Goal: Transaction & Acquisition: Obtain resource

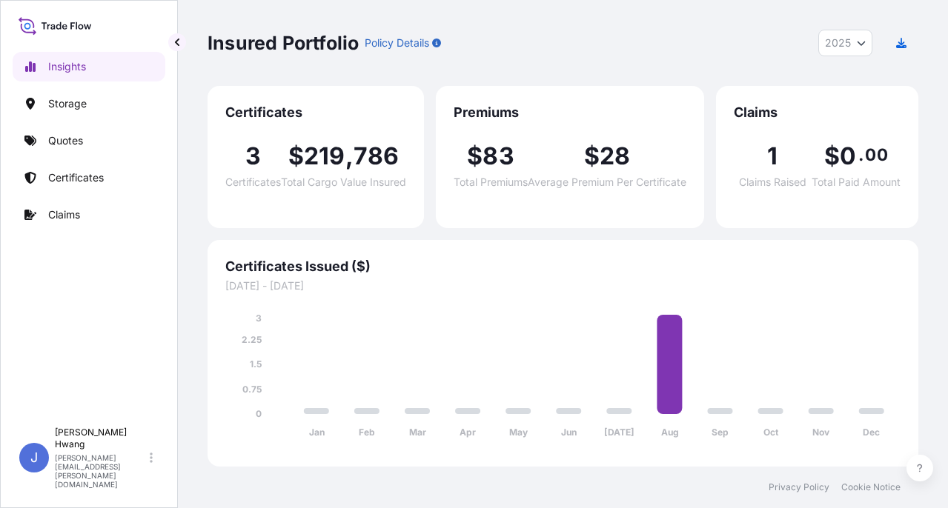
select select "2025"
click at [286, 64] on div "Insured Portfolio Policy Details 2025 2025 2024 2023 2022" at bounding box center [563, 43] width 711 height 86
click at [88, 178] on p "Certificates" at bounding box center [76, 177] width 56 height 15
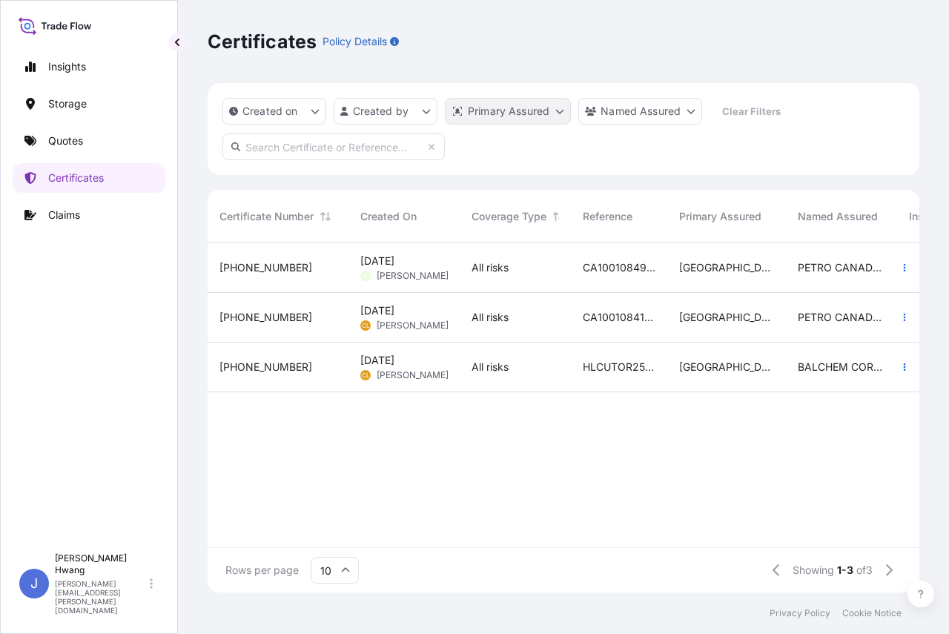
click at [493, 119] on html "Insights Storage Quotes Certificates Claims J [PERSON_NAME] [PERSON_NAME][EMAIL…" at bounding box center [474, 317] width 949 height 634
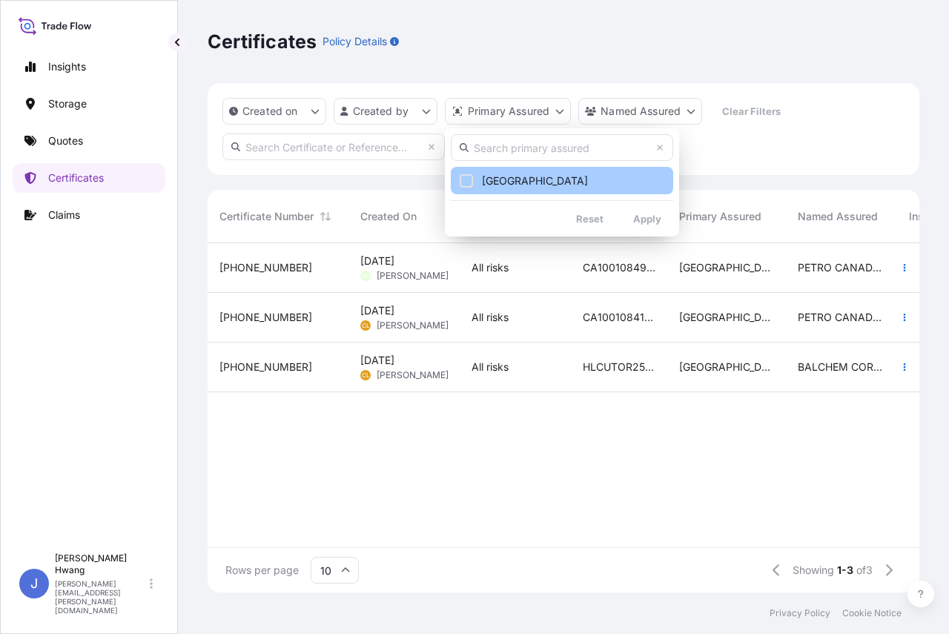
click at [466, 182] on div "Select Option" at bounding box center [466, 180] width 13 height 13
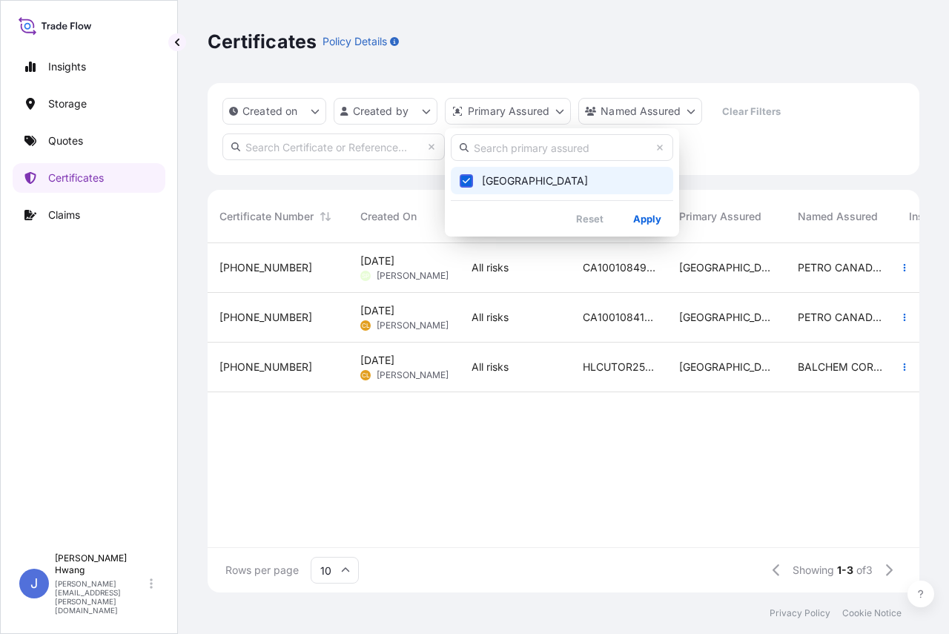
click at [468, 185] on icon "Select Option" at bounding box center [467, 180] width 8 height 9
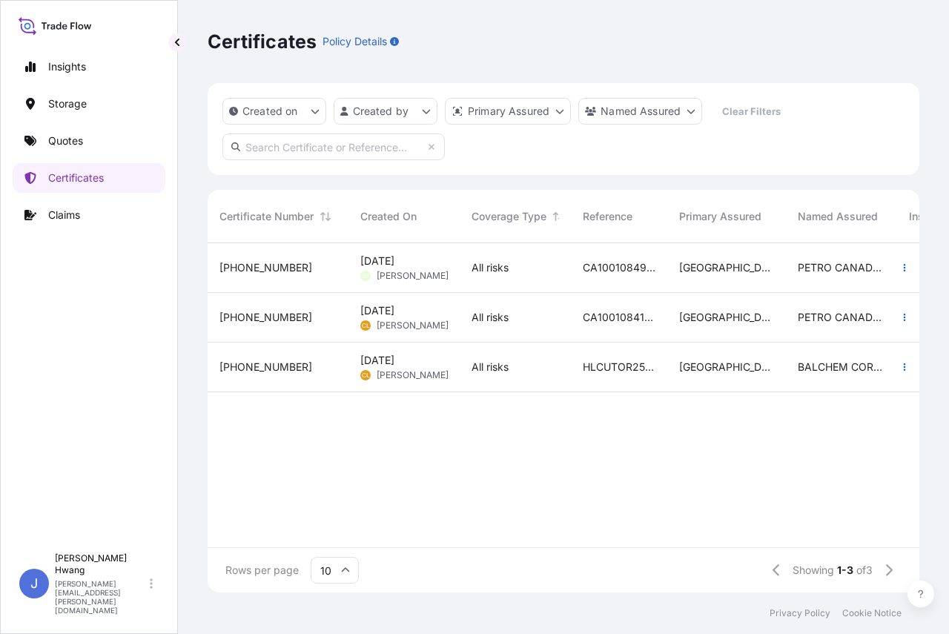
click at [272, 113] on html "Insights Storage Quotes Certificates Claims J [PERSON_NAME] [PERSON_NAME][EMAIL…" at bounding box center [474, 317] width 949 height 634
click at [78, 175] on p "Certificates" at bounding box center [76, 177] width 56 height 15
click at [59, 68] on p "Insights" at bounding box center [67, 66] width 38 height 15
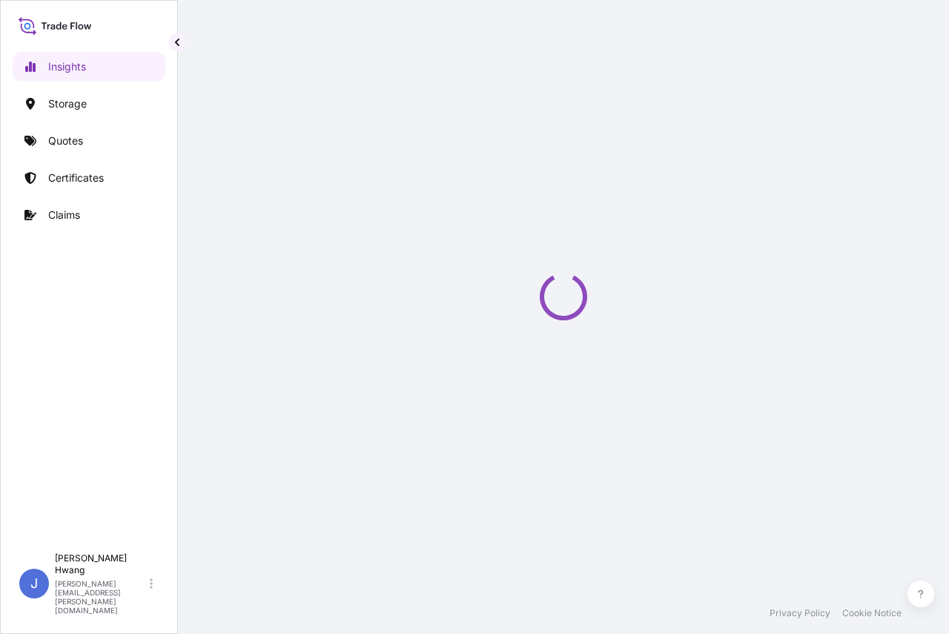
select select "2025"
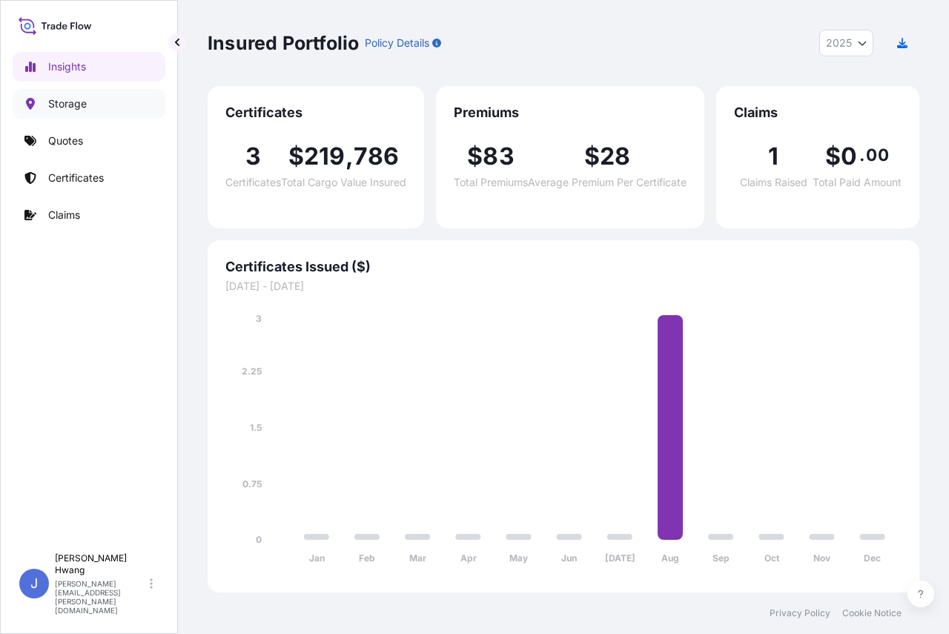
click at [68, 107] on p "Storage" at bounding box center [67, 103] width 39 height 15
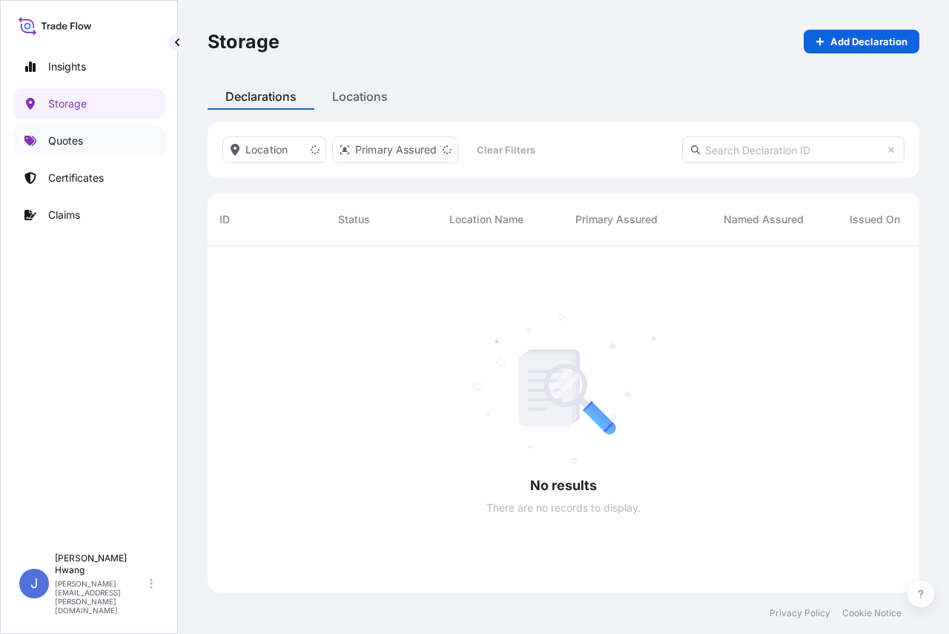
scroll to position [388, 700]
click at [64, 139] on p "Quotes" at bounding box center [65, 140] width 35 height 15
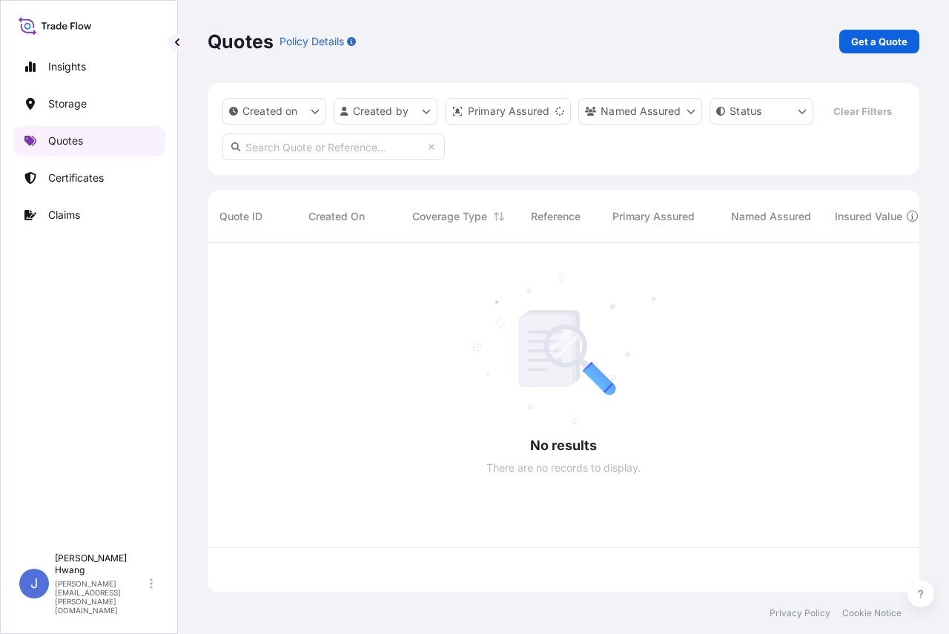
scroll to position [315, 700]
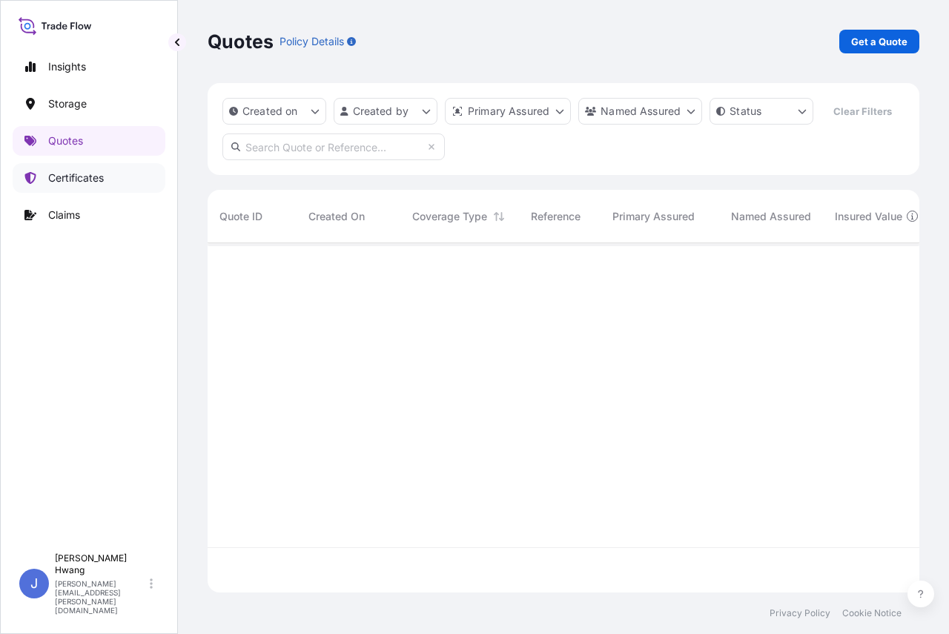
click at [86, 173] on p "Certificates" at bounding box center [76, 177] width 56 height 15
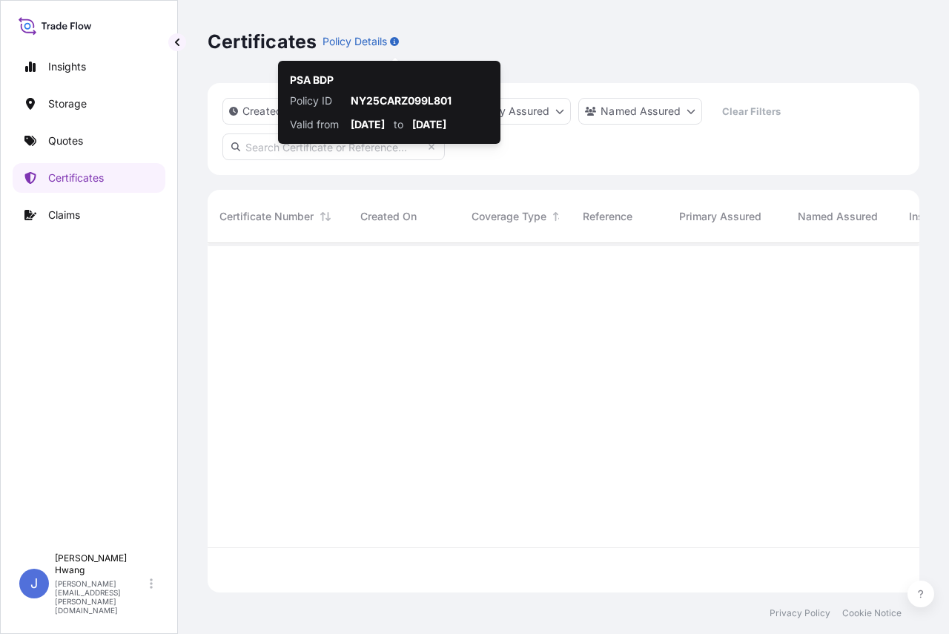
scroll to position [346, 700]
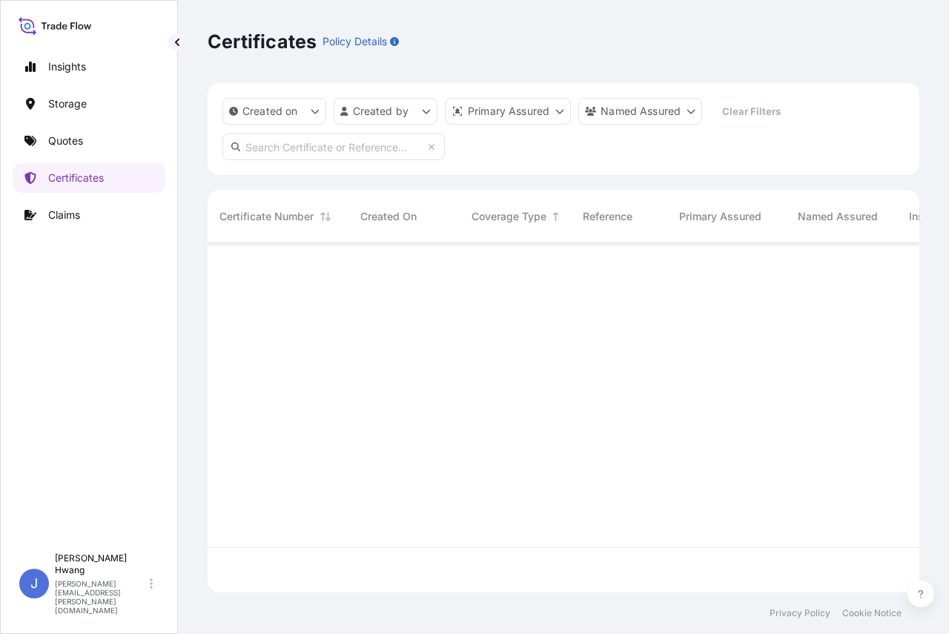
click at [362, 42] on p "Policy Details" at bounding box center [354, 41] width 64 height 15
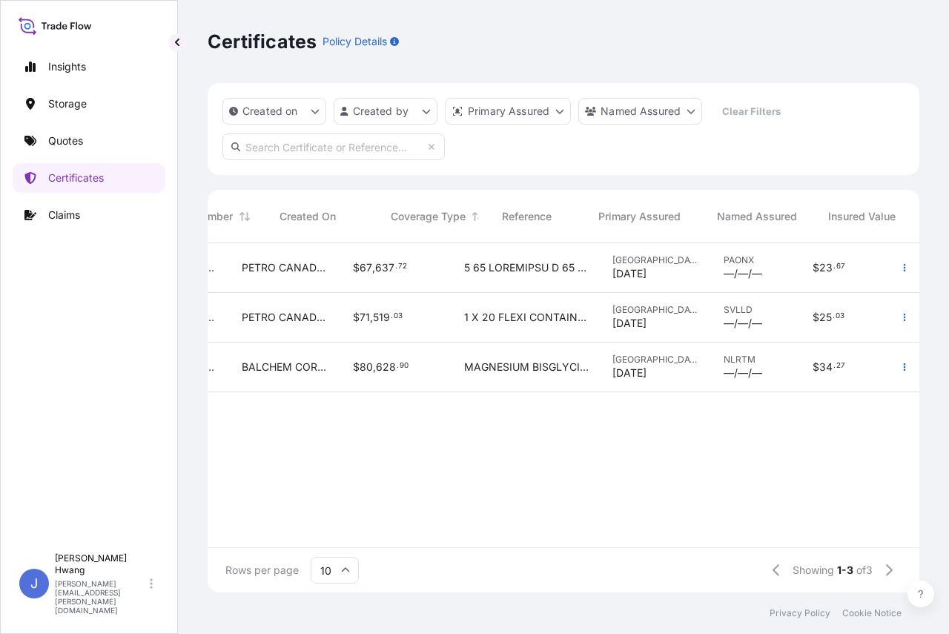
scroll to position [0, 0]
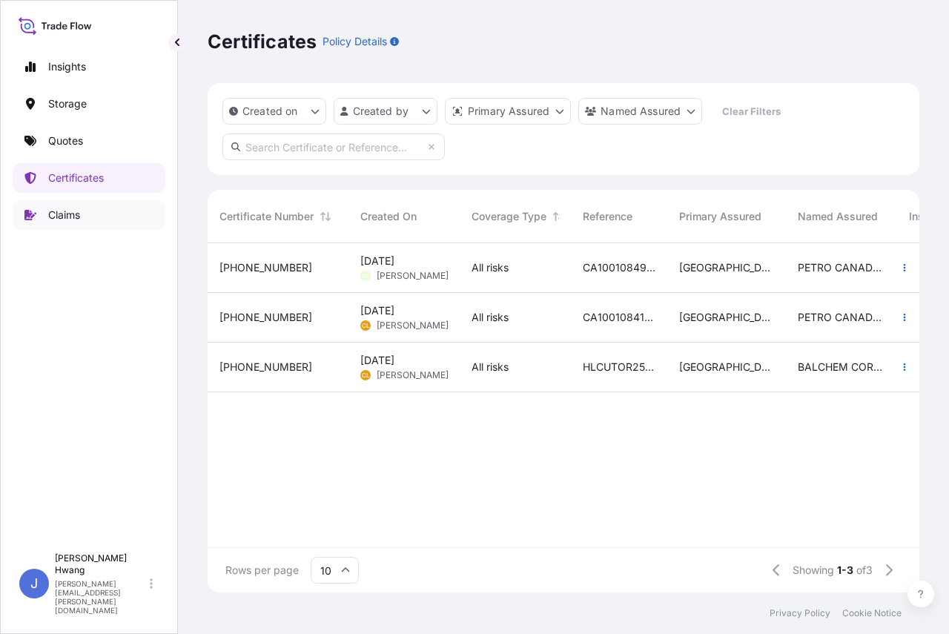
click at [70, 217] on p "Claims" at bounding box center [64, 215] width 32 height 15
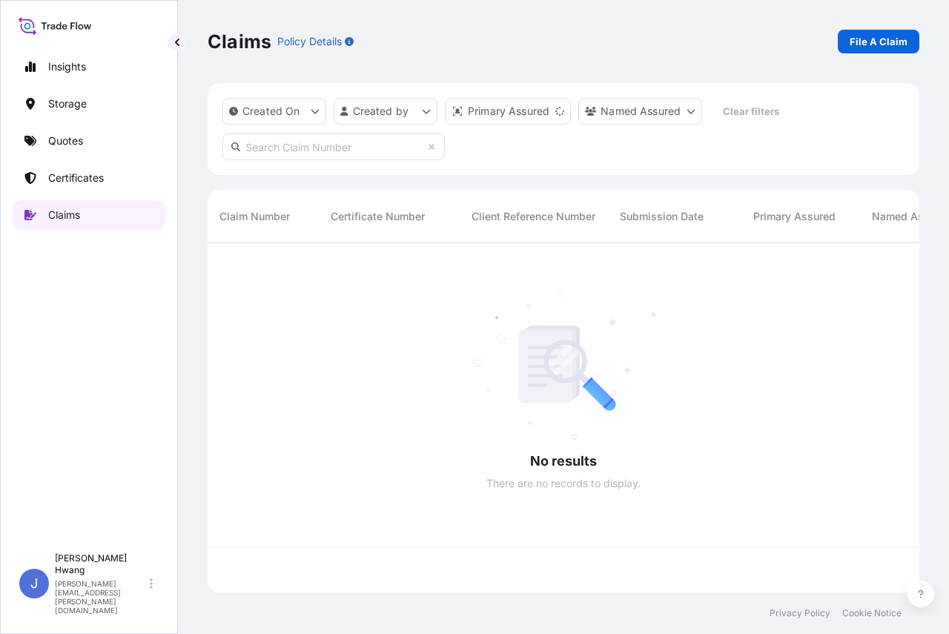
scroll to position [346, 700]
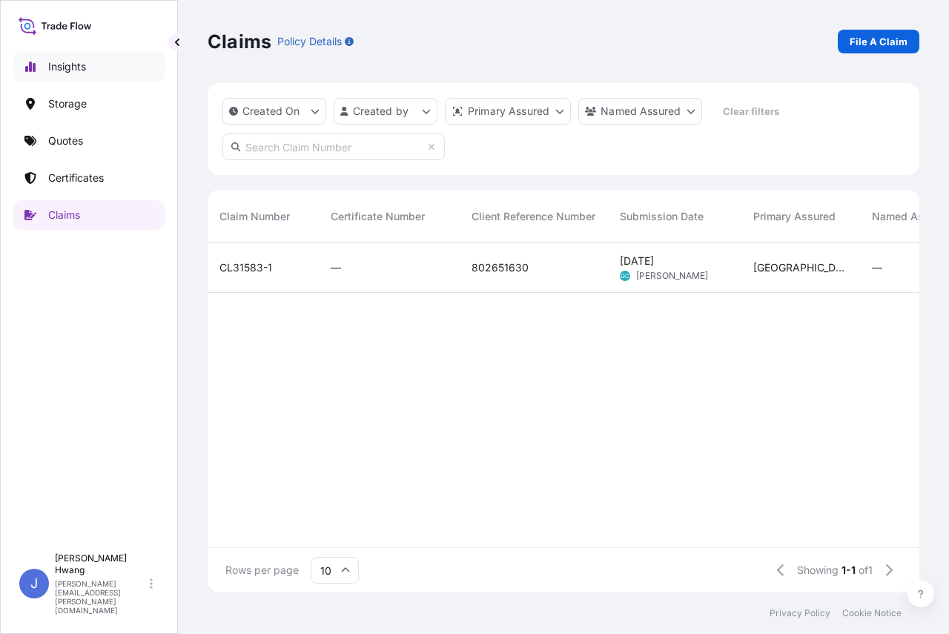
click at [68, 71] on p "Insights" at bounding box center [67, 66] width 38 height 15
select select "2025"
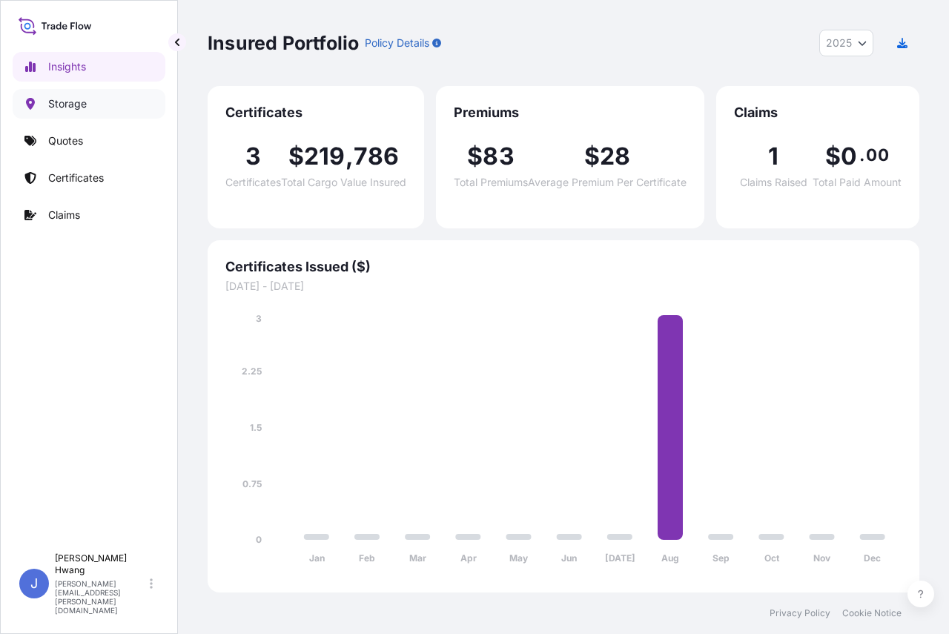
click at [73, 107] on p "Storage" at bounding box center [67, 103] width 39 height 15
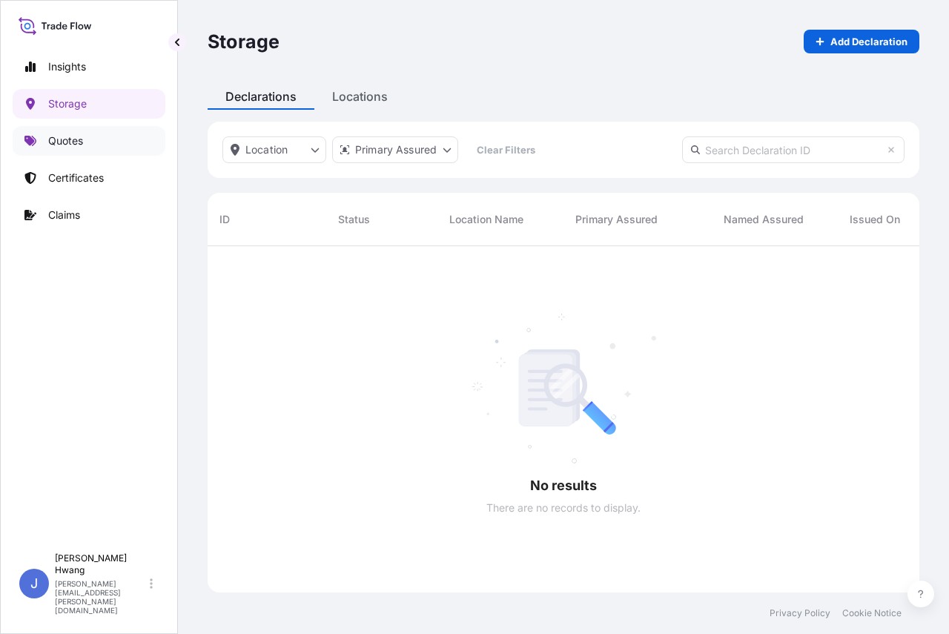
scroll to position [388, 700]
click at [73, 138] on p "Quotes" at bounding box center [65, 140] width 35 height 15
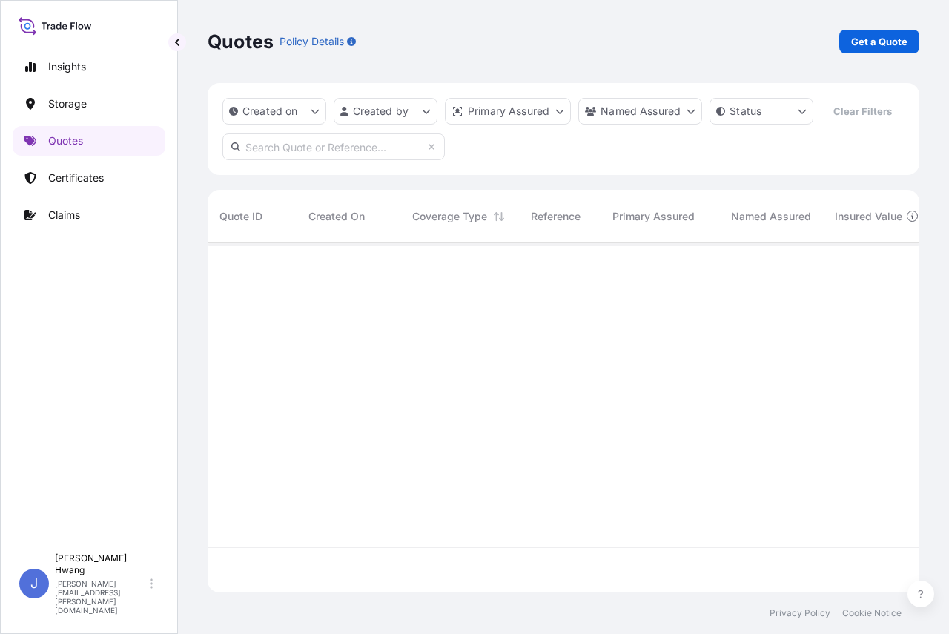
scroll to position [360, 700]
drag, startPoint x: 571, startPoint y: 538, endPoint x: 769, endPoint y: 525, distance: 198.4
click at [769, 508] on div at bounding box center [867, 402] width 1319 height 318
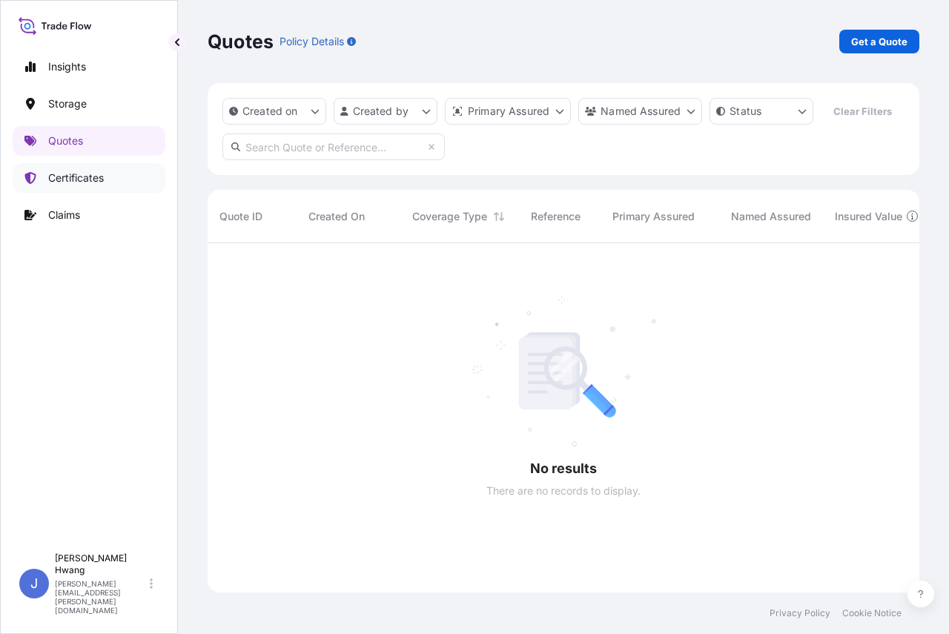
click at [73, 182] on p "Certificates" at bounding box center [76, 177] width 56 height 15
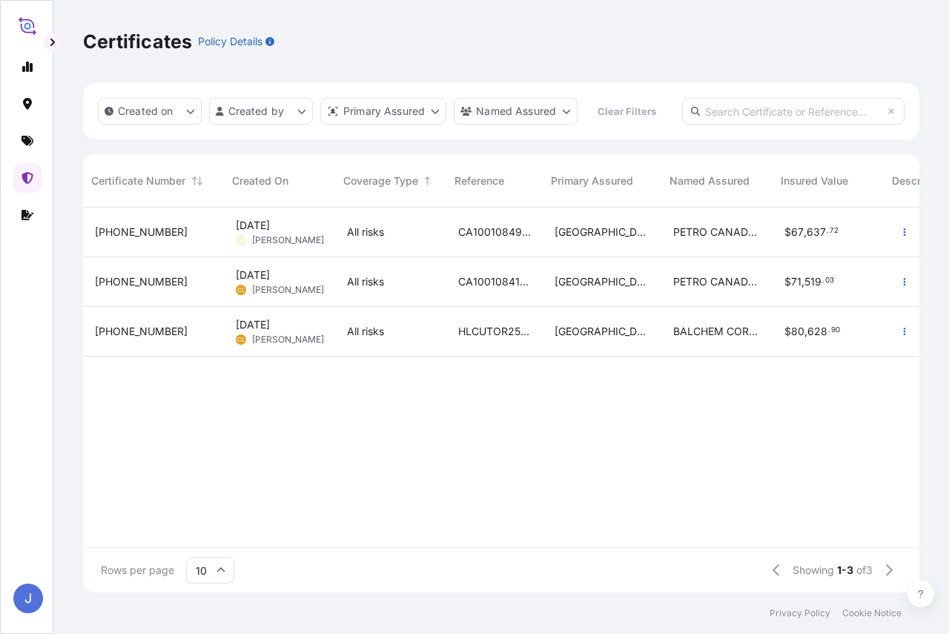
scroll to position [0, 431]
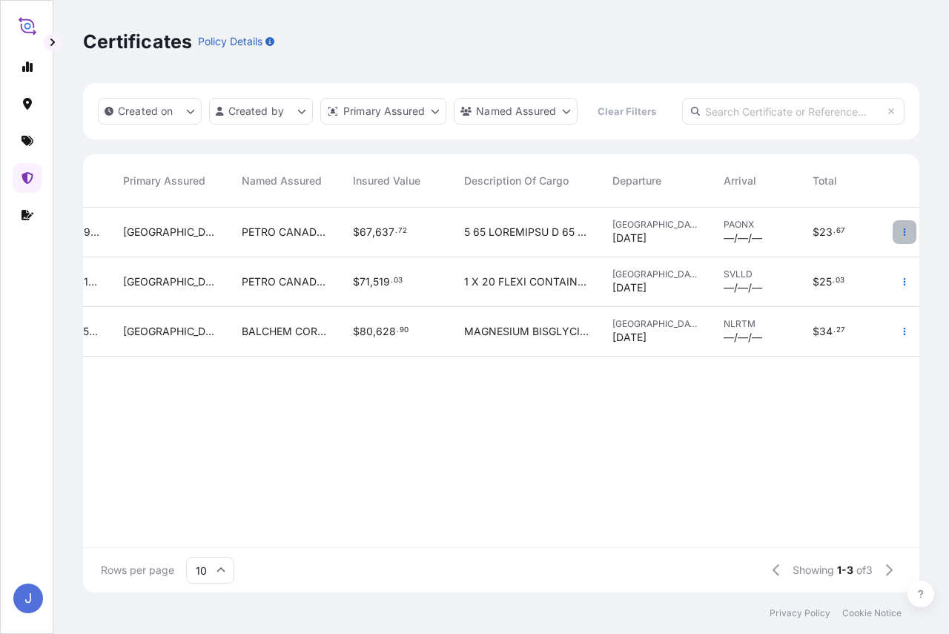
click at [903, 240] on button "button" at bounding box center [904, 232] width 24 height 24
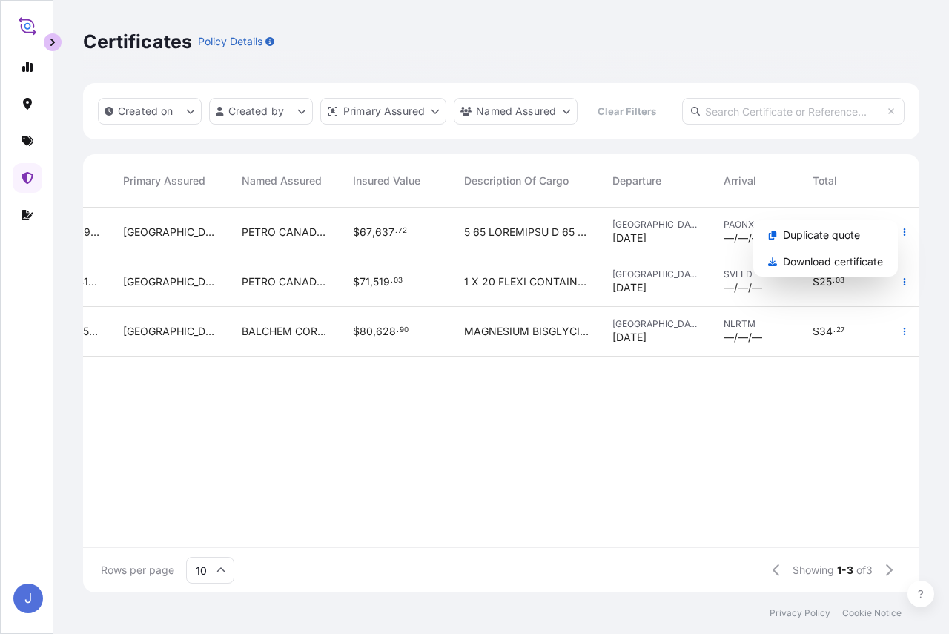
click at [56, 42] on icon "button" at bounding box center [52, 42] width 9 height 9
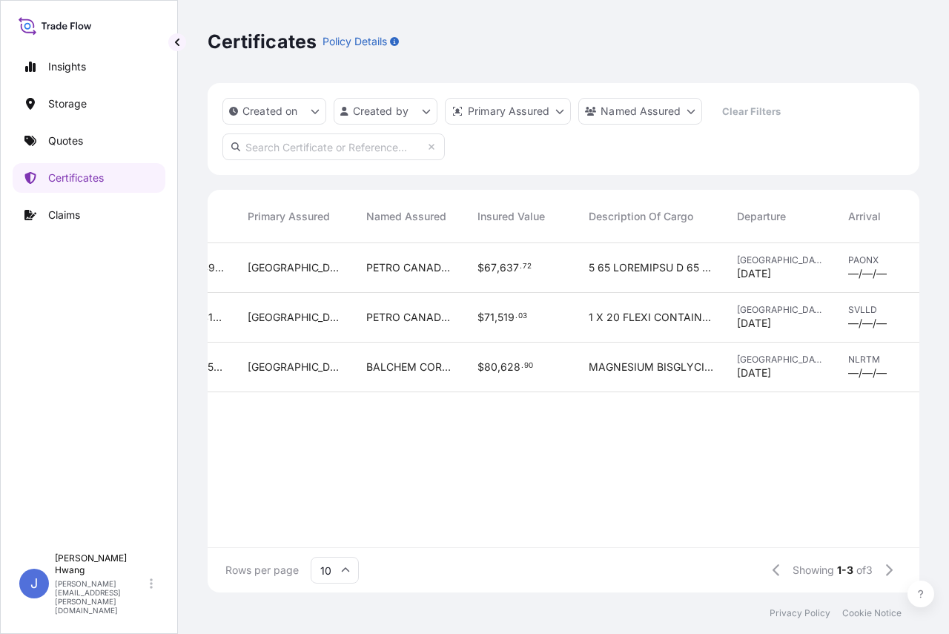
scroll to position [346, 700]
click at [59, 134] on p "Quotes" at bounding box center [65, 140] width 35 height 15
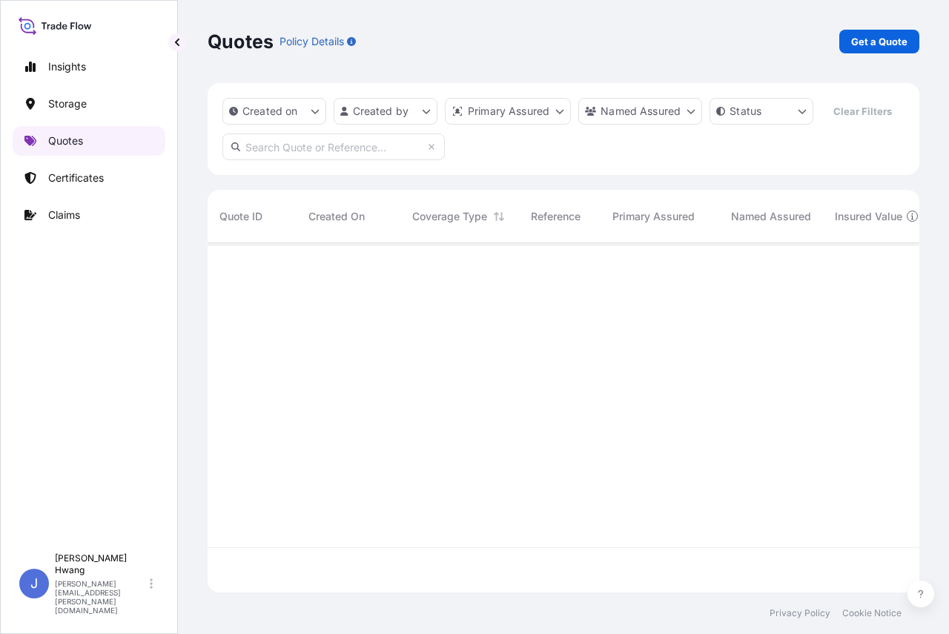
scroll to position [315, 700]
click at [871, 42] on p "Get a Quote" at bounding box center [879, 41] width 56 height 15
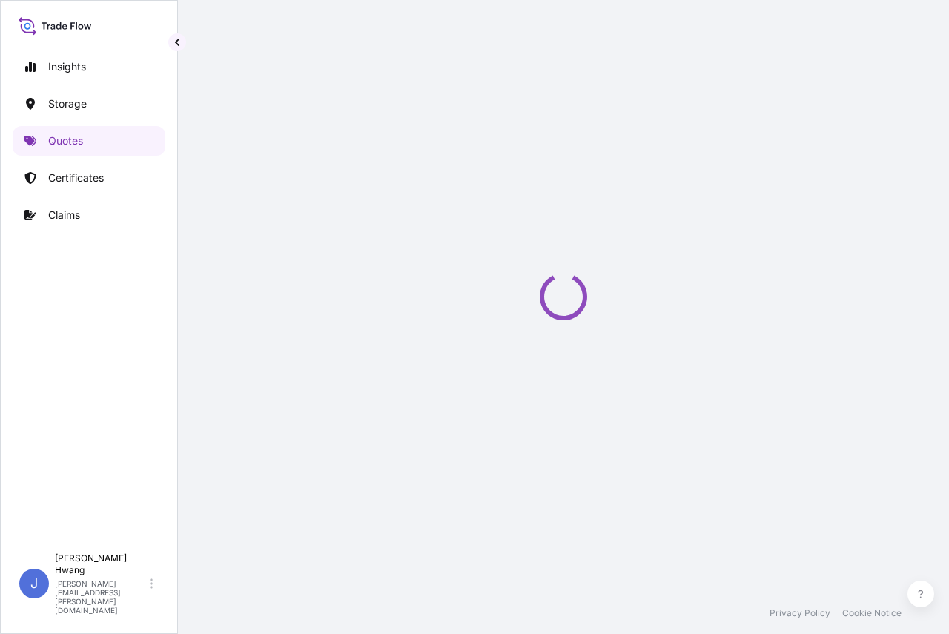
select select "Water"
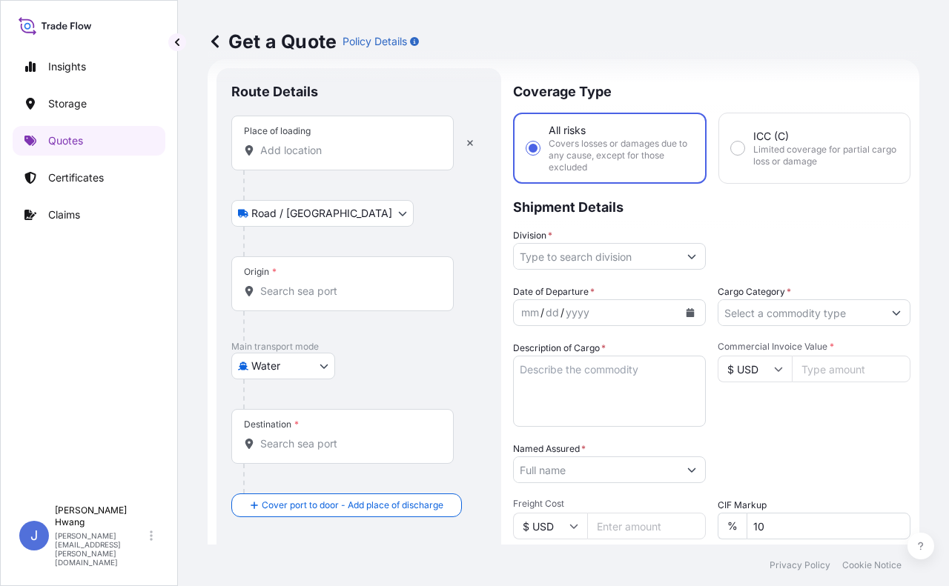
click at [377, 144] on input "Place of loading" at bounding box center [347, 150] width 175 height 15
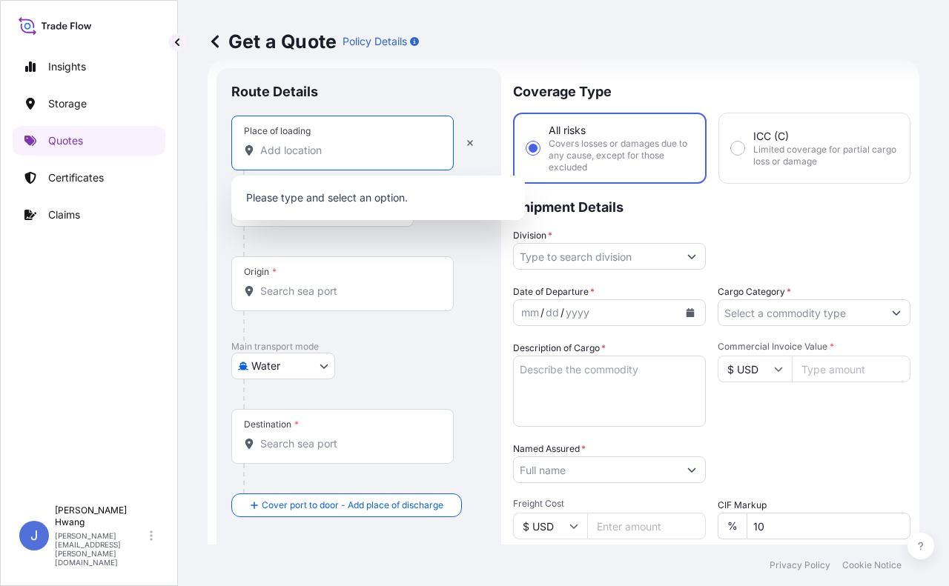
paste input "[STREET_ADDRESS]"
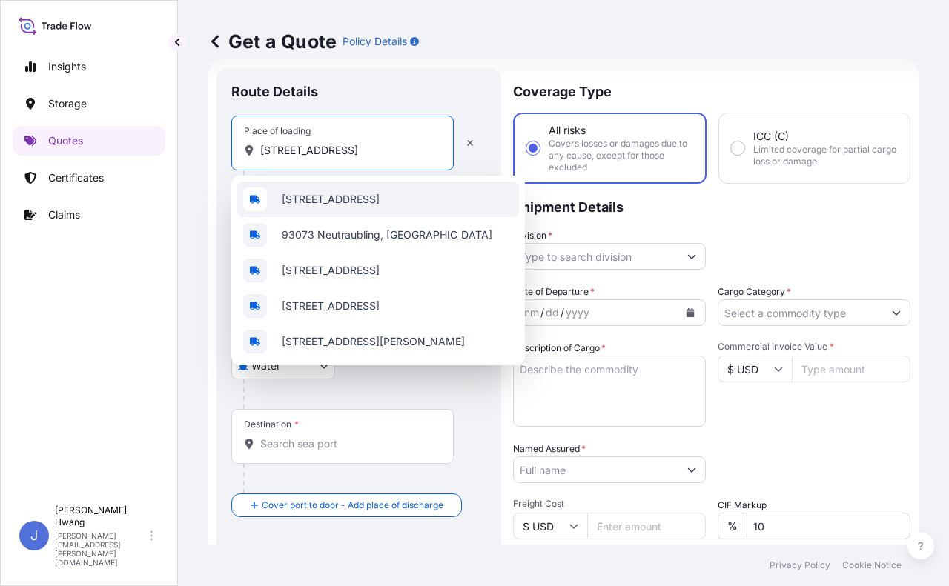
click at [380, 196] on span "[STREET_ADDRESS]" at bounding box center [331, 199] width 98 height 15
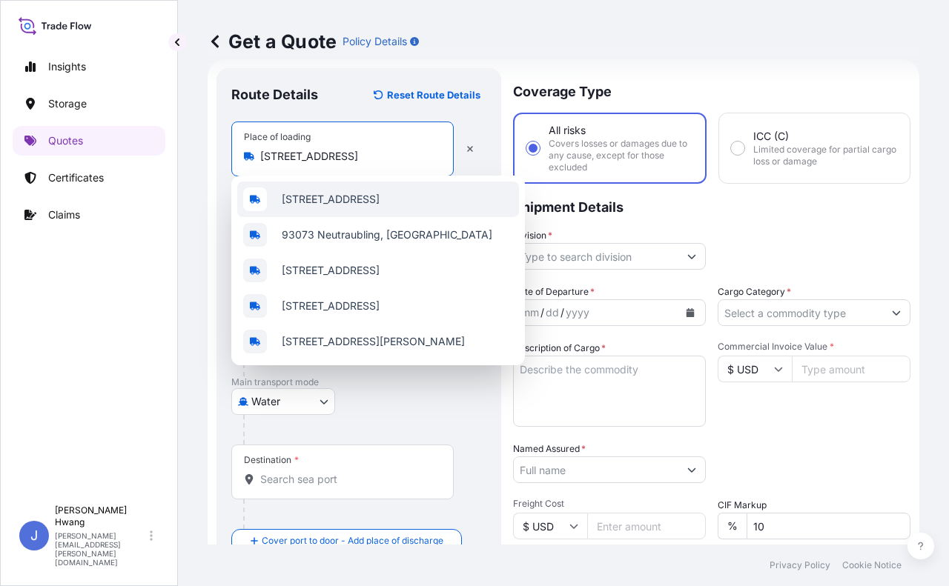
scroll to position [0, 44]
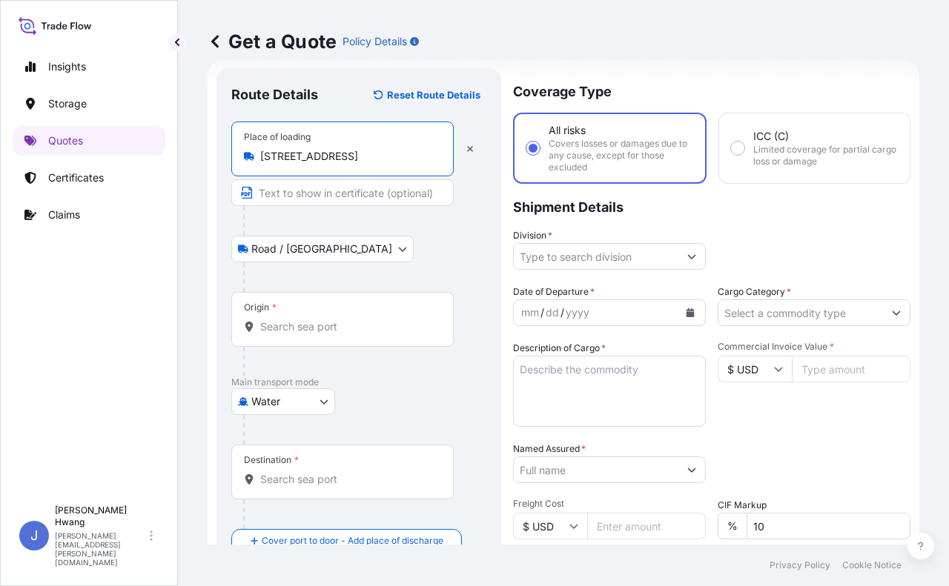
type input "[STREET_ADDRESS]"
click at [305, 319] on input "Origin *" at bounding box center [347, 326] width 175 height 15
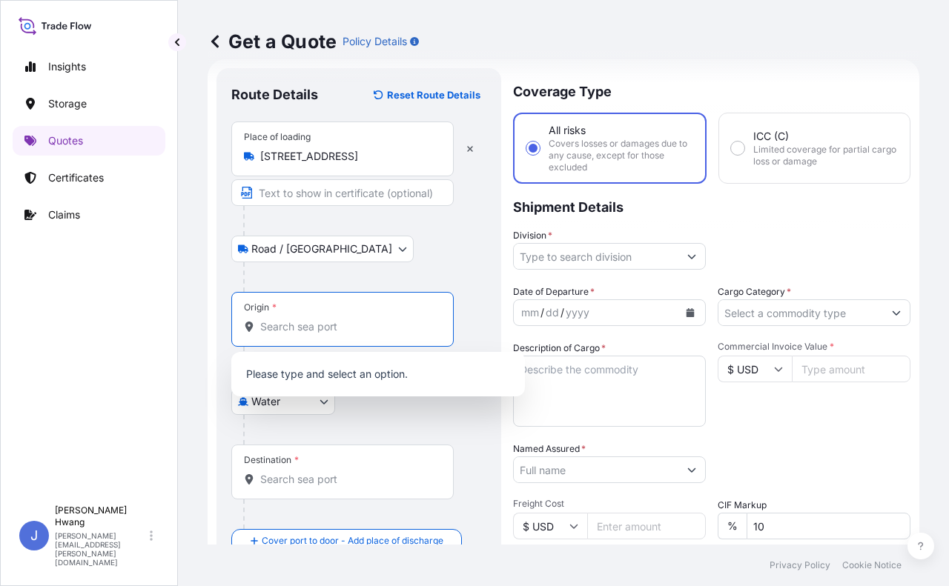
paste input "[GEOGRAPHIC_DATA]"
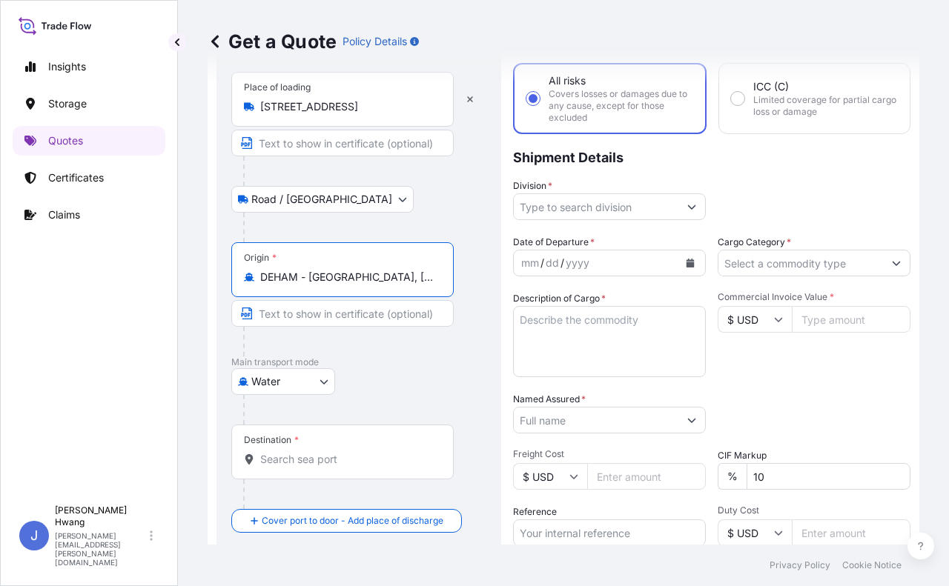
scroll to position [98, 0]
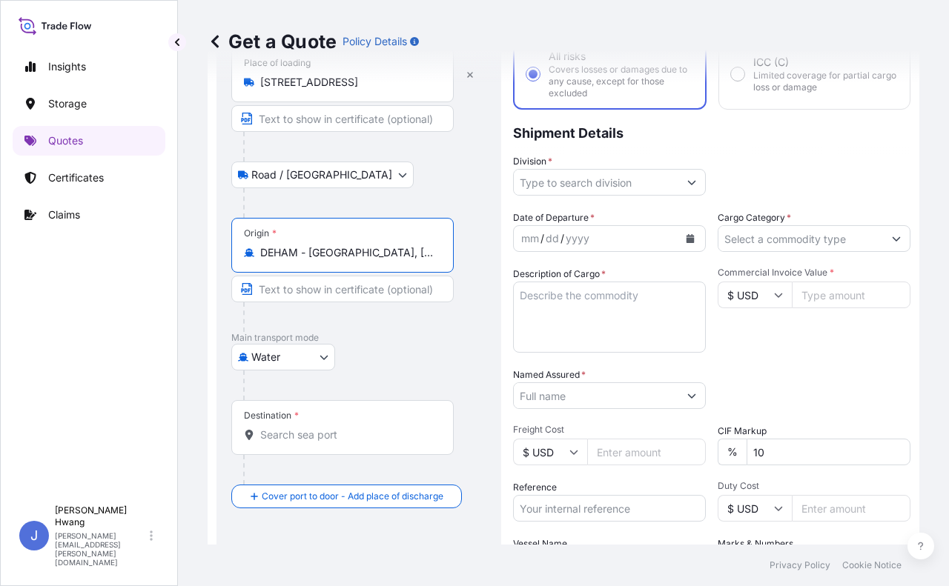
type input "DEHAM - [GEOGRAPHIC_DATA], [GEOGRAPHIC_DATA]"
click at [341, 423] on div "Destination *" at bounding box center [342, 427] width 222 height 55
click at [341, 428] on input "Destination *" at bounding box center [347, 435] width 175 height 15
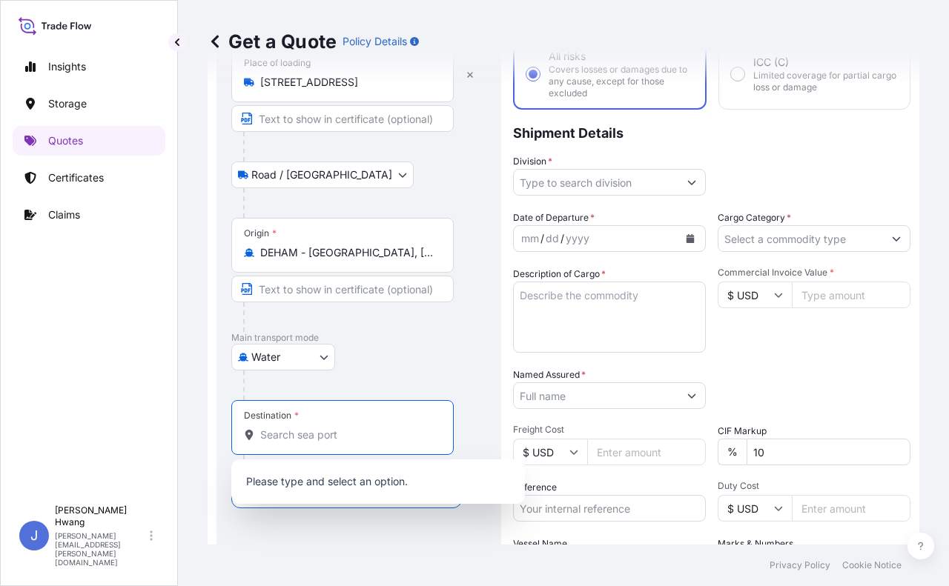
paste input "[GEOGRAPHIC_DATA]"
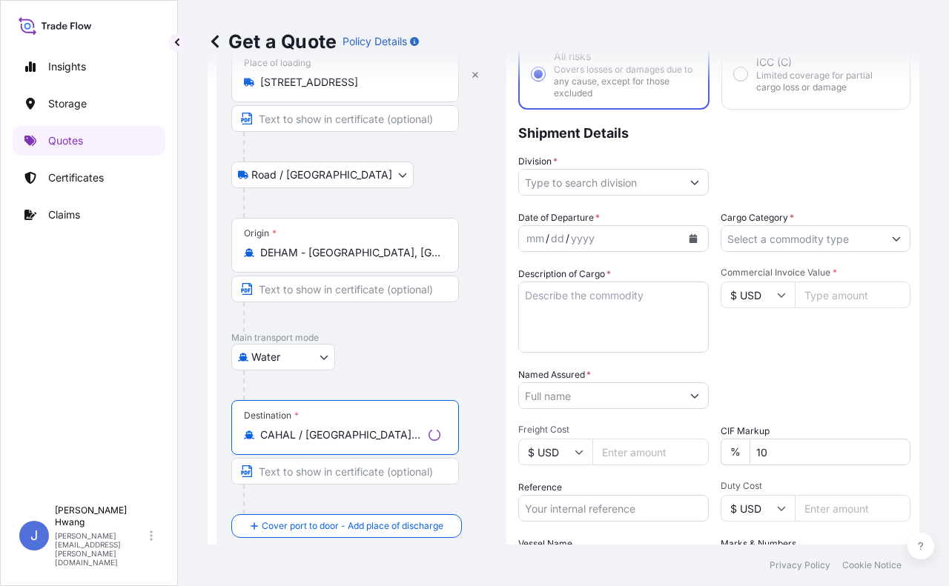
type input "CAHAL / [GEOGRAPHIC_DATA] - [GEOGRAPHIC_DATA], [GEOGRAPHIC_DATA]"
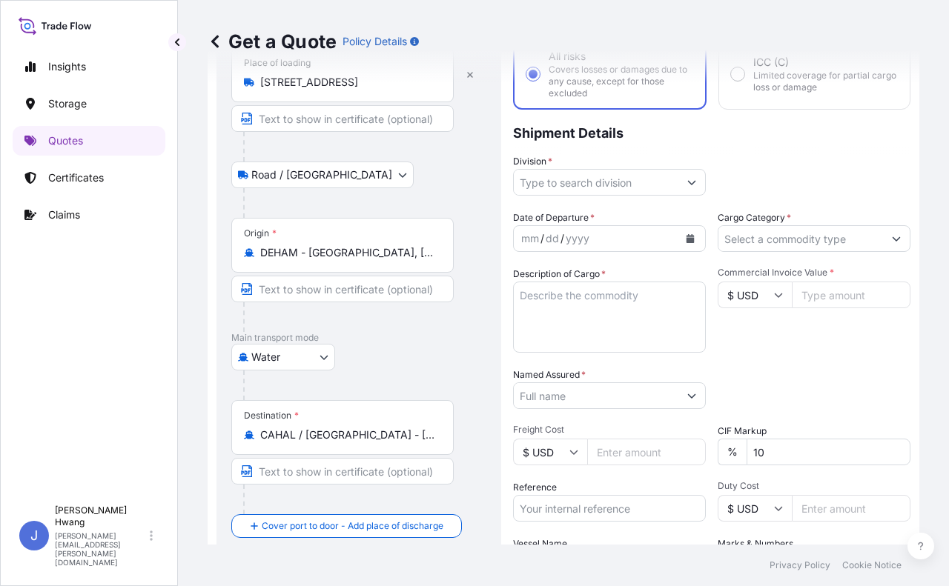
click at [477, 388] on div at bounding box center [364, 386] width 243 height 30
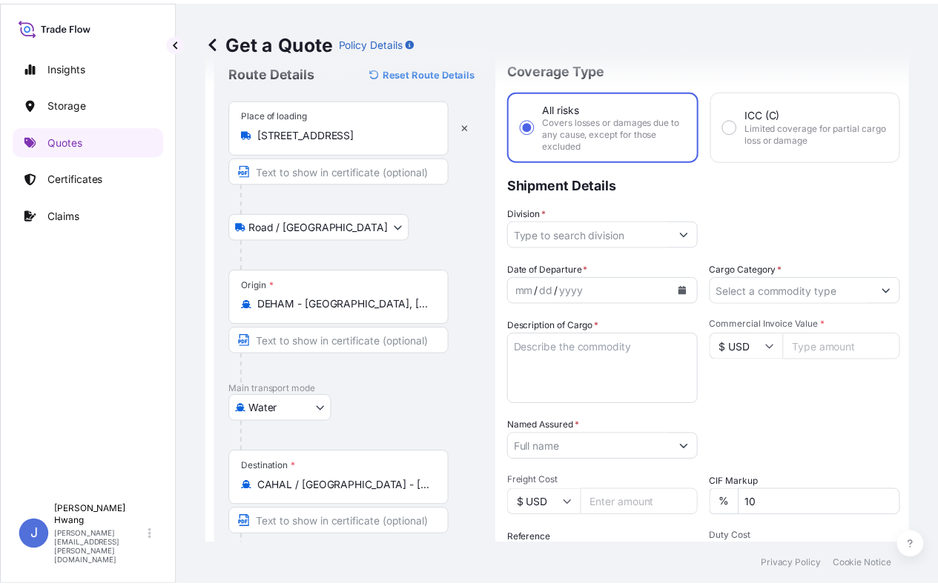
scroll to position [0, 0]
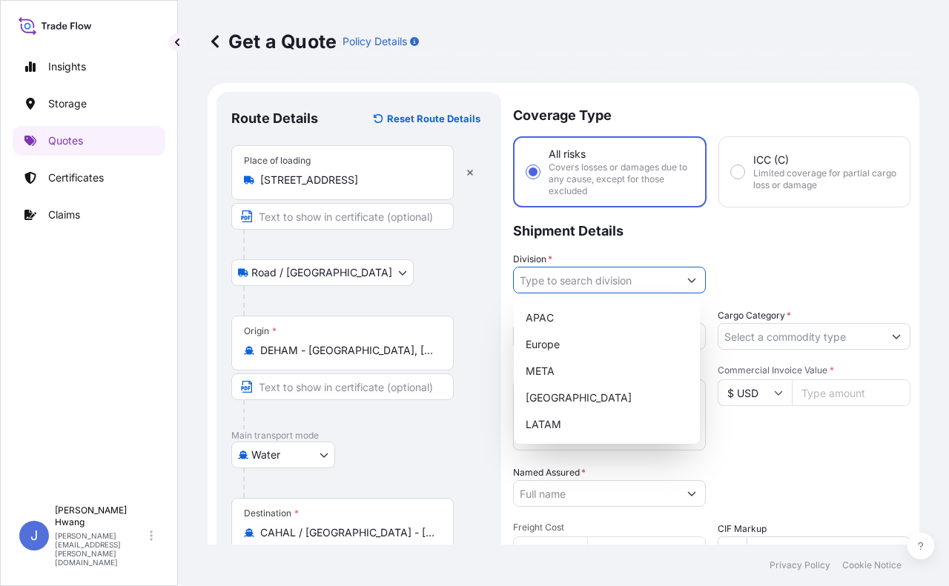
click at [601, 281] on input "Division *" at bounding box center [596, 280] width 165 height 27
click at [572, 402] on div "[GEOGRAPHIC_DATA]" at bounding box center [607, 398] width 174 height 27
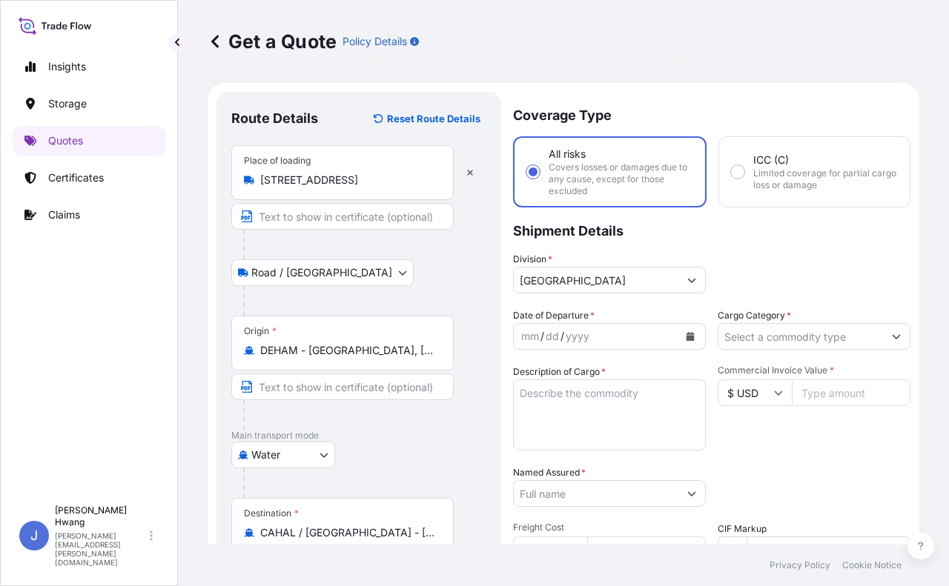
type input "Europe"
click at [686, 334] on icon "Calendar" at bounding box center [690, 336] width 9 height 9
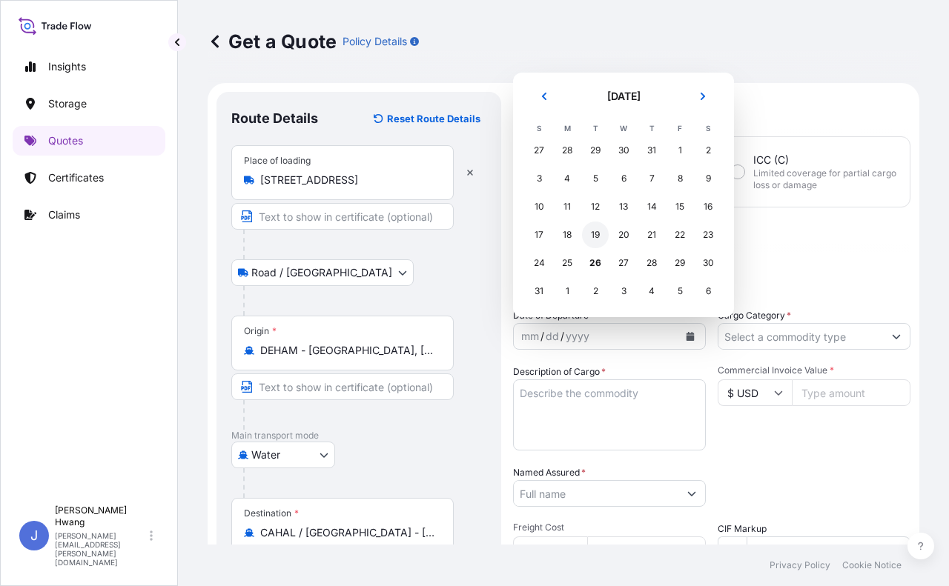
click at [592, 235] on div "19" at bounding box center [595, 235] width 27 height 27
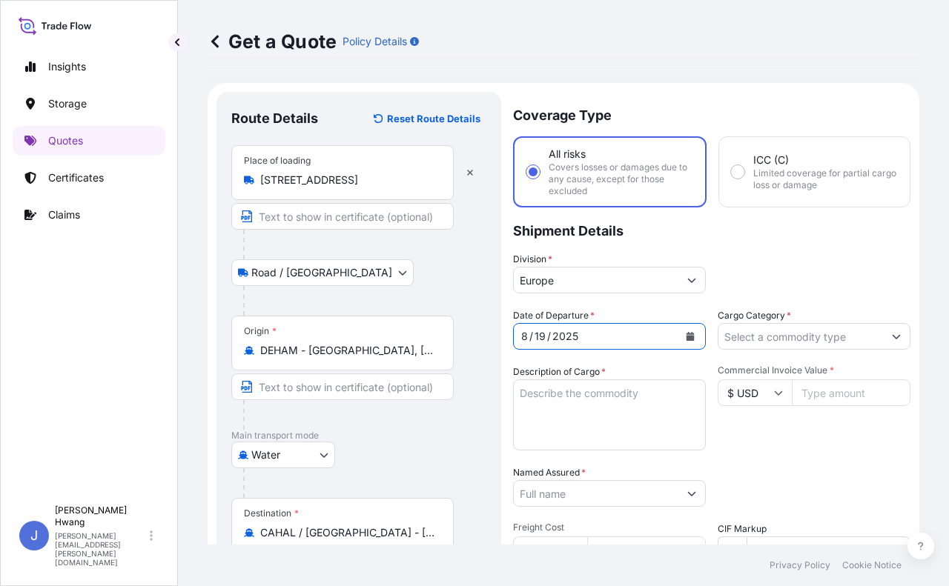
click at [829, 336] on input "Cargo Category *" at bounding box center [800, 336] width 165 height 27
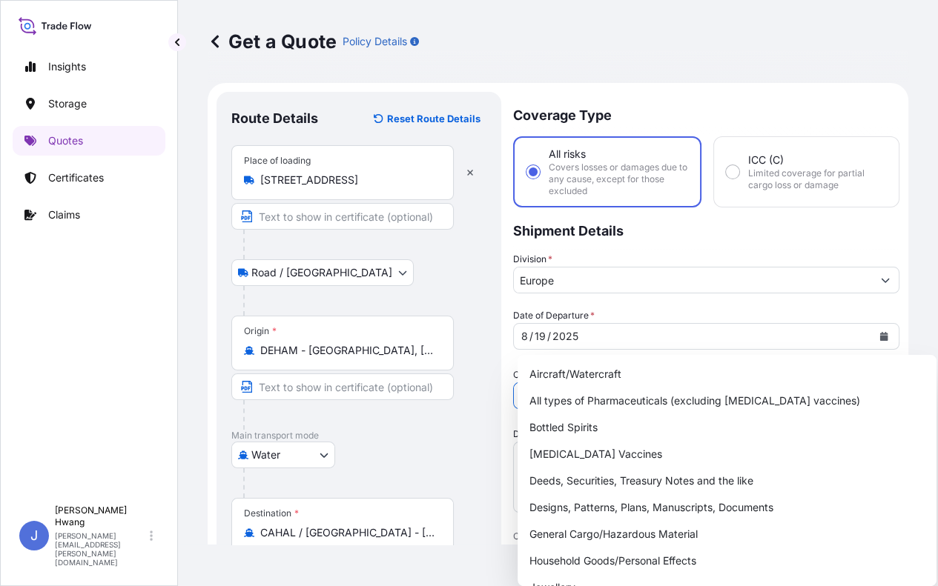
click at [859, 382] on input "Cargo Category *" at bounding box center [693, 395] width 358 height 27
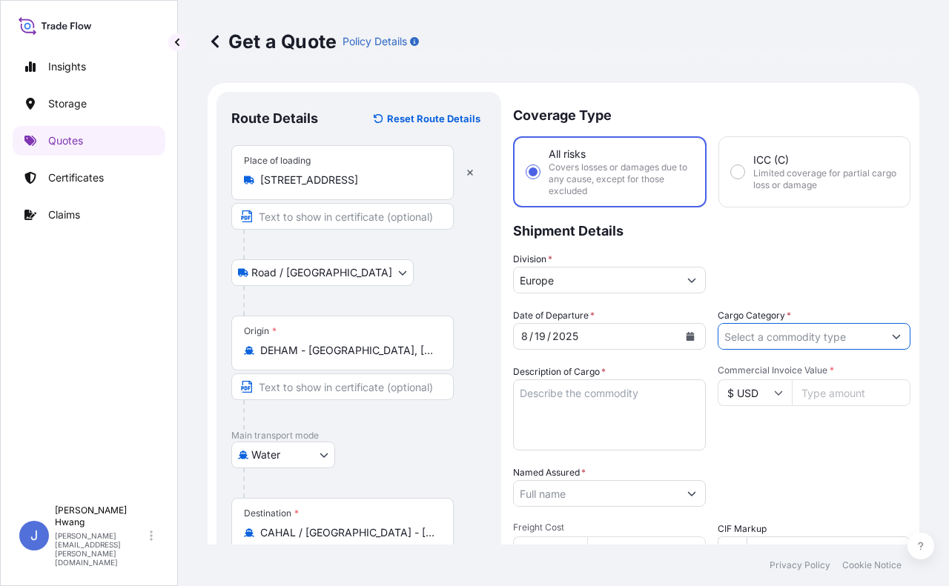
click at [802, 333] on input "Cargo Category *" at bounding box center [800, 336] width 165 height 27
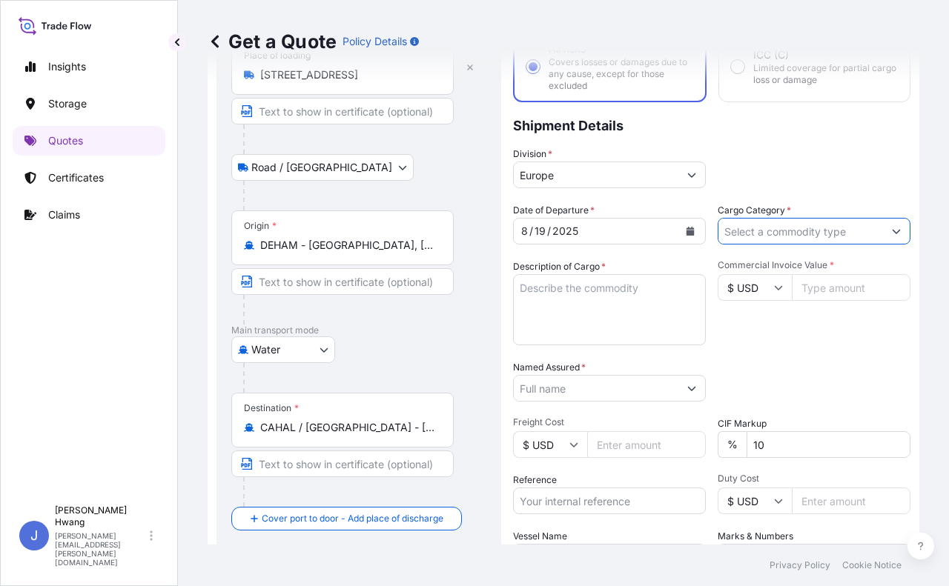
scroll to position [119, 0]
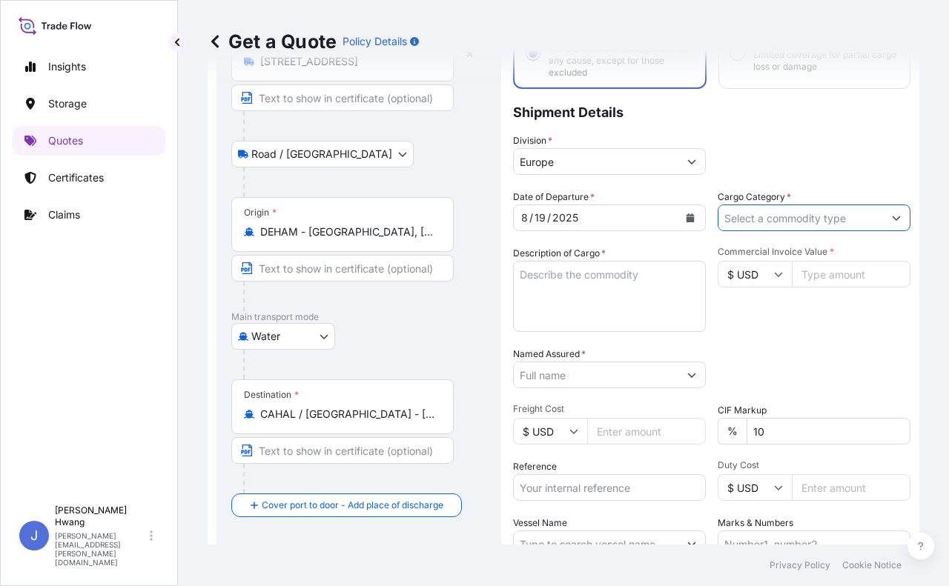
click at [883, 210] on button "Show suggestions" at bounding box center [896, 218] width 27 height 27
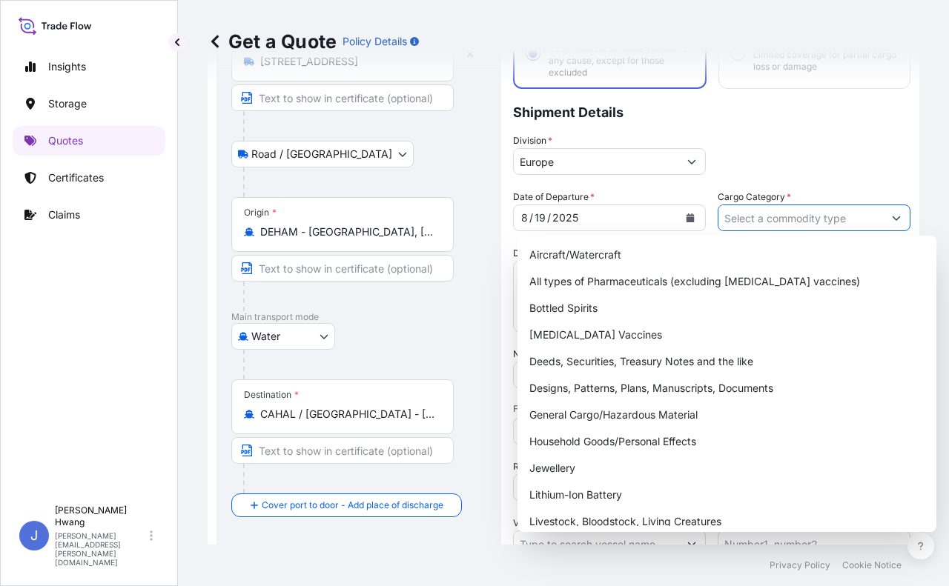
click at [753, 216] on input "Cargo Category *" at bounding box center [800, 218] width 165 height 27
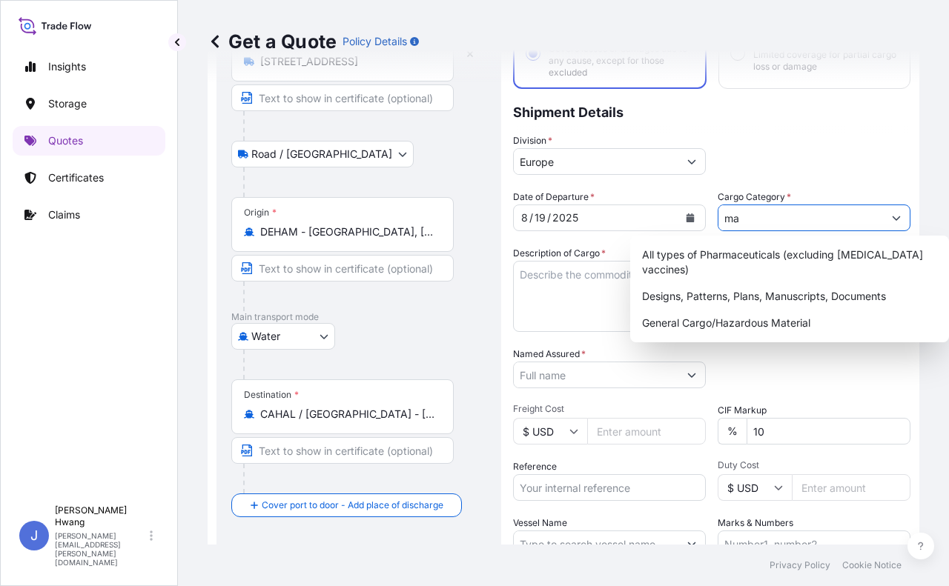
drag, startPoint x: 778, startPoint y: 219, endPoint x: 721, endPoint y: 228, distance: 57.8
click at [693, 227] on div "Date of Departure * [DATE] Cargo Category * ma Description of Cargo * Commercia…" at bounding box center [711, 374] width 397 height 368
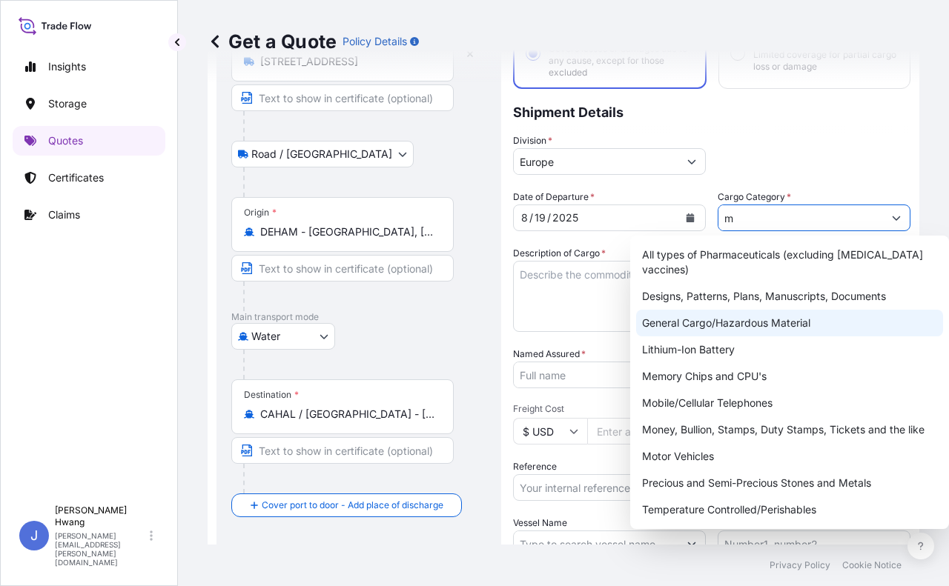
click at [703, 313] on div "General Cargo/Hazardous Material" at bounding box center [789, 323] width 307 height 27
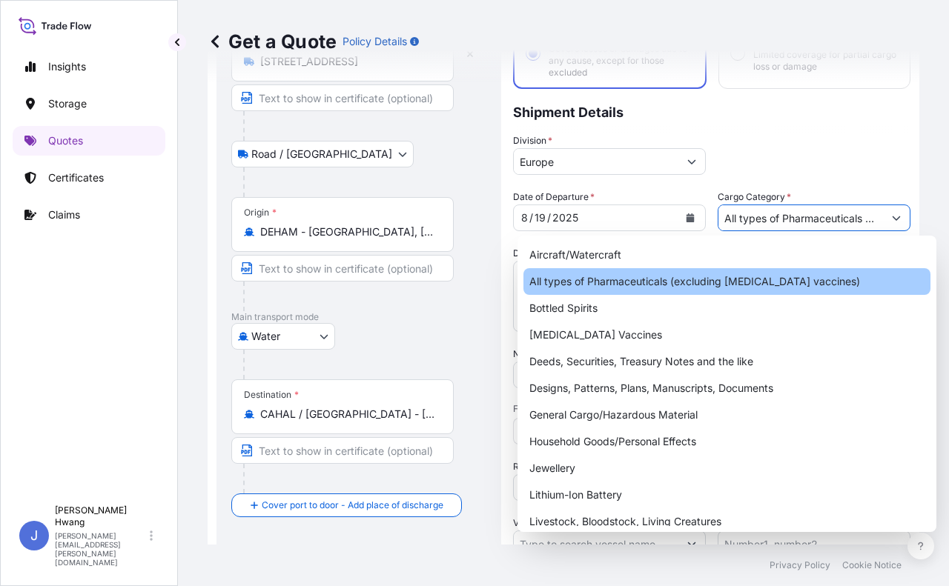
paste input "MACHINERY"
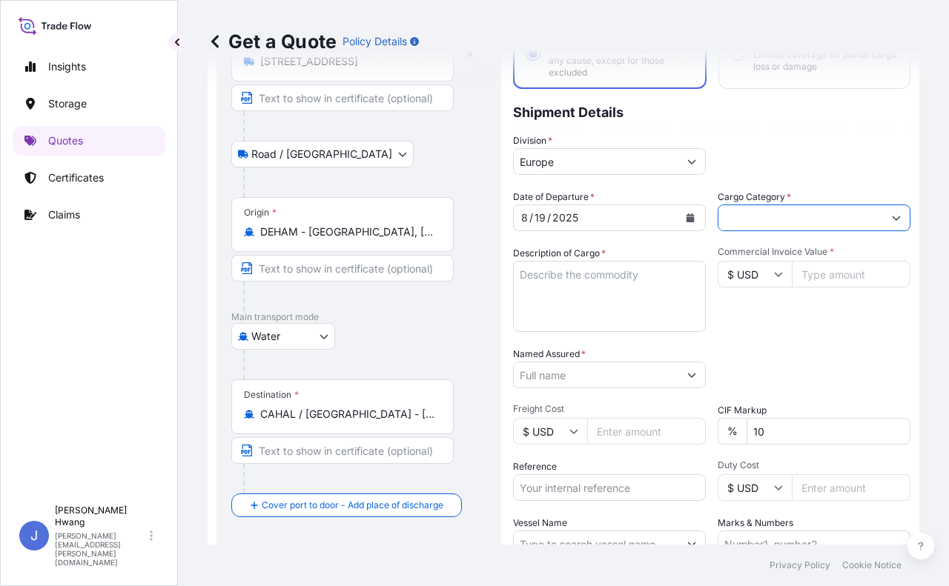
scroll to position [0, 0]
click at [581, 275] on textarea "Description of Cargo *" at bounding box center [609, 296] width 193 height 71
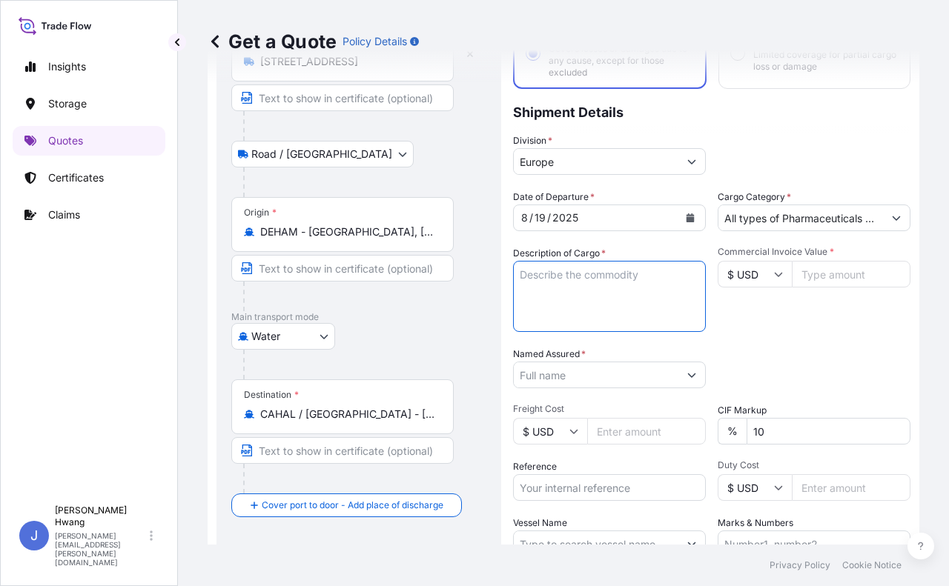
click at [806, 218] on input "All types of Pharmaceuticals (excluding [MEDICAL_DATA] vaccines)MACHINERY" at bounding box center [800, 218] width 165 height 27
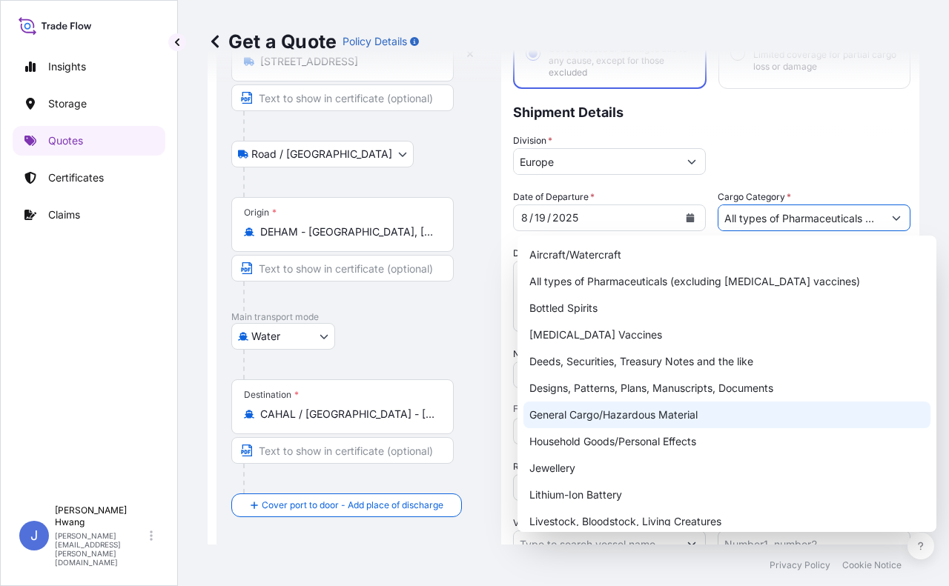
click at [587, 423] on div "General Cargo/Hazardous Material" at bounding box center [726, 415] width 407 height 27
type input "General Cargo/Hazardous Material"
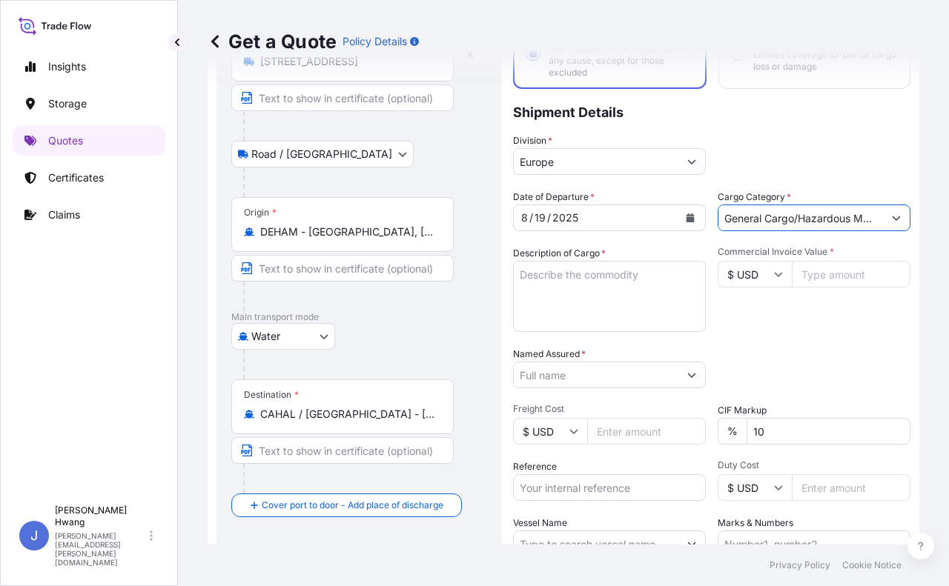
click at [587, 302] on textarea "Description of Cargo *" at bounding box center [609, 296] width 193 height 71
paste textarea "MACHINERY"
click at [640, 271] on textarea "MACHINERY" at bounding box center [609, 296] width 193 height 71
paste textarea "NON RETURNABLE PACKER"
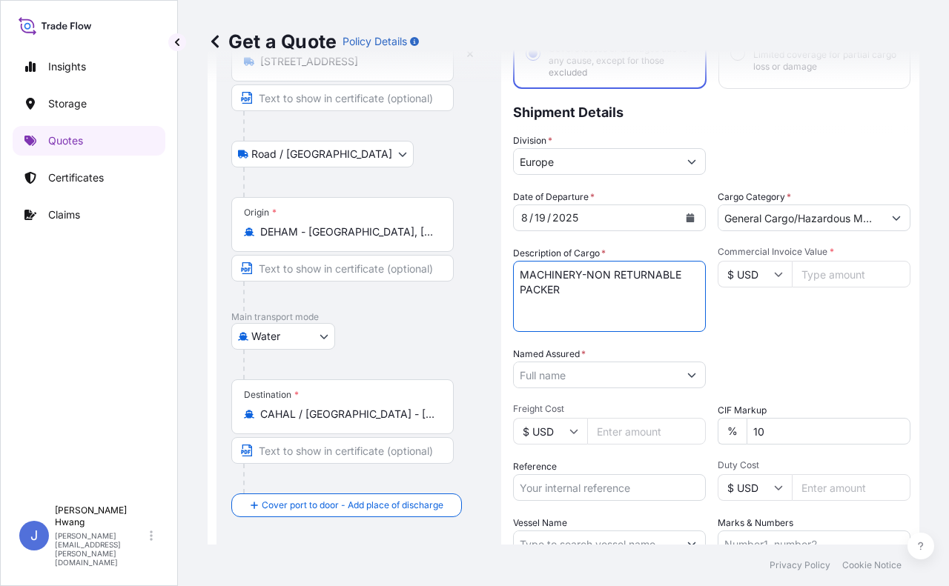
type textarea "MACHINERY-NON RETURNABLE PACKER"
click at [618, 434] on input "Freight Cost" at bounding box center [646, 431] width 119 height 27
type input "1896453.91"
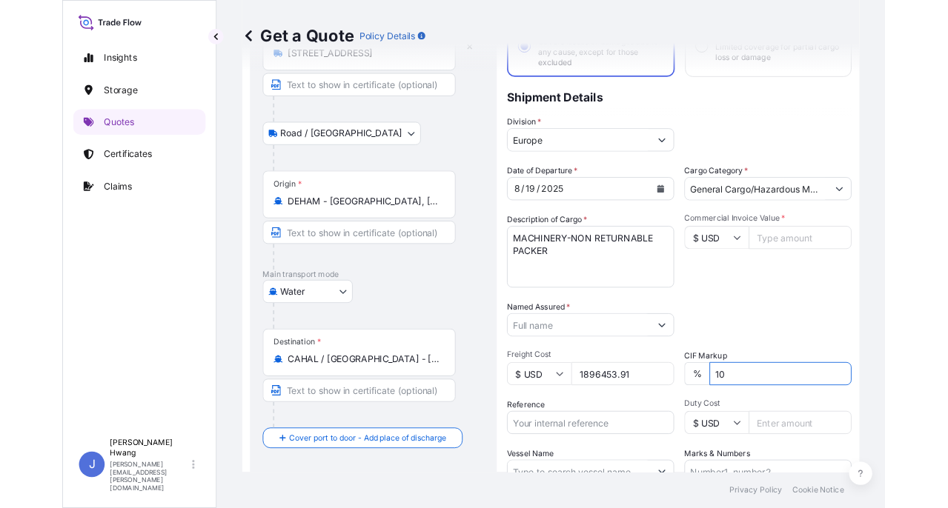
scroll to position [193, 0]
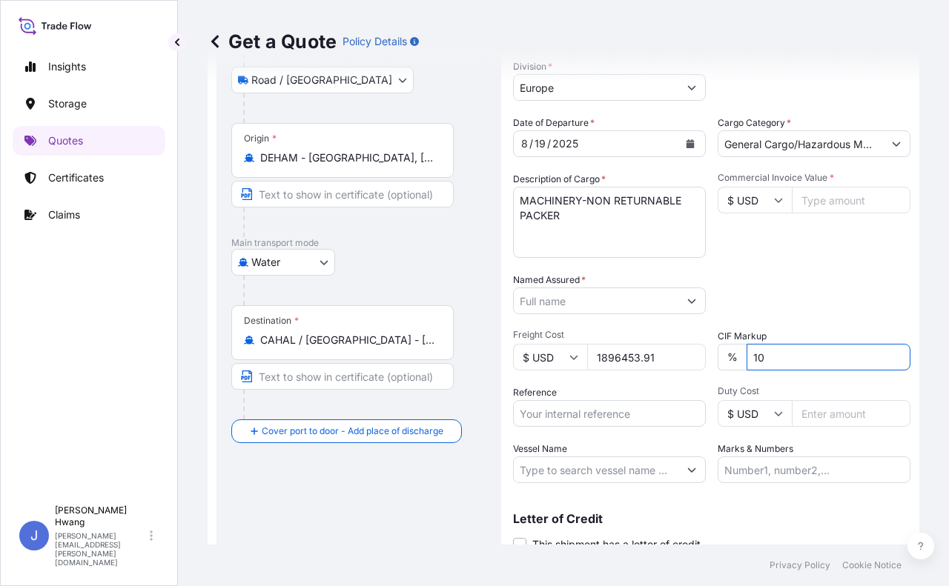
click at [594, 414] on input "Reference" at bounding box center [609, 413] width 193 height 27
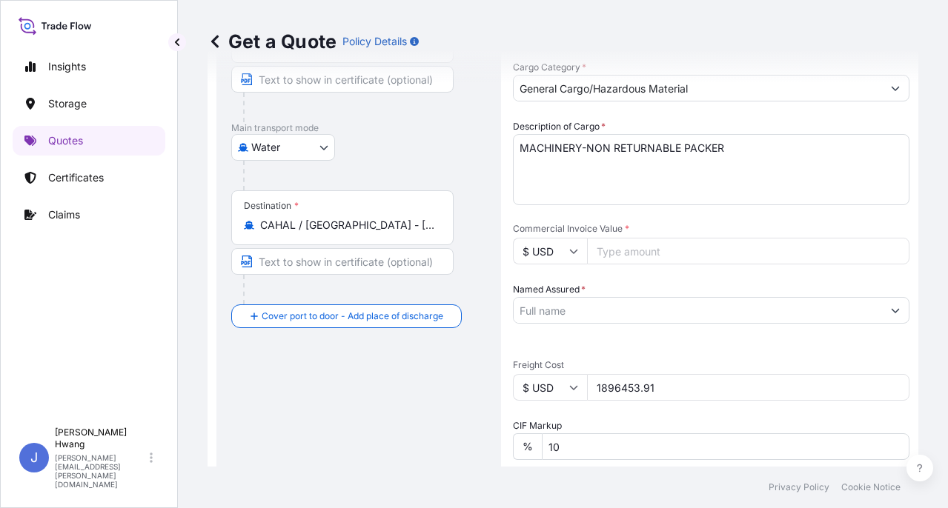
scroll to position [342, 0]
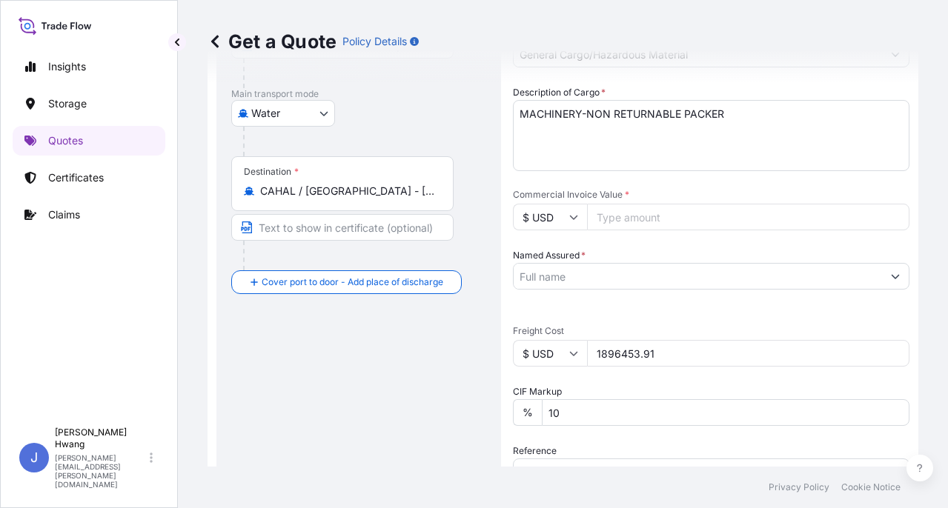
drag, startPoint x: 678, startPoint y: 354, endPoint x: 546, endPoint y: 354, distance: 131.9
click at [546, 354] on div "$ USD 1896453.91" at bounding box center [711, 353] width 397 height 27
click at [622, 218] on input "Commercial Invoice Value *" at bounding box center [748, 217] width 322 height 27
paste input "1896453.91"
type input "1896453.91"
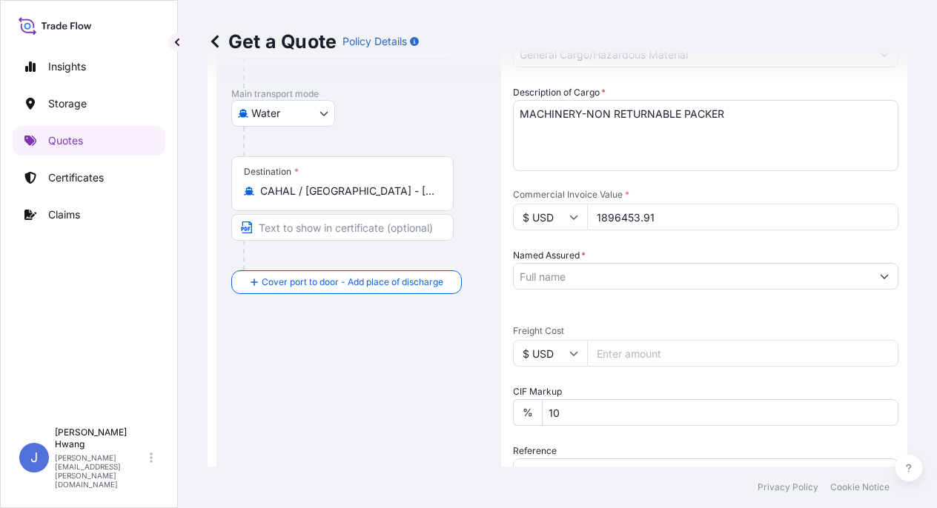
click at [577, 277] on input "Named Assured *" at bounding box center [692, 276] width 357 height 27
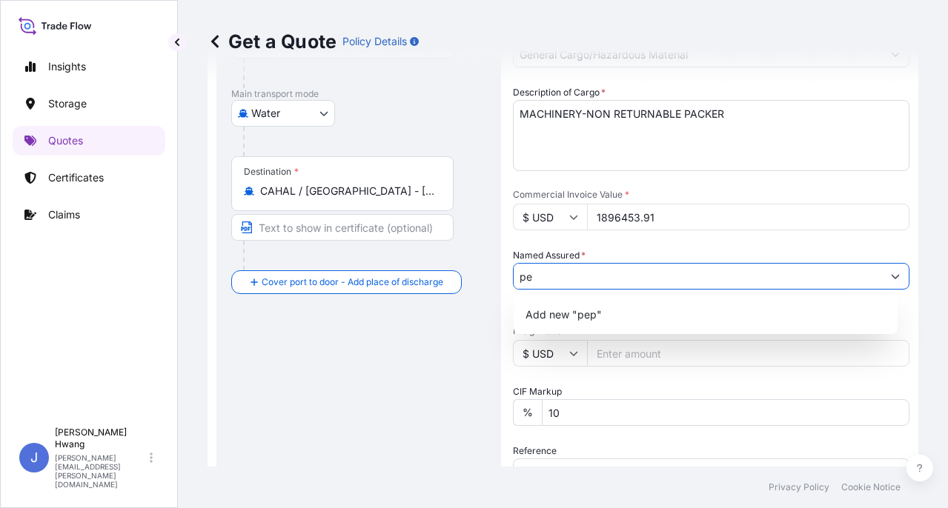
type input "p"
click at [617, 285] on input "Named Assured *" at bounding box center [698, 276] width 368 height 27
paste input "Pepsico"
type input "Pepsico"
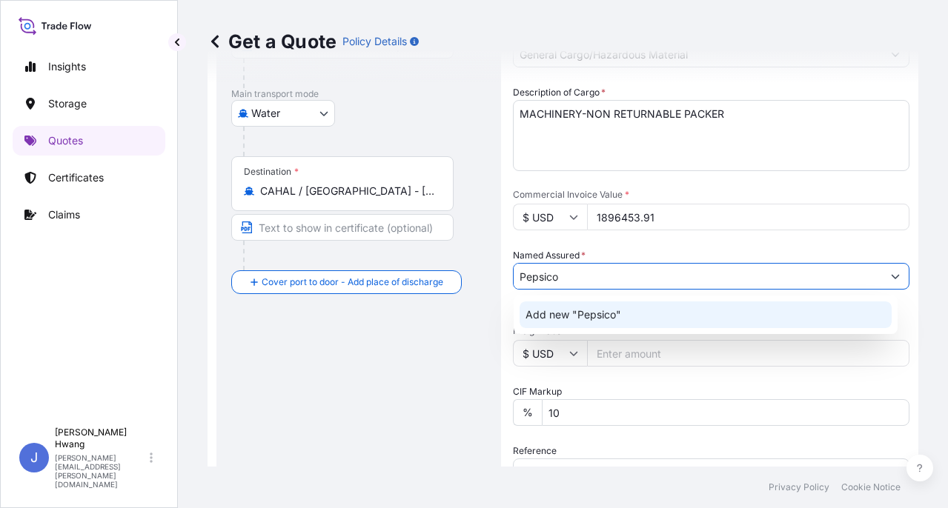
click at [597, 312] on span "Add new "Pepsico"" at bounding box center [574, 315] width 96 height 15
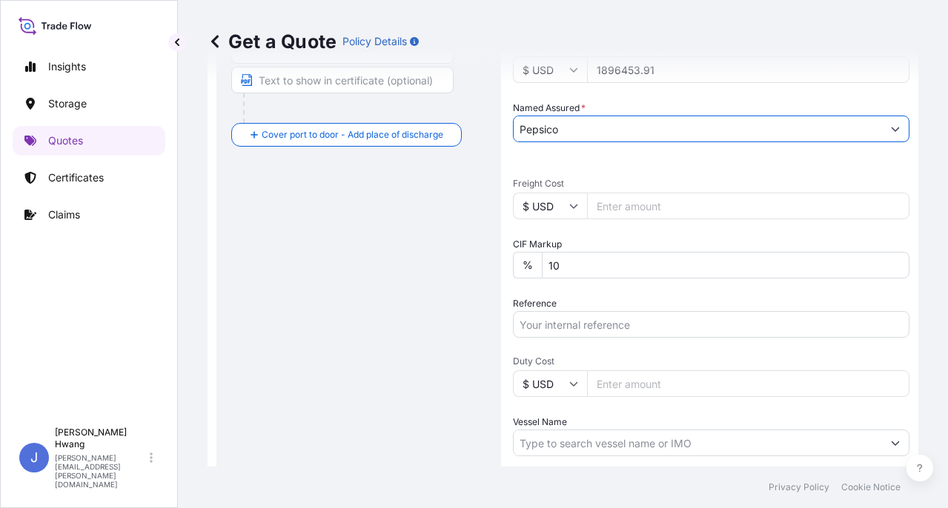
scroll to position [490, 0]
click at [892, 127] on icon "Show suggestions" at bounding box center [896, 129] width 8 height 4
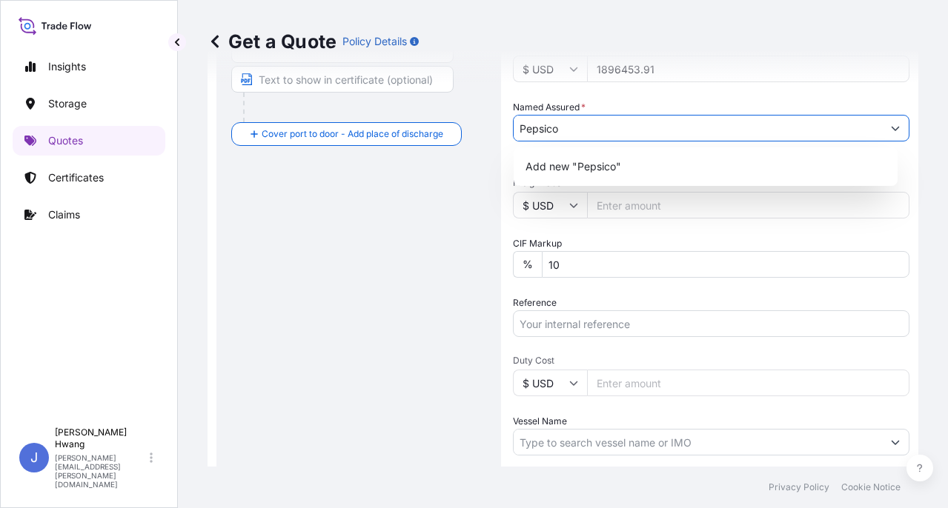
drag, startPoint x: 818, startPoint y: 124, endPoint x: 398, endPoint y: 137, distance: 420.5
click at [392, 134] on form "Route Details Reset Route Details Place of loading [STREET_ADDRESS] Road / [GEO…" at bounding box center [563, 113] width 711 height 1041
click at [821, 133] on input "Named Assured *" at bounding box center [698, 128] width 368 height 27
type input "bd"
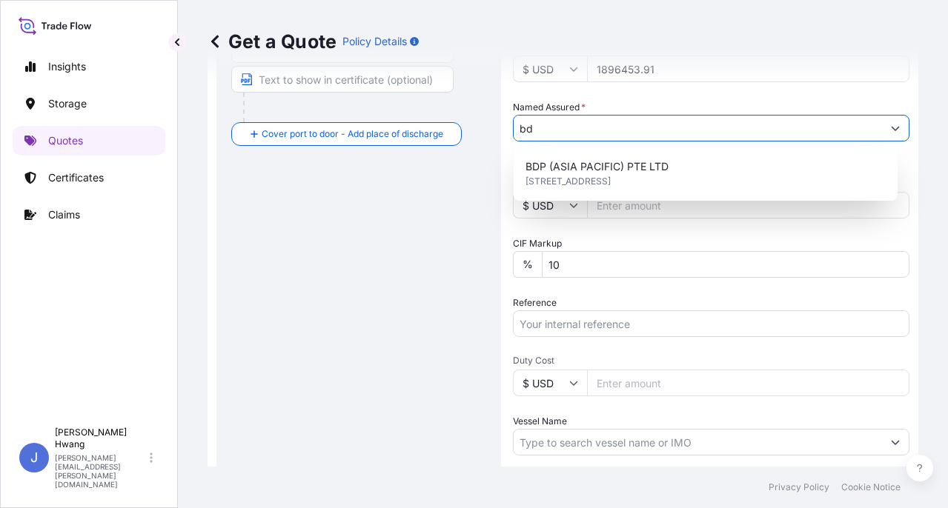
drag, startPoint x: 673, startPoint y: 127, endPoint x: 506, endPoint y: 127, distance: 166.8
click at [506, 127] on form "Route Details Reset Route Details Place of loading [STREET_ADDRESS] Road / [GEO…" at bounding box center [563, 113] width 711 height 1041
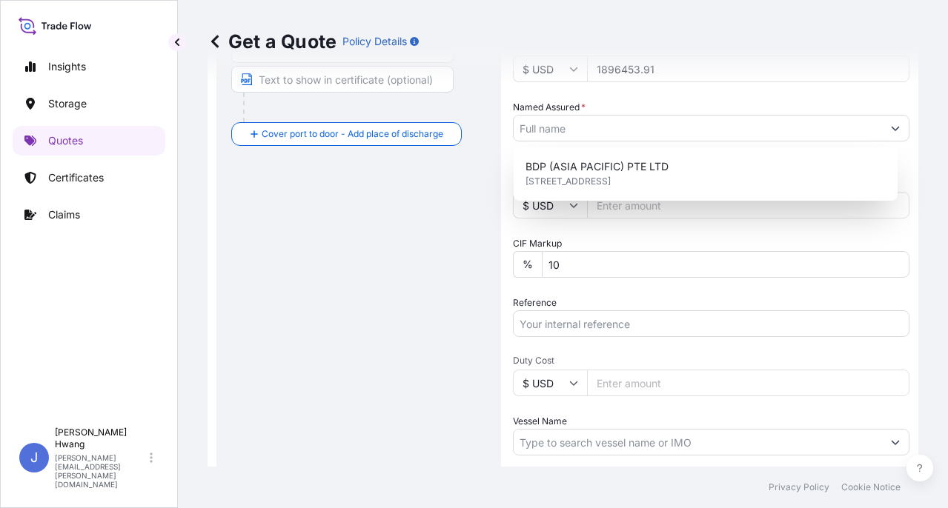
click at [480, 281] on div "Route Details Reset Route Details Place of loading [STREET_ADDRESS] Road / [GEO…" at bounding box center [358, 114] width 255 height 994
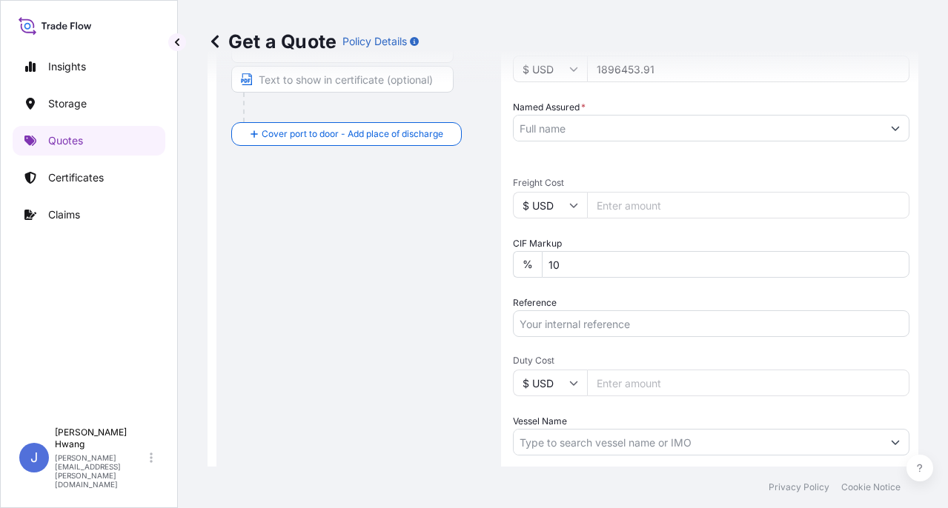
click at [566, 328] on input "Reference" at bounding box center [711, 324] width 397 height 27
paste input "1167399869"
type input "1167399869"
click at [479, 338] on div "Route Details Reset Route Details Place of loading [STREET_ADDRESS] Road / [GEO…" at bounding box center [358, 114] width 255 height 994
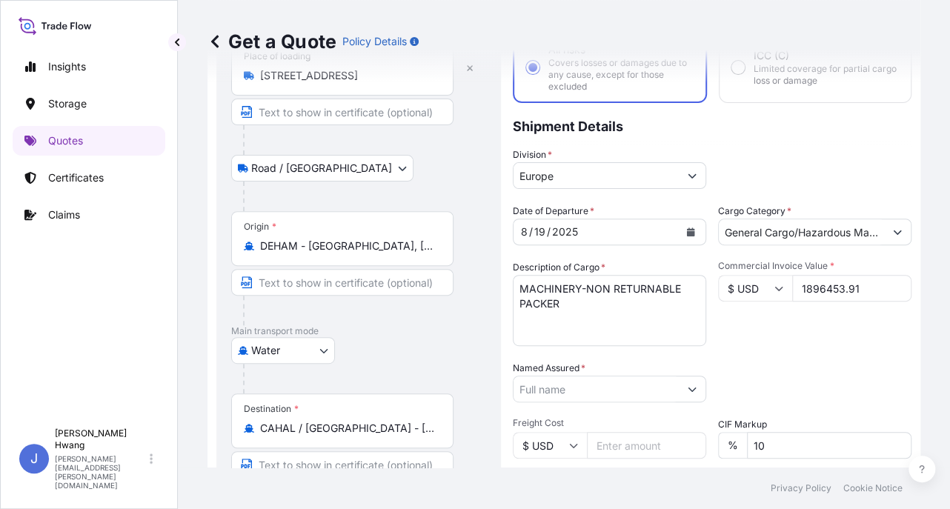
scroll to position [104, 0]
click at [648, 442] on input "Freight Cost" at bounding box center [646, 446] width 119 height 27
type input "16387.83"
click at [749, 360] on div "Date of Departure * [DATE] Cargo Category * General Cargo/Hazardous Material De…" at bounding box center [712, 389] width 399 height 368
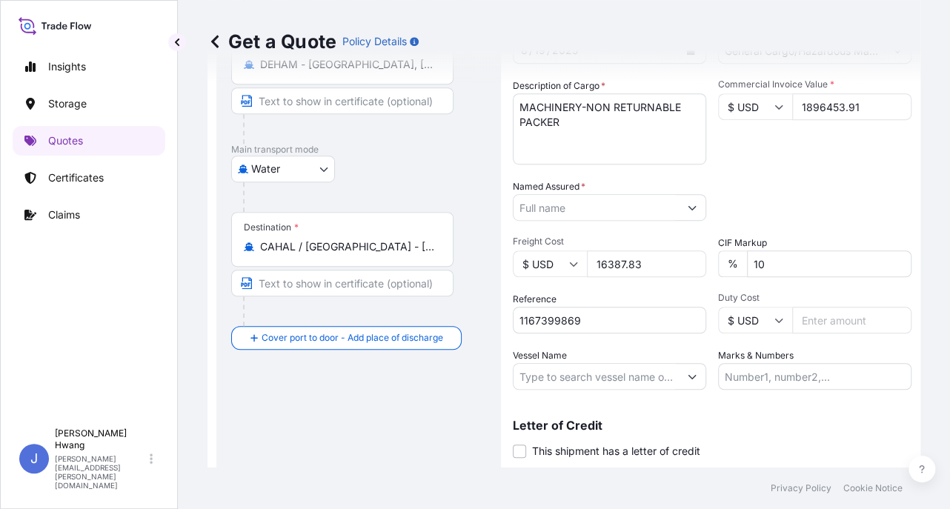
scroll to position [326, 0]
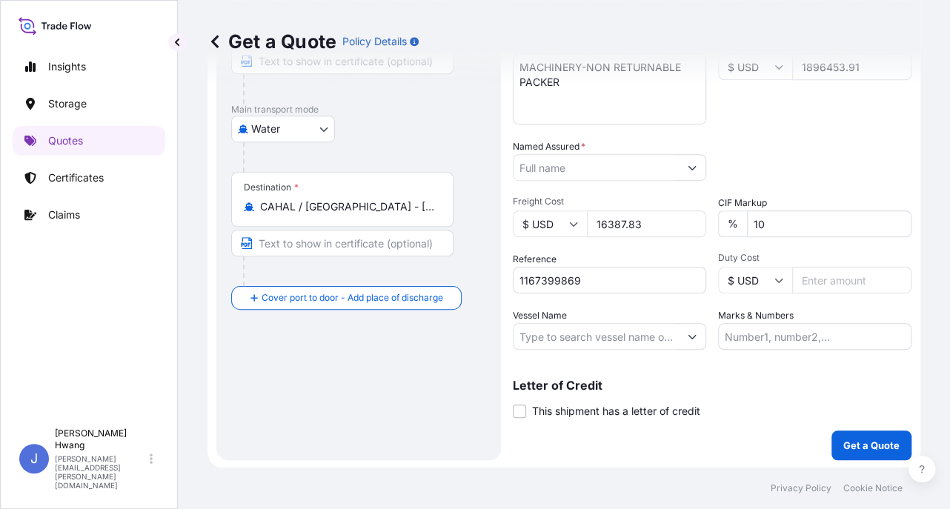
drag, startPoint x: 506, startPoint y: 348, endPoint x: 532, endPoint y: 344, distance: 26.2
click at [507, 348] on form "Route Details Reset Route Details Place of loading [STREET_ADDRESS] Road / [GEO…" at bounding box center [564, 113] width 713 height 712
click at [538, 343] on input "Vessel Name" at bounding box center [596, 336] width 165 height 27
paste input "ATLANTIC"
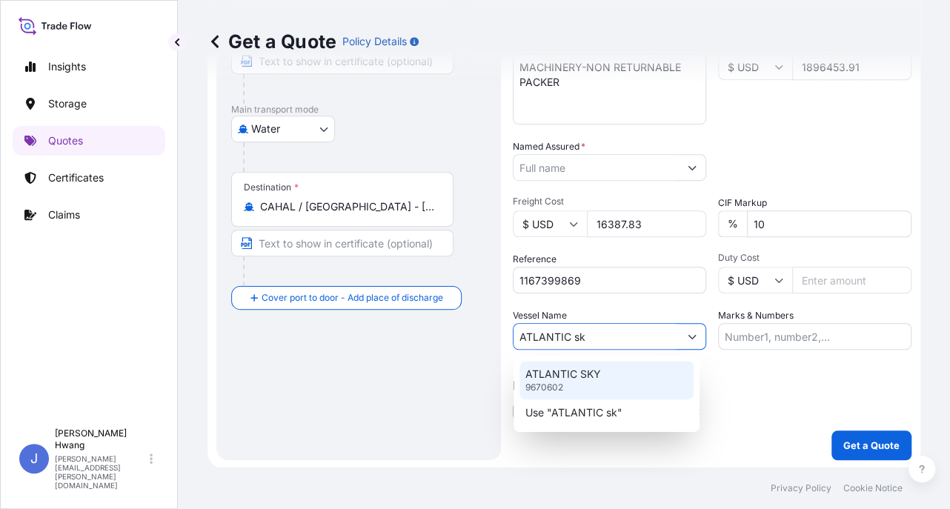
click at [589, 368] on p "ATLANTIC SKY" at bounding box center [564, 374] width 76 height 15
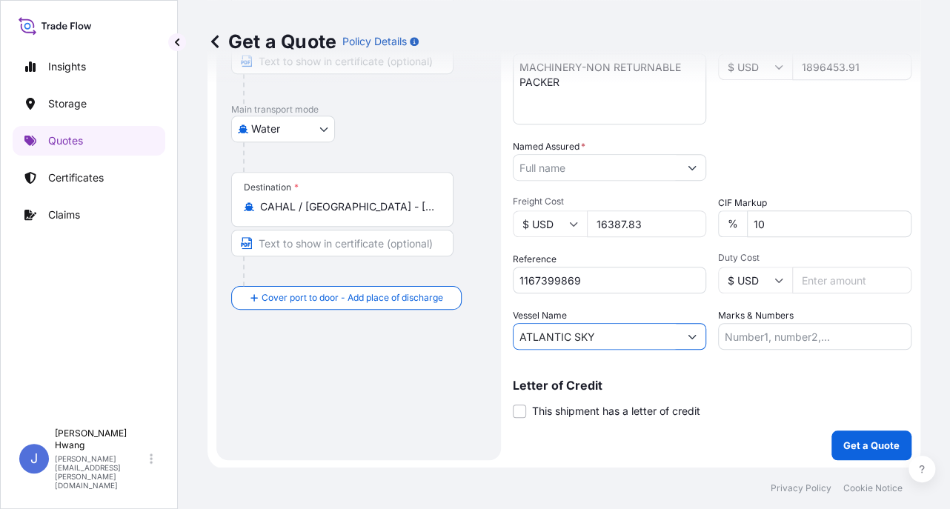
type input "ATLANTIC SKY"
click at [786, 336] on input "Marks & Numbers" at bounding box center [814, 336] width 193 height 27
type input "a"
type input "A"
type input "a"
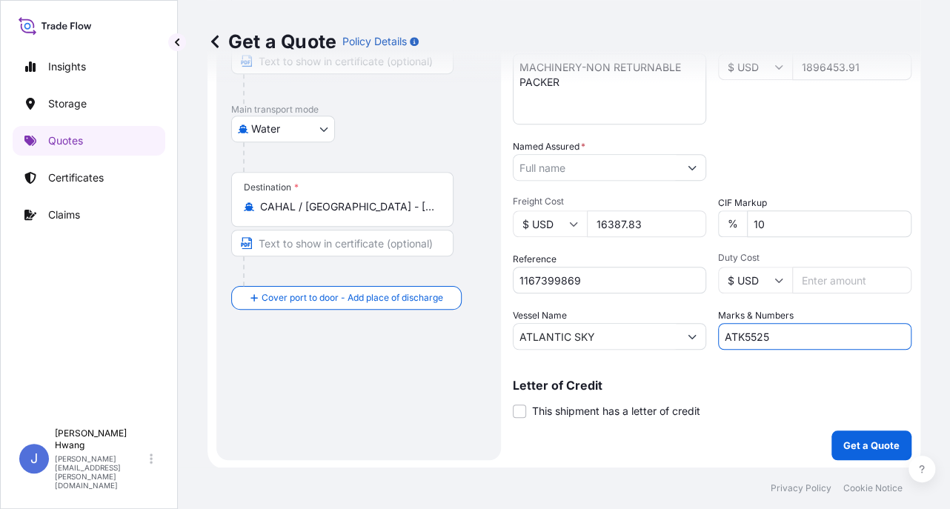
type input "ATK5525"
click at [765, 390] on p "Letter of Credit" at bounding box center [712, 386] width 399 height 12
click at [594, 165] on input "Named Assured *" at bounding box center [596, 167] width 165 height 27
click at [630, 170] on input "Named Assured *" at bounding box center [596, 167] width 165 height 27
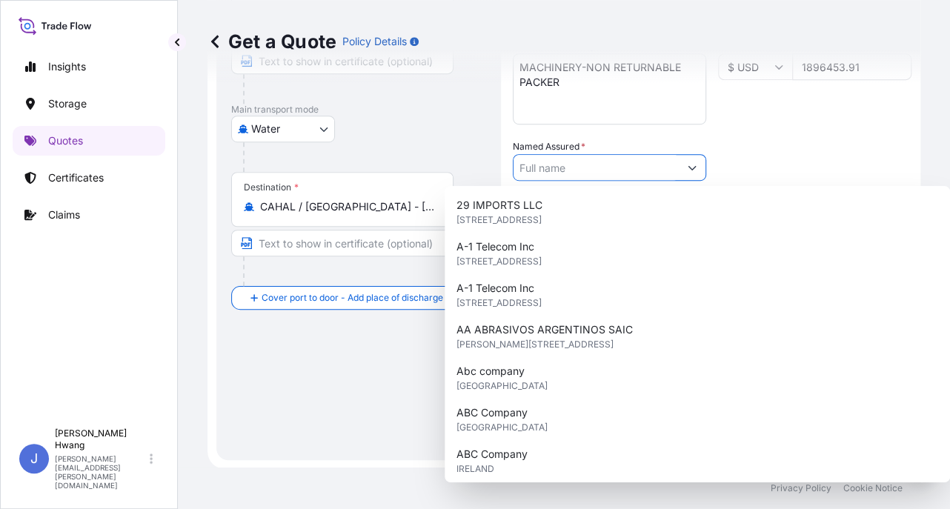
paste input "PEPSI BOTTLING GROUP ([GEOGRAPHIC_DATA]) ULC"
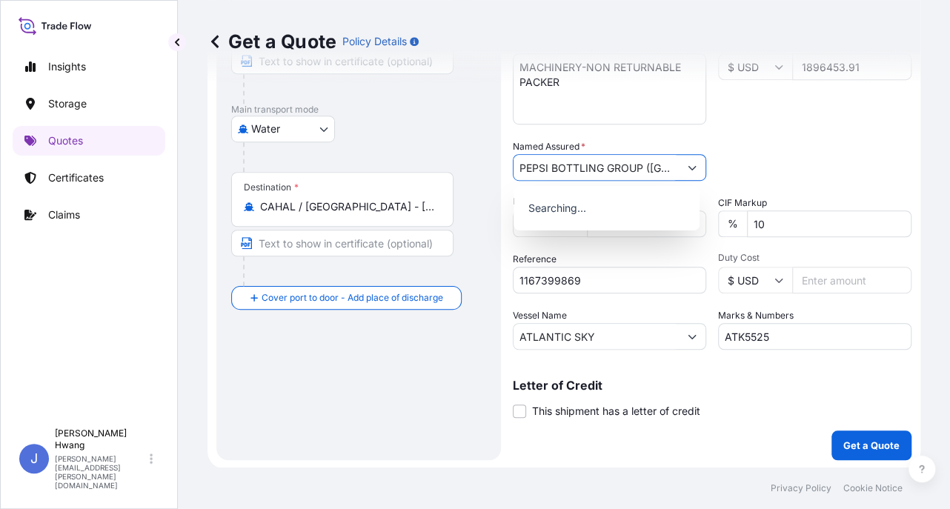
scroll to position [0, 53]
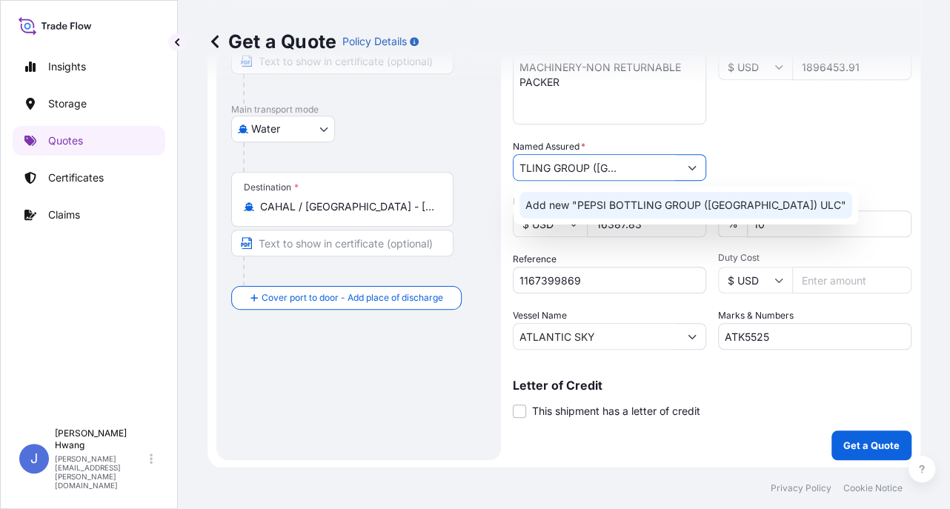
click at [640, 199] on span "Add new "PEPSI BOTTLING GROUP ([GEOGRAPHIC_DATA]) ULC"" at bounding box center [686, 205] width 321 height 15
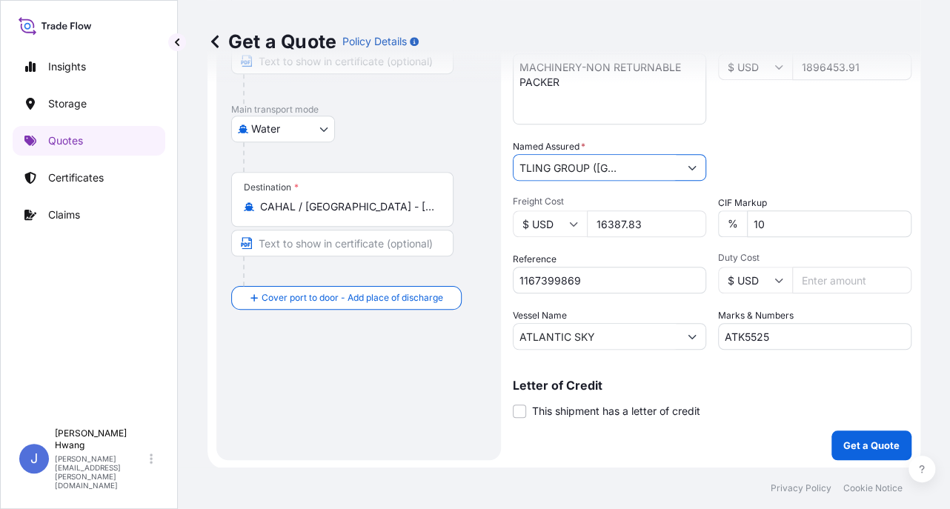
type input "PEPSI BOTTLING GROUP ([GEOGRAPHIC_DATA]) ULC"
click at [791, 162] on div "Packing Category Type to search a container mode Please select a primary mode o…" at bounding box center [814, 160] width 193 height 42
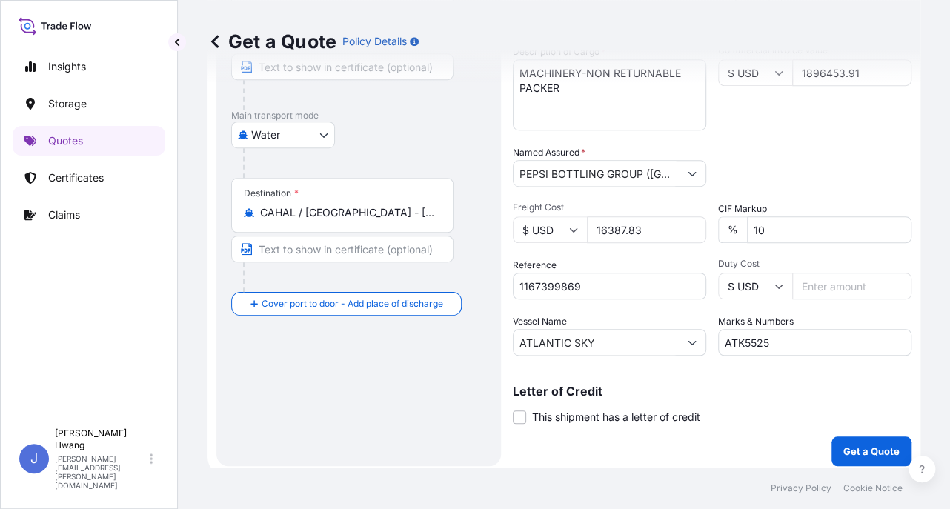
scroll to position [326, 0]
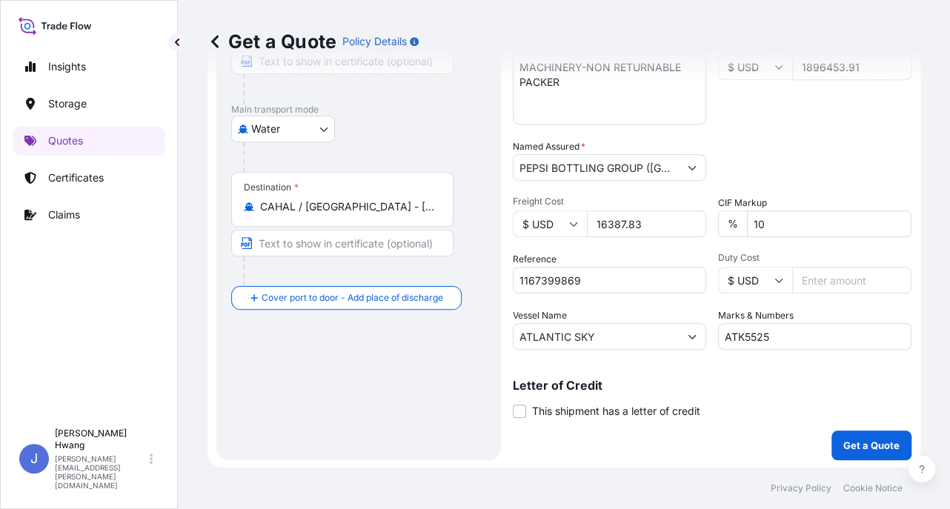
click at [812, 168] on div "Packing Category Type to search a container mode Please select a primary mode o…" at bounding box center [814, 160] width 193 height 42
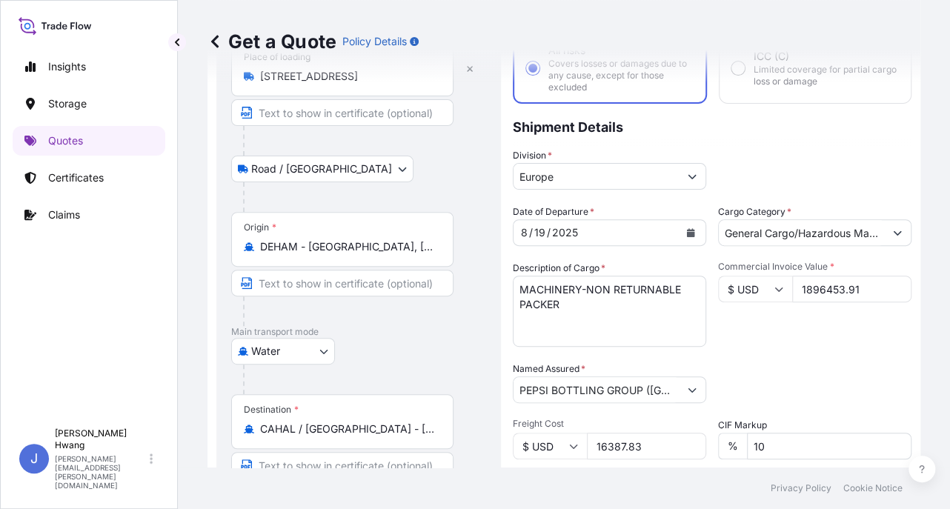
scroll to position [0, 0]
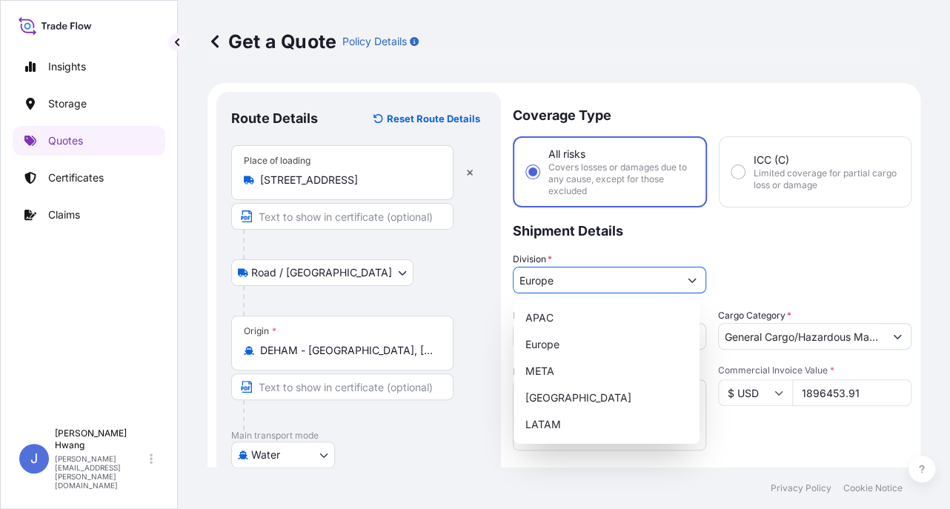
click at [662, 279] on input "Europe" at bounding box center [596, 280] width 165 height 27
click at [559, 400] on div "[GEOGRAPHIC_DATA]" at bounding box center [607, 398] width 175 height 27
type input "[GEOGRAPHIC_DATA]"
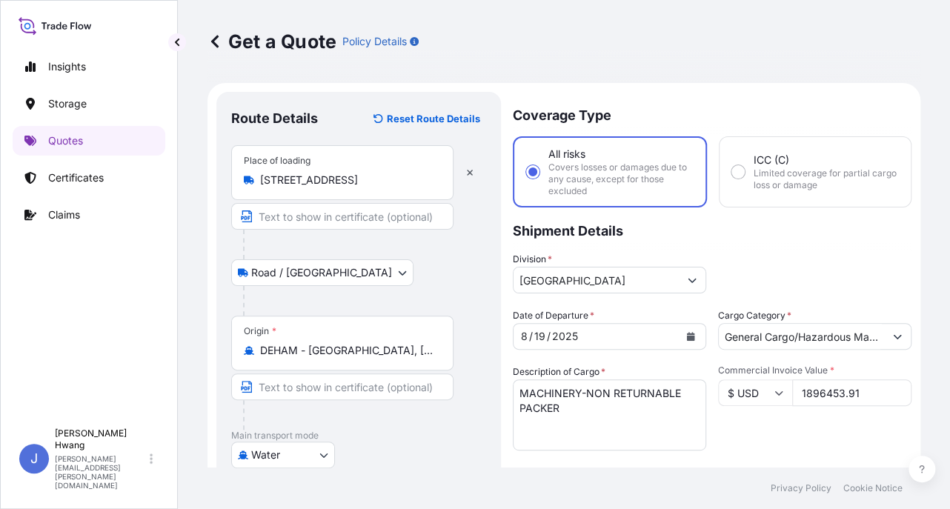
click at [737, 254] on div "Division * [GEOGRAPHIC_DATA]" at bounding box center [712, 273] width 399 height 42
click at [729, 282] on div "Division * [GEOGRAPHIC_DATA]" at bounding box center [712, 273] width 399 height 42
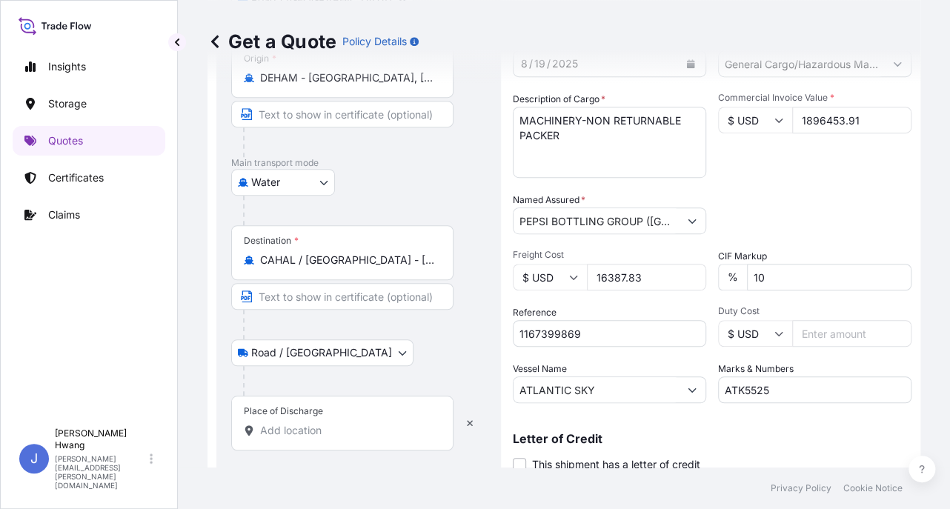
scroll to position [326, 0]
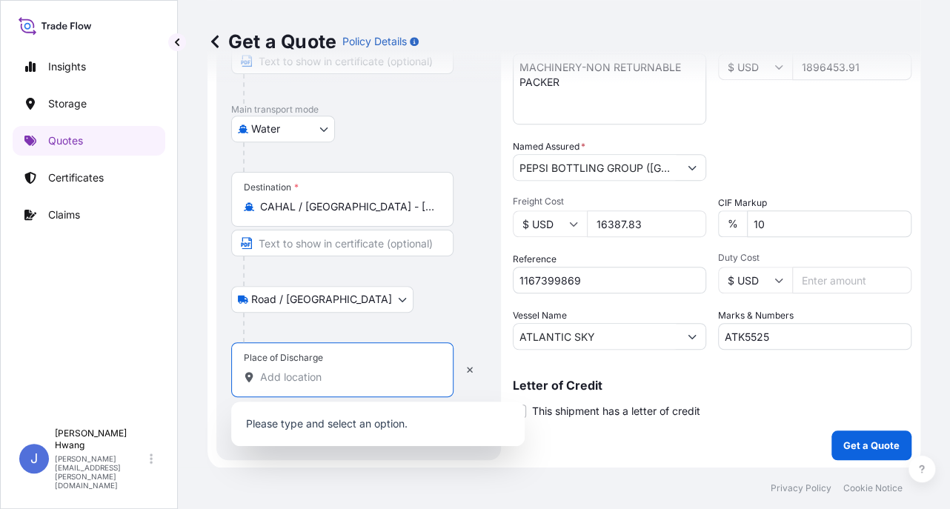
click at [377, 376] on input "Place of Discharge" at bounding box center [347, 377] width 175 height 15
paste input "220 [PERSON_NAME]"
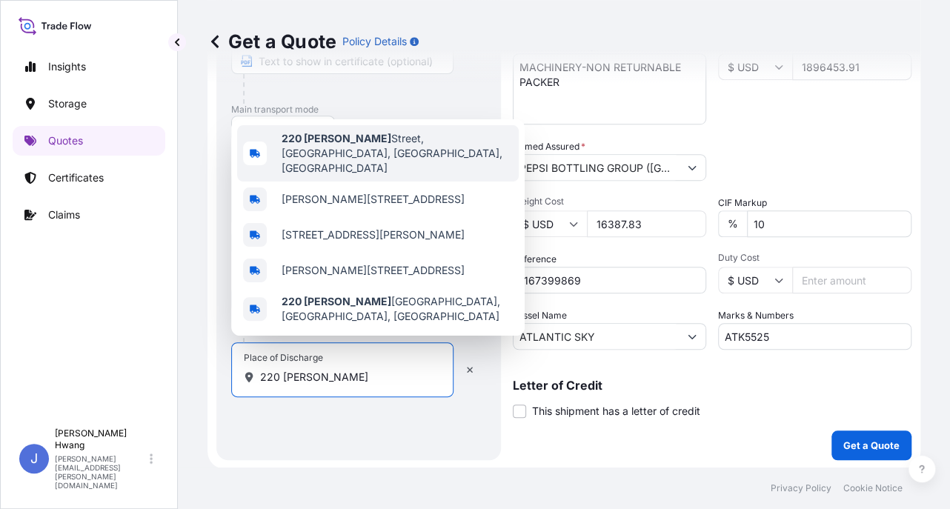
click at [400, 156] on span "[STREET_ADDRESS][PERSON_NAME]" at bounding box center [397, 153] width 231 height 44
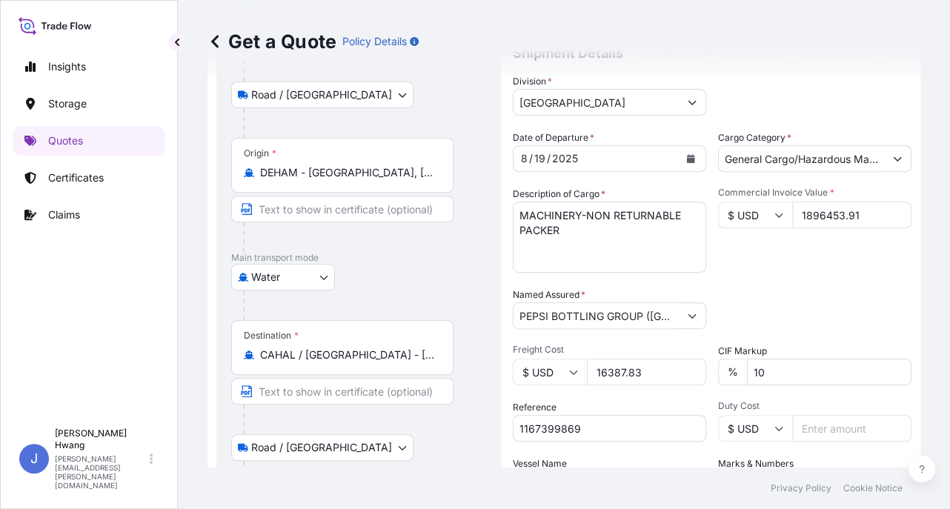
scroll to position [252, 0]
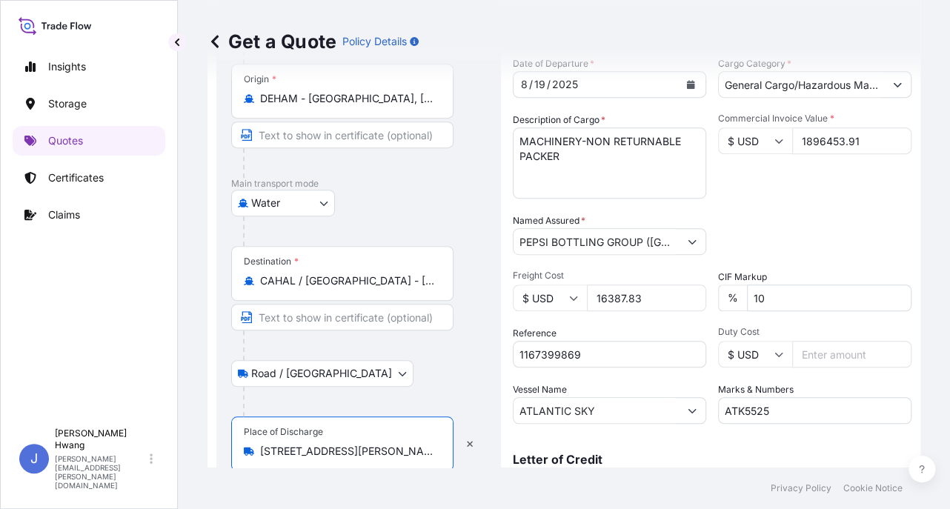
type input "[STREET_ADDRESS][PERSON_NAME]"
drag, startPoint x: 664, startPoint y: 298, endPoint x: 577, endPoint y: 293, distance: 87.6
click at [577, 293] on div "$ USD 16387.83" at bounding box center [609, 298] width 193 height 27
click at [752, 219] on div "Packing Category Type to search a container mode Please select a primary mode o…" at bounding box center [814, 234] width 193 height 42
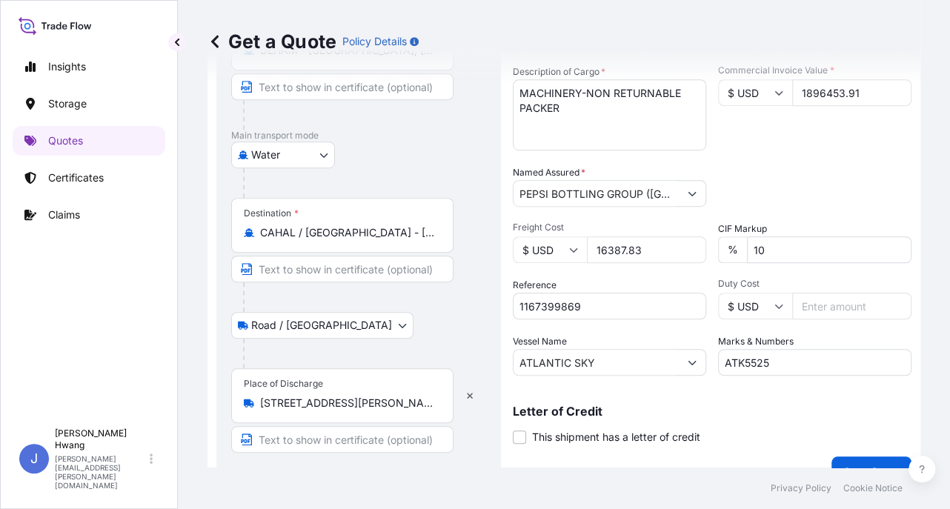
scroll to position [326, 0]
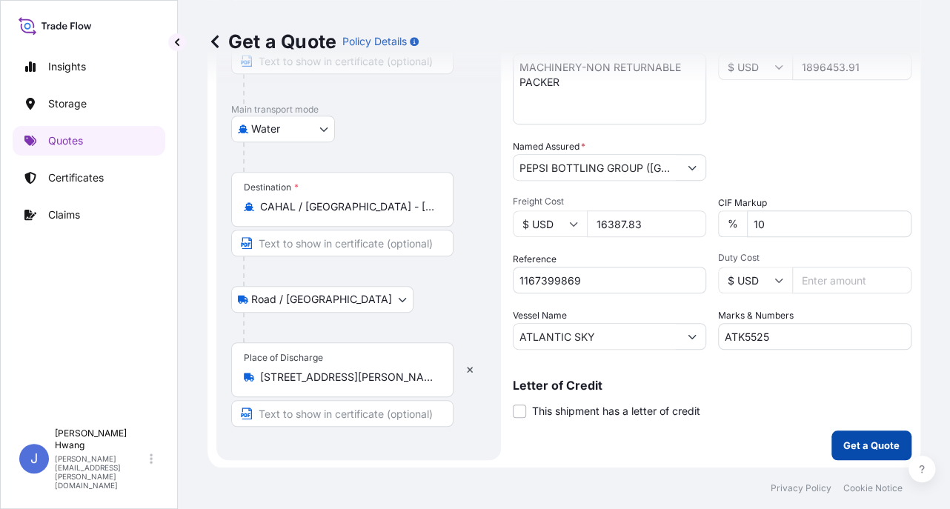
click at [841, 452] on button "Get a Quote" at bounding box center [872, 446] width 80 height 30
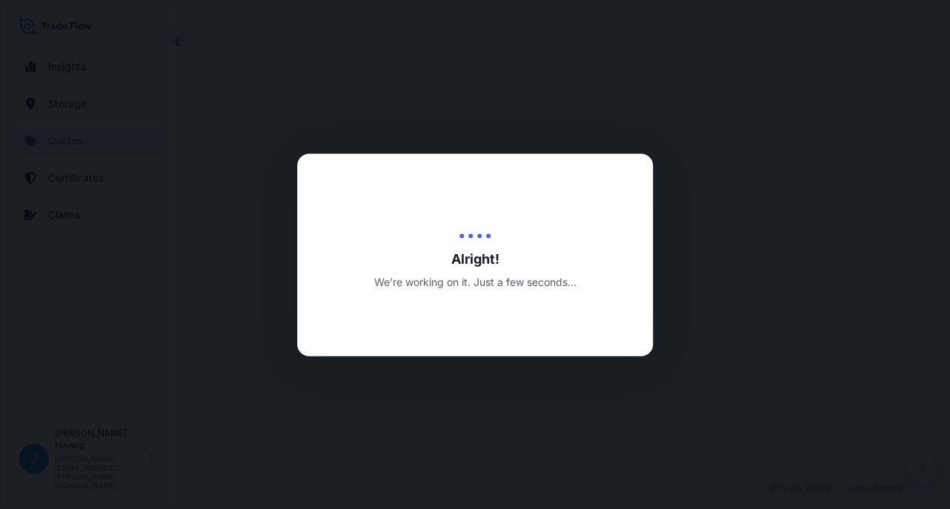
select select "Road / [GEOGRAPHIC_DATA]"
select select "Water"
select select "Road / [GEOGRAPHIC_DATA]"
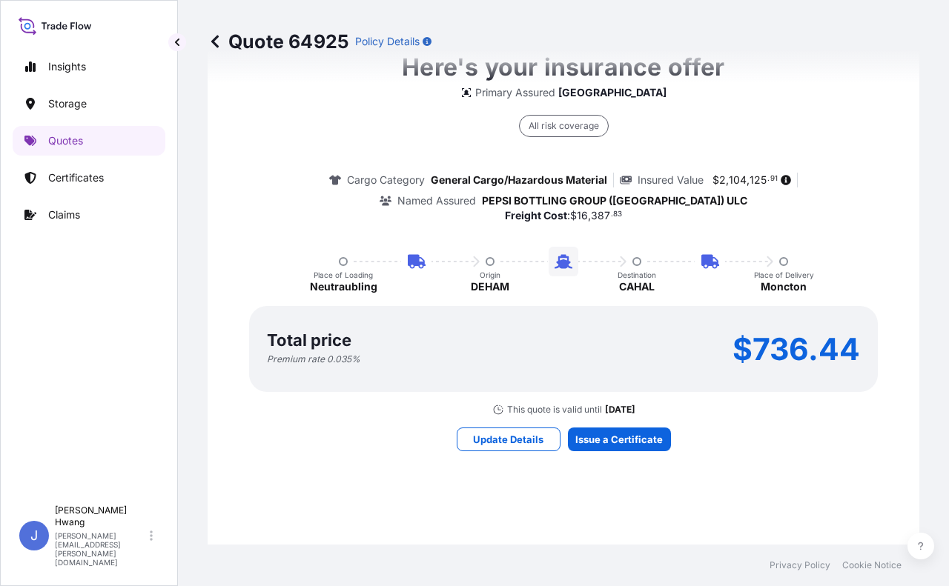
scroll to position [1112, 0]
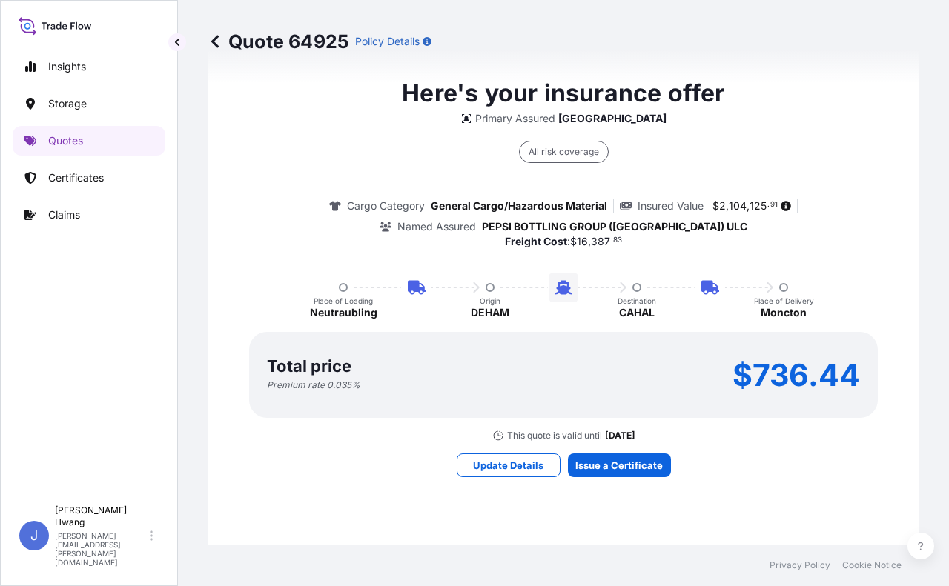
click at [790, 508] on div "Here's your insurance offer Primary Assured CANADA All risk coverage Cargo Cate…" at bounding box center [563, 276] width 670 height 1114
click at [583, 24] on div "Quote 64925 Policy Details" at bounding box center [564, 41] width 712 height 83
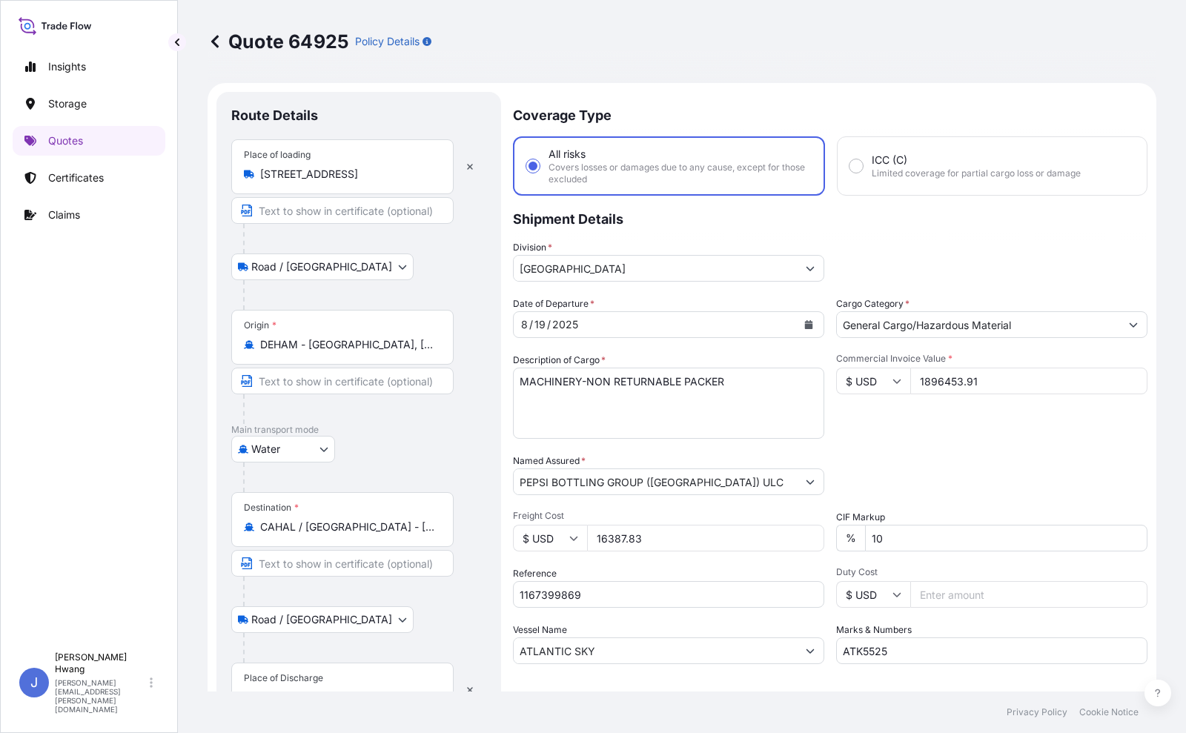
scroll to position [371, 0]
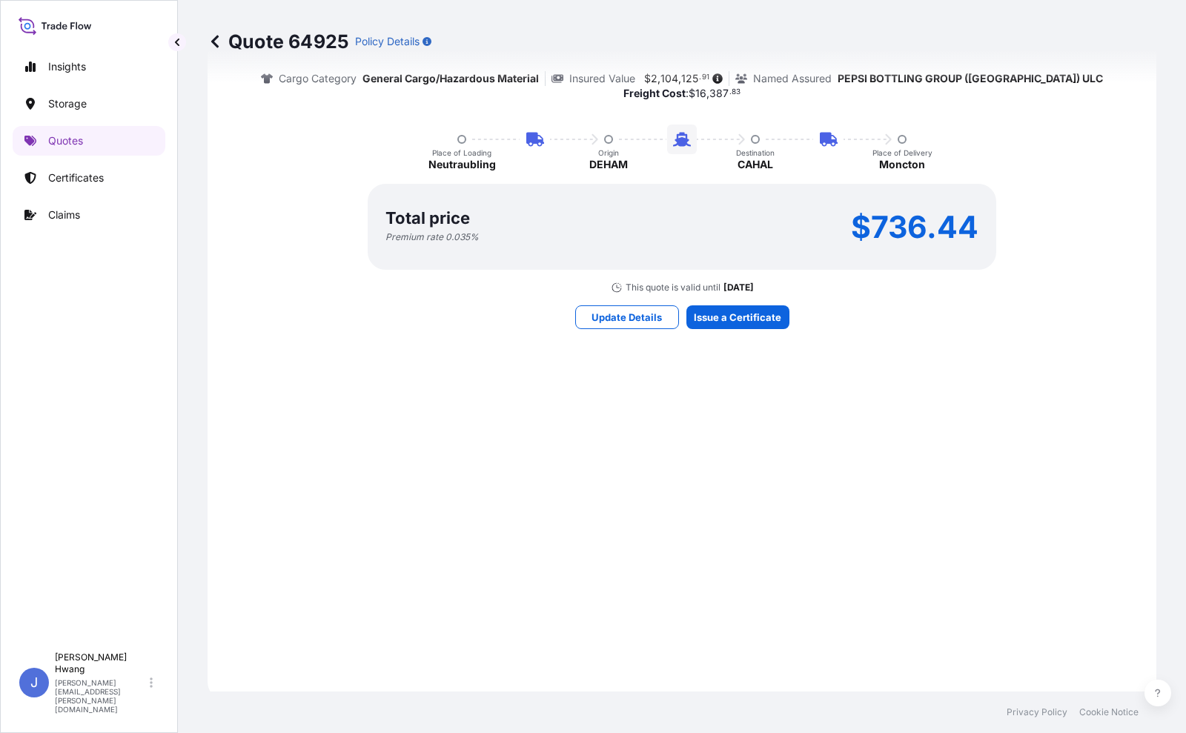
scroll to position [1230, 0]
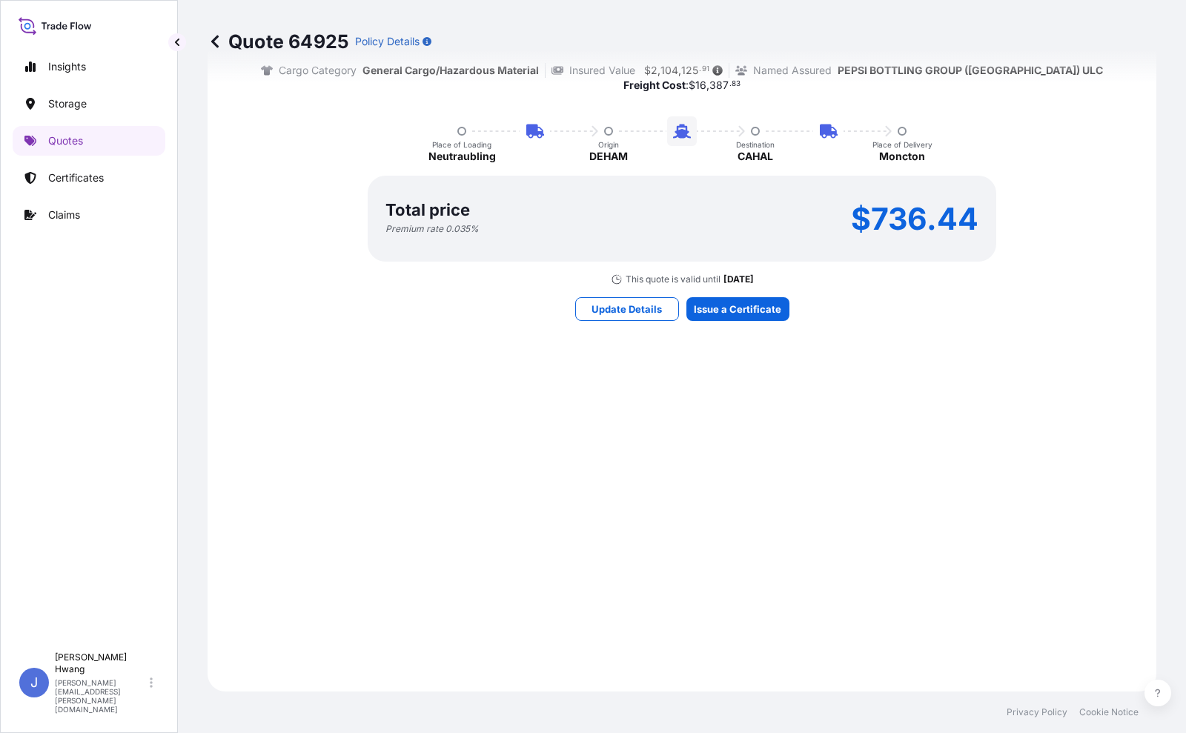
click at [701, 412] on div "Here's your insurance offer Primary Assured CANADA All risk coverage Cargo Cate…" at bounding box center [681, 129] width 907 height 1081
drag, startPoint x: 463, startPoint y: 463, endPoint x: 472, endPoint y: 454, distance: 13.6
click at [464, 459] on div "Here's your insurance offer Primary Assured CANADA All risk coverage Cargo Cate…" at bounding box center [681, 129] width 907 height 1081
click at [655, 198] on div "Total price Premium rate 0.035 % $736.44" at bounding box center [682, 219] width 629 height 86
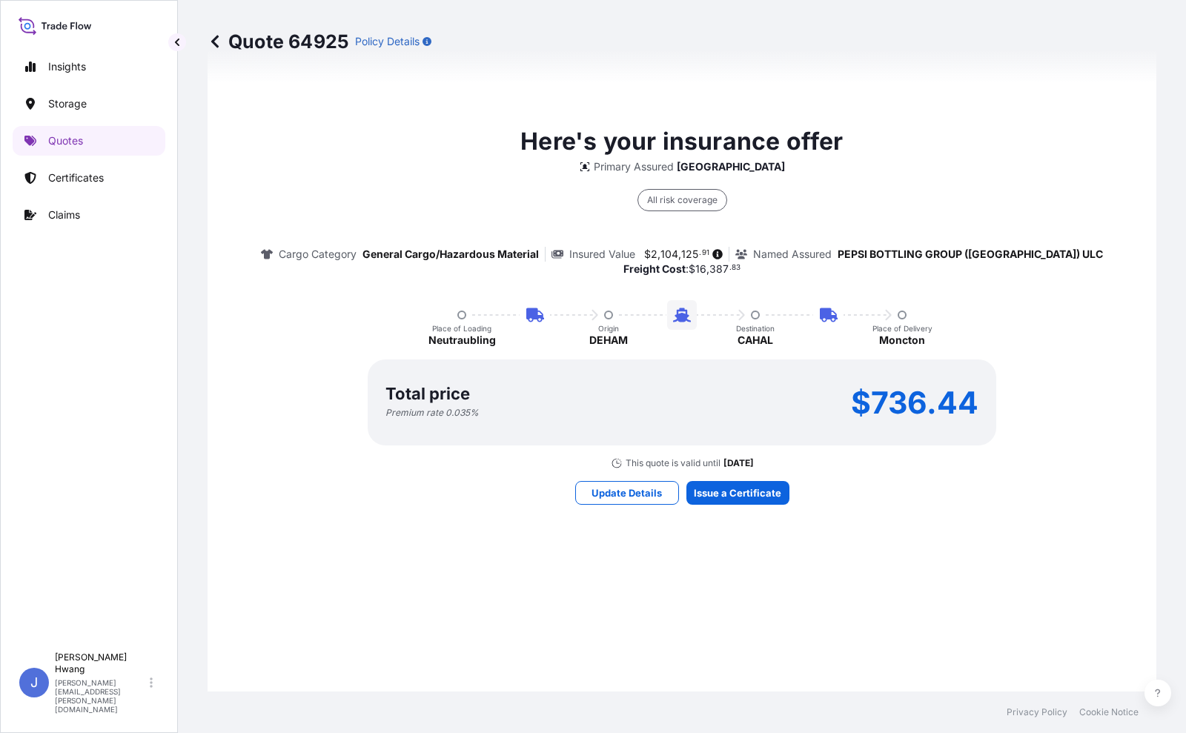
scroll to position [674, 0]
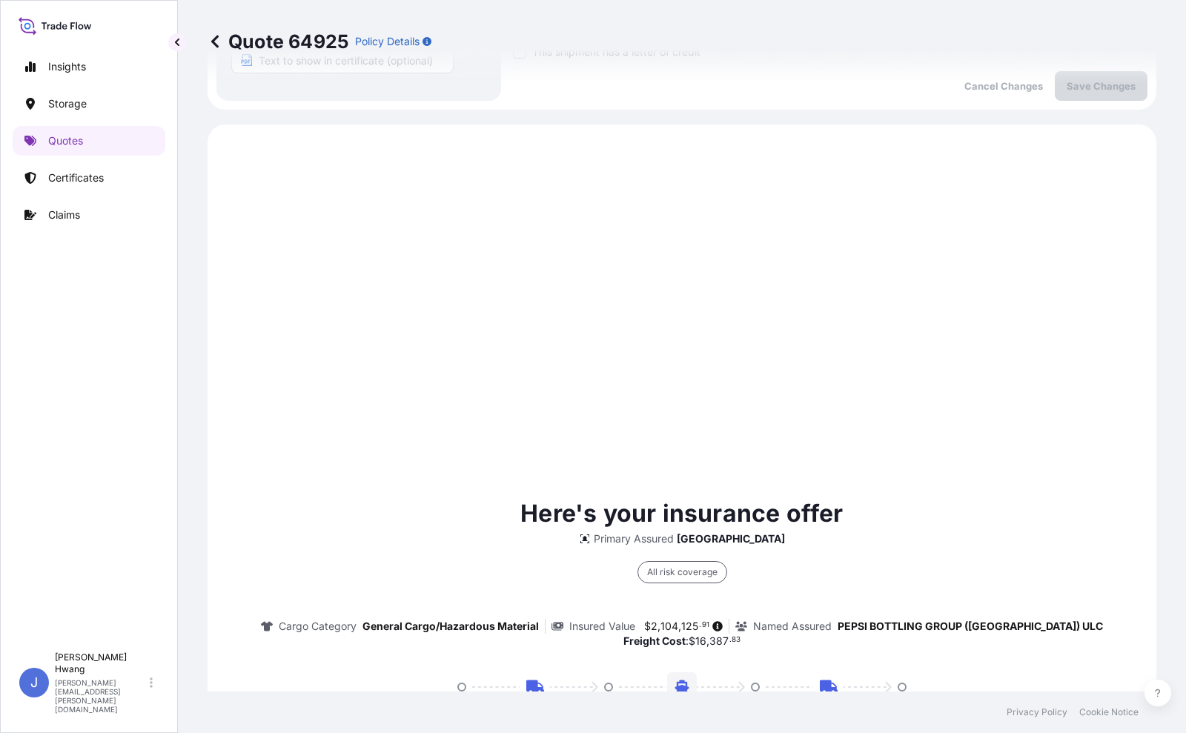
click at [829, 344] on div "Here's your insurance offer Primary Assured CANADA All risk coverage Cargo Cate…" at bounding box center [681, 685] width 907 height 1081
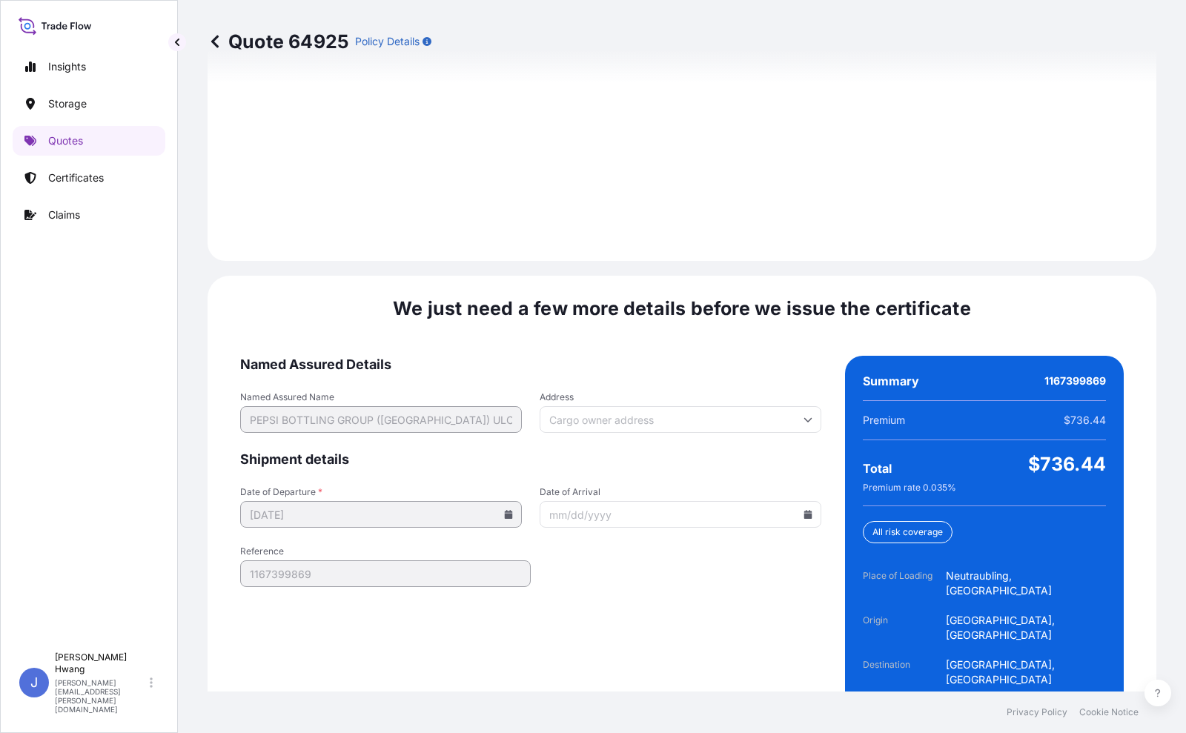
scroll to position [2219, 0]
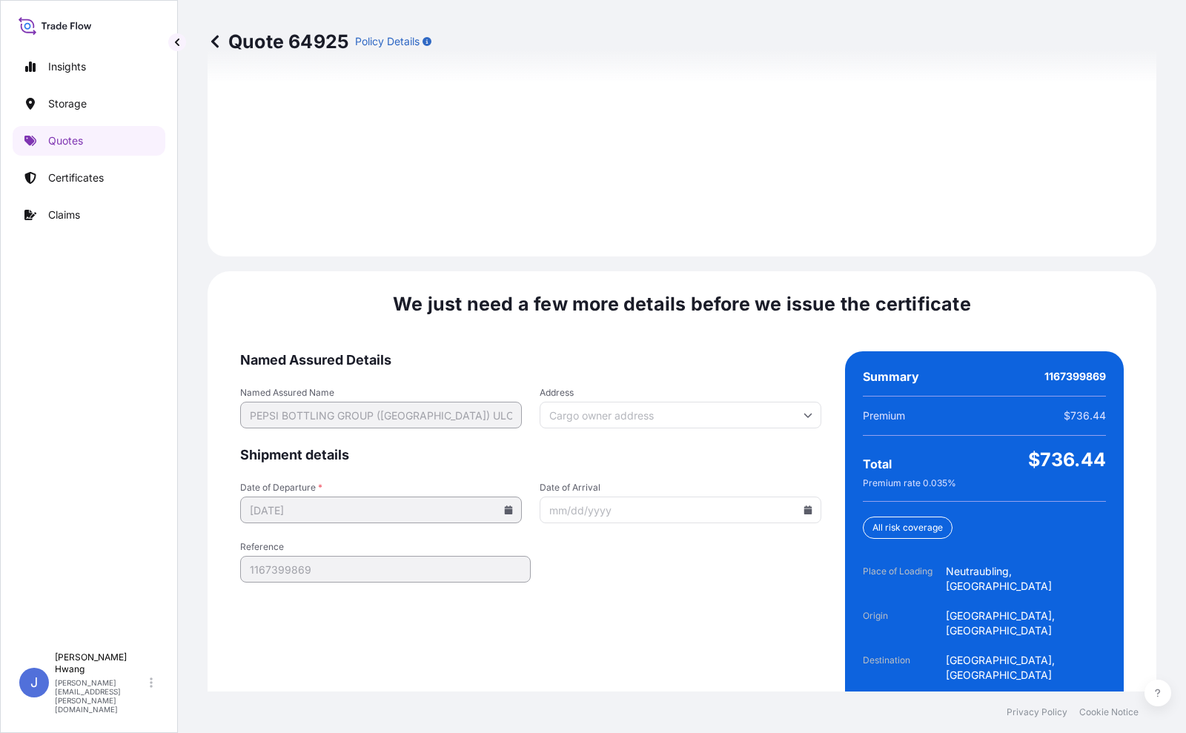
click at [804, 506] on icon at bounding box center [808, 510] width 8 height 9
click at [772, 489] on icon at bounding box center [775, 492] width 6 height 9
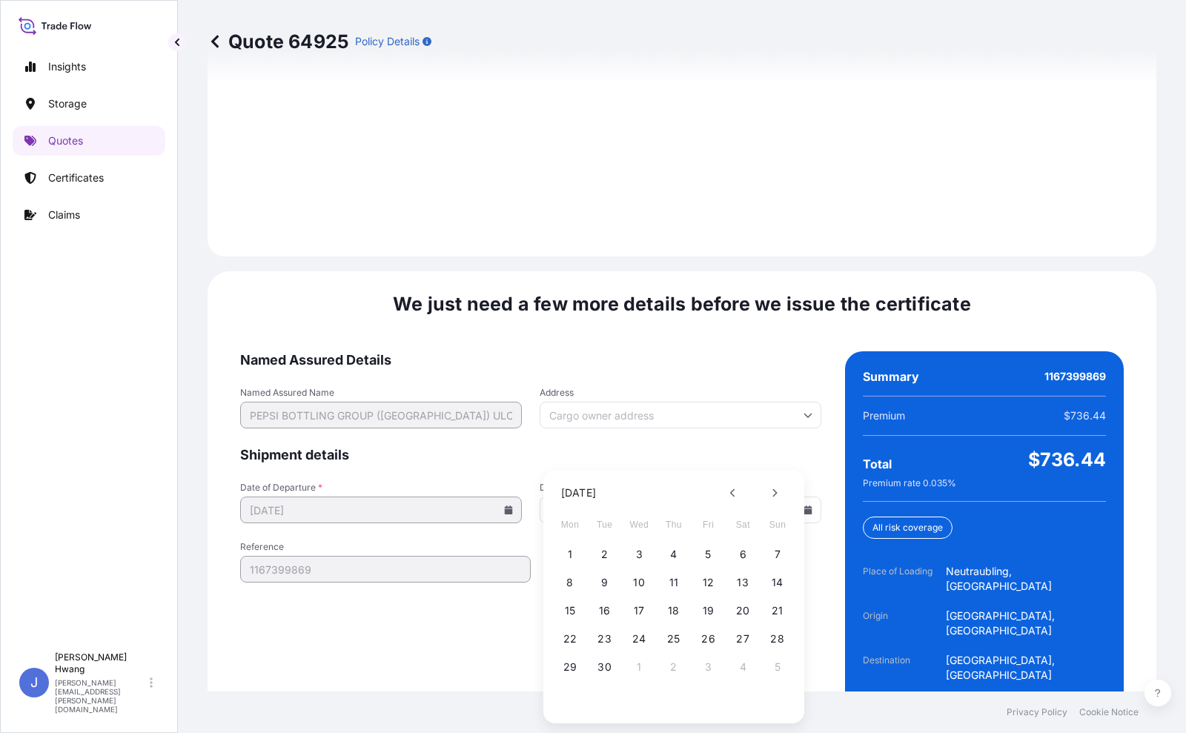
click at [470, 508] on form "Named Assured Details Named Assured Name PEPSI BOTTLING GROUP ([GEOGRAPHIC_DATA…" at bounding box center [530, 570] width 581 height 438
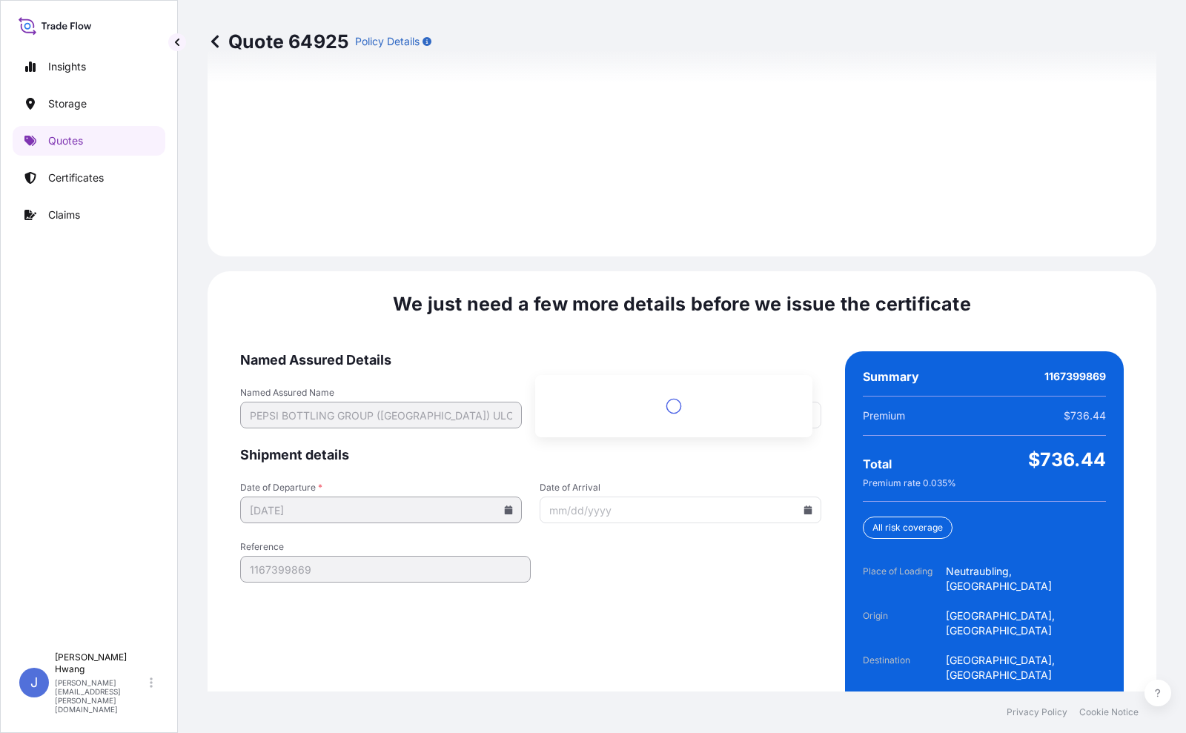
click at [659, 402] on input "Address" at bounding box center [681, 415] width 282 height 27
click at [602, 402] on input "Address" at bounding box center [681, 415] width 282 height 27
paste input "Pepsico"
type input "Pepsico"
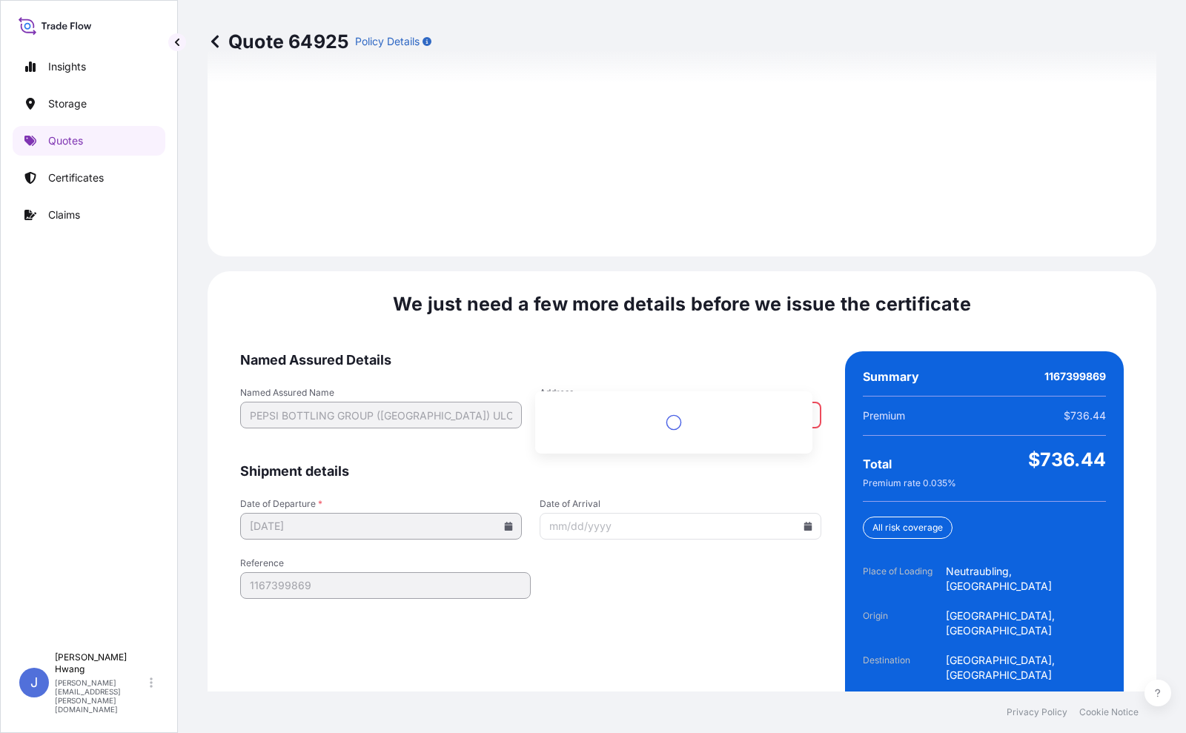
click at [516, 387] on div "Named Assured Name PEPSI BOTTLING GROUP ([GEOGRAPHIC_DATA]) ULC Address Pepsico…" at bounding box center [530, 416] width 581 height 58
click at [804, 411] on icon at bounding box center [808, 415] width 9 height 9
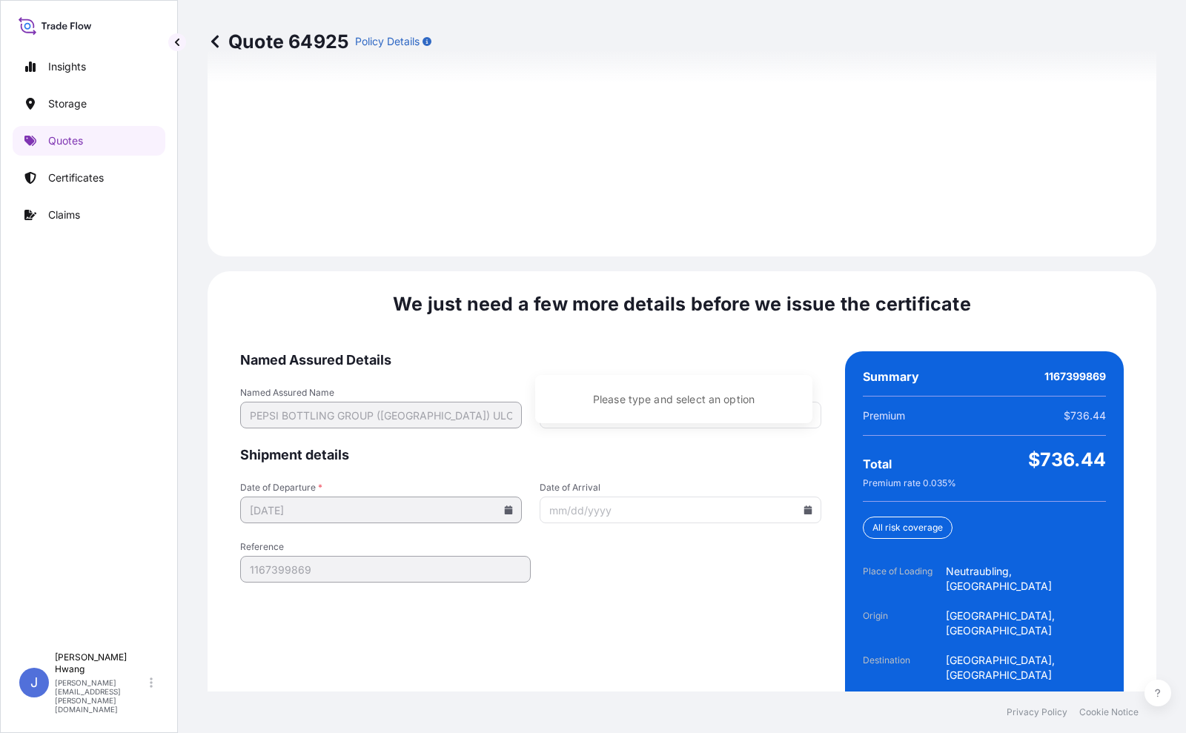
click at [710, 402] on input "Address" at bounding box center [681, 415] width 282 height 27
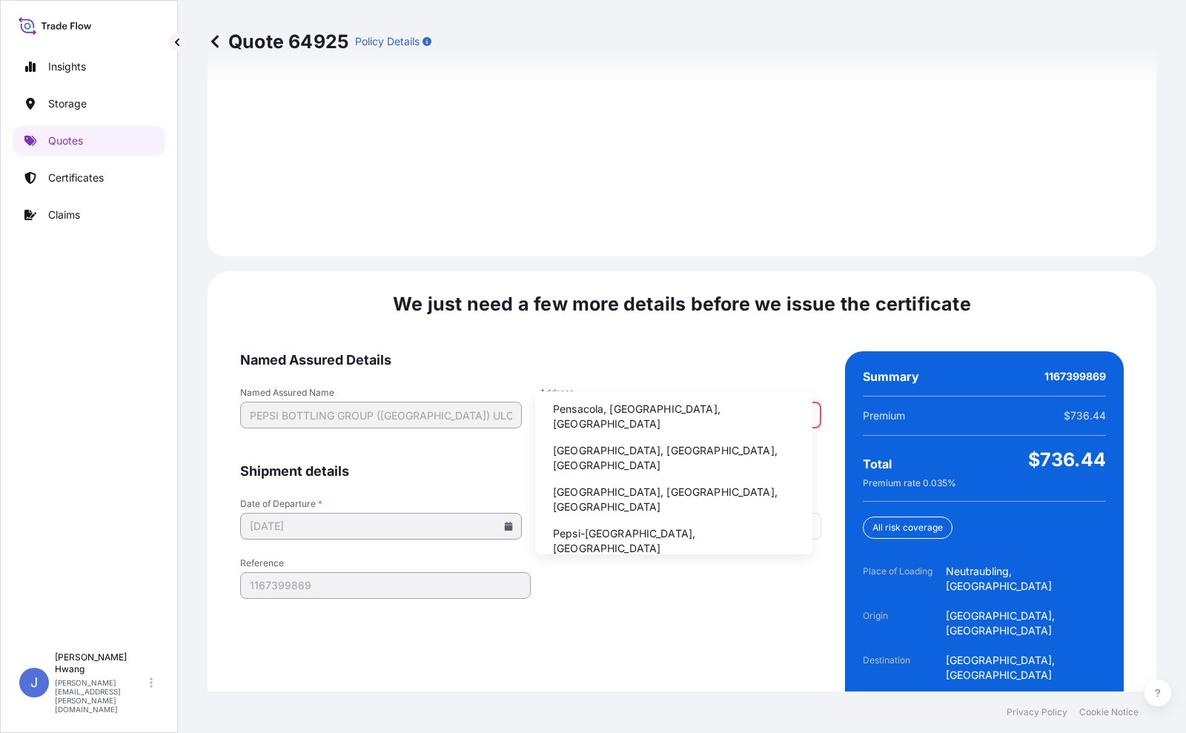
type input "p"
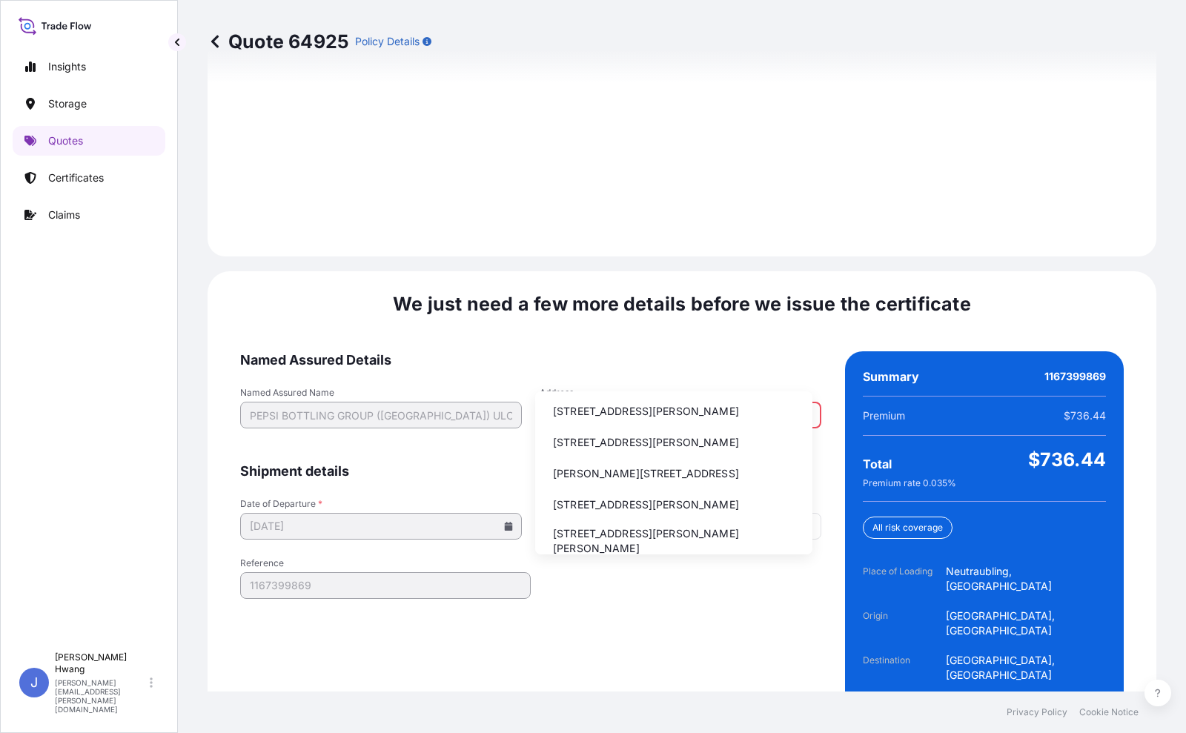
click at [679, 417] on li "[STREET_ADDRESS][PERSON_NAME]" at bounding box center [673, 411] width 265 height 28
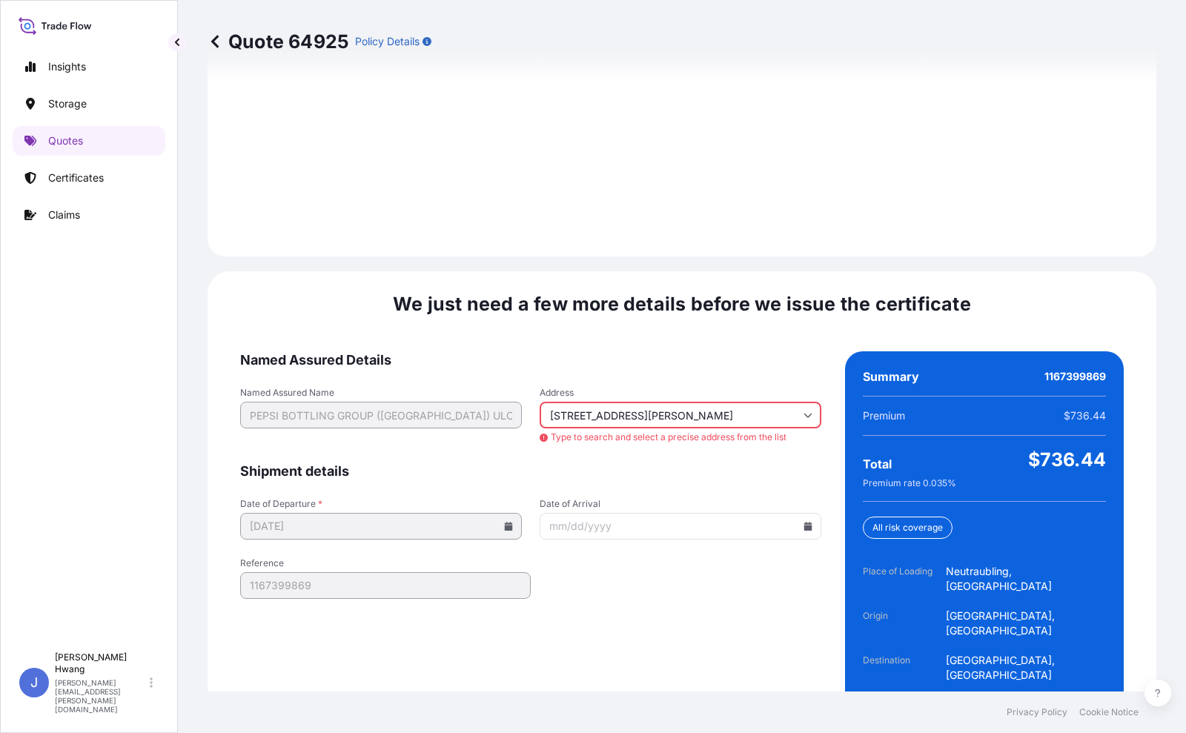
type input "[STREET_ADDRESS][PERSON_NAME]"
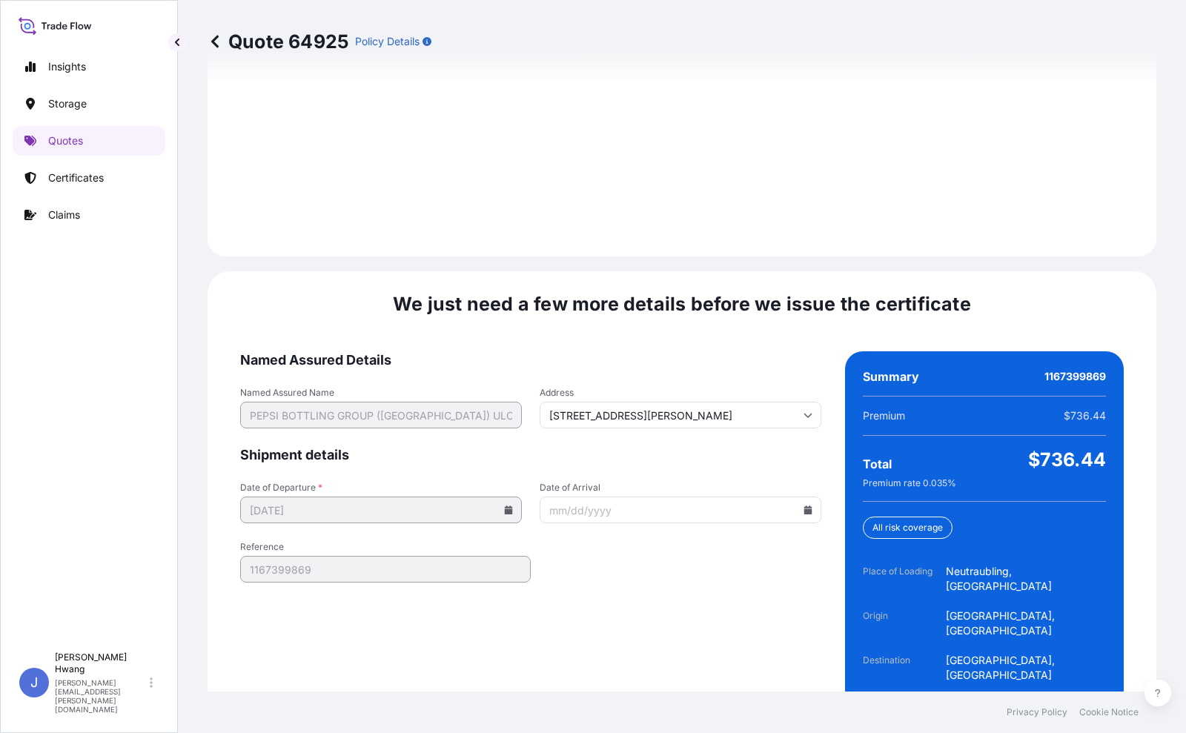
click at [612, 508] on form "Named Assured Details Named Assured Name PEPSI BOTTLING GROUP ([GEOGRAPHIC_DATA…" at bounding box center [530, 570] width 581 height 438
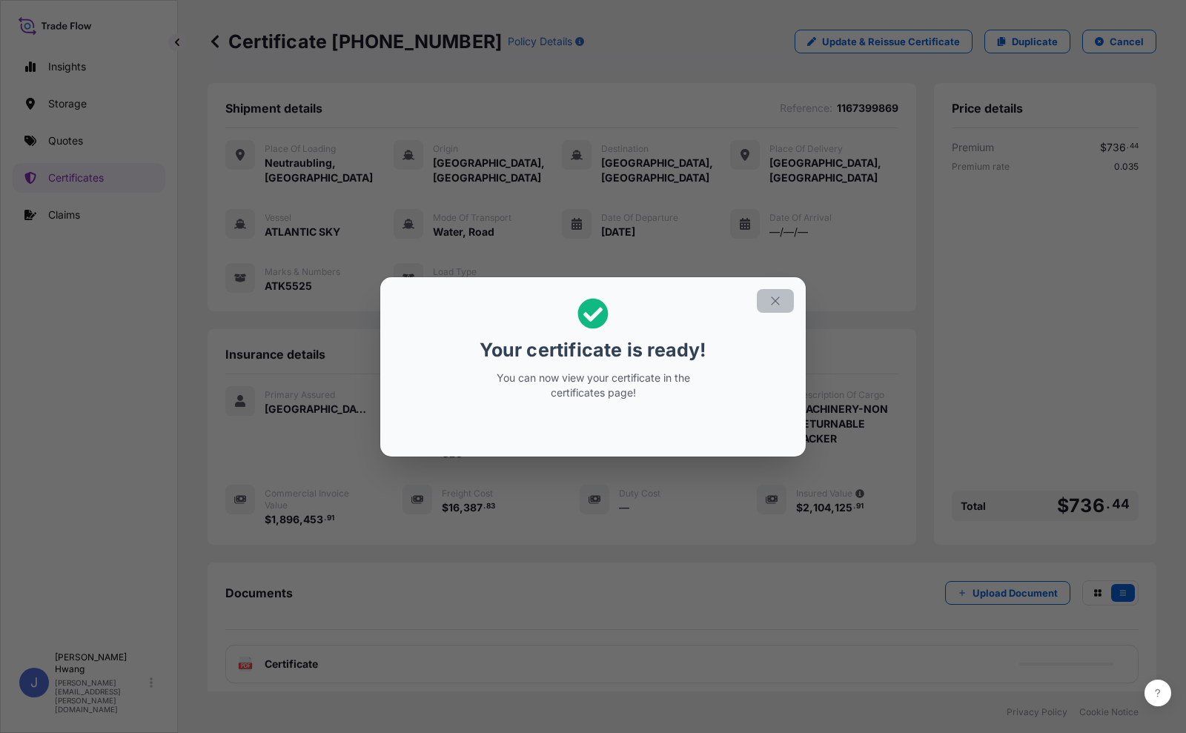
click at [779, 301] on icon "button" at bounding box center [775, 300] width 13 height 13
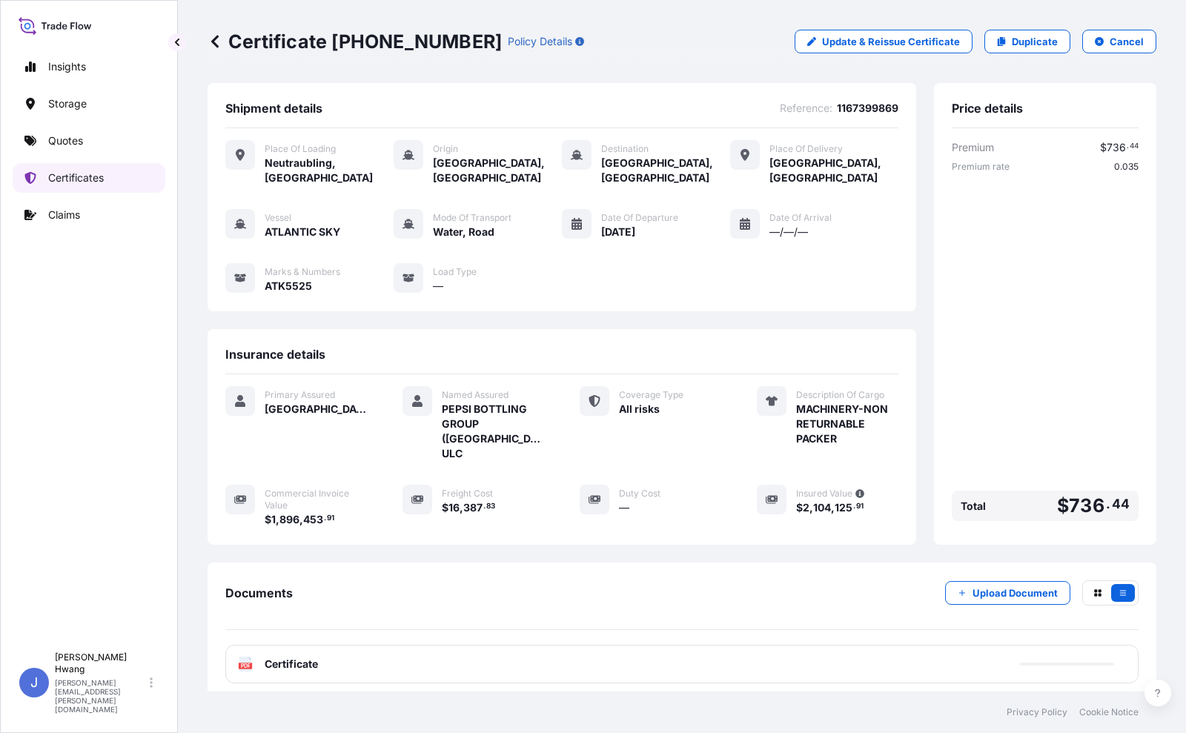
click at [76, 176] on p "Certificates" at bounding box center [76, 177] width 56 height 15
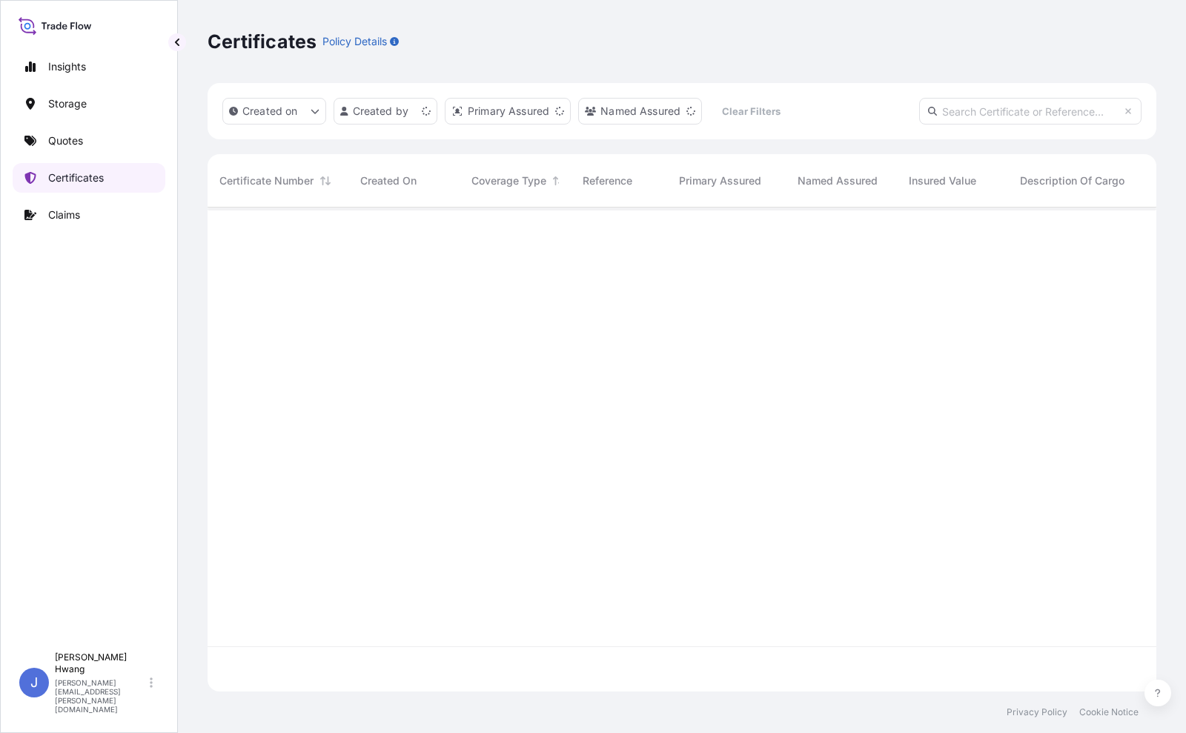
scroll to position [478, 935]
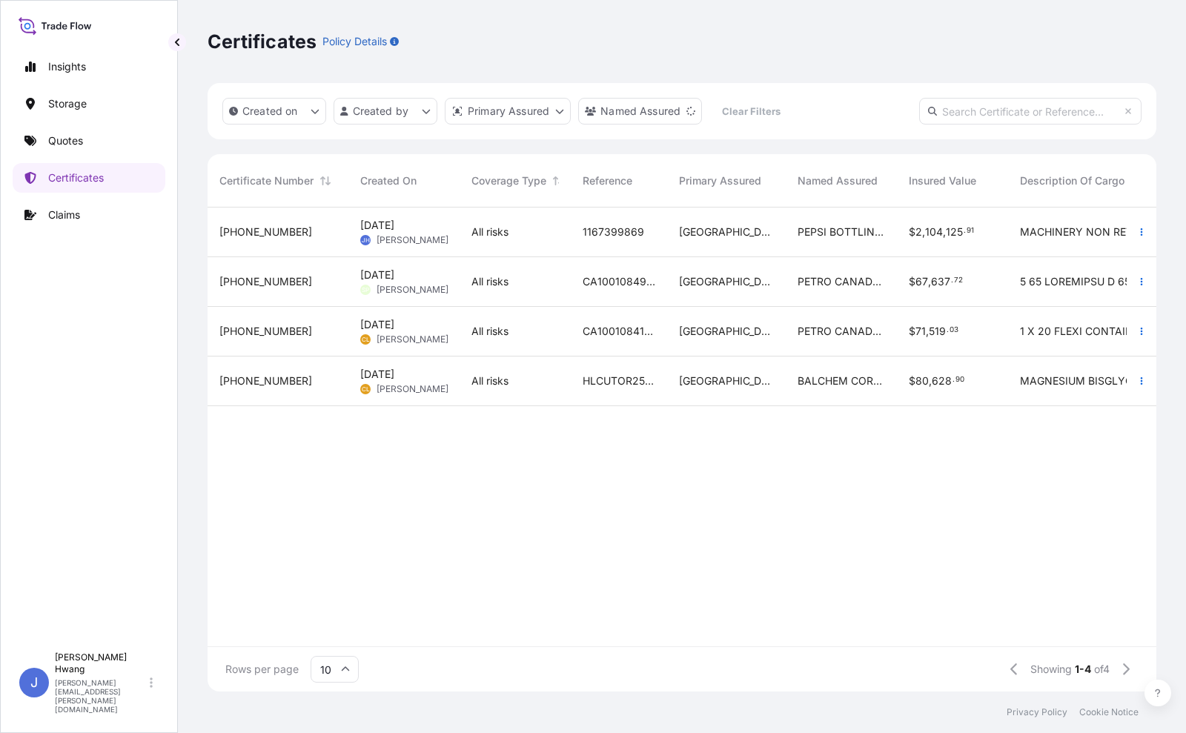
click at [510, 232] on div "All risks" at bounding box center [514, 232] width 87 height 15
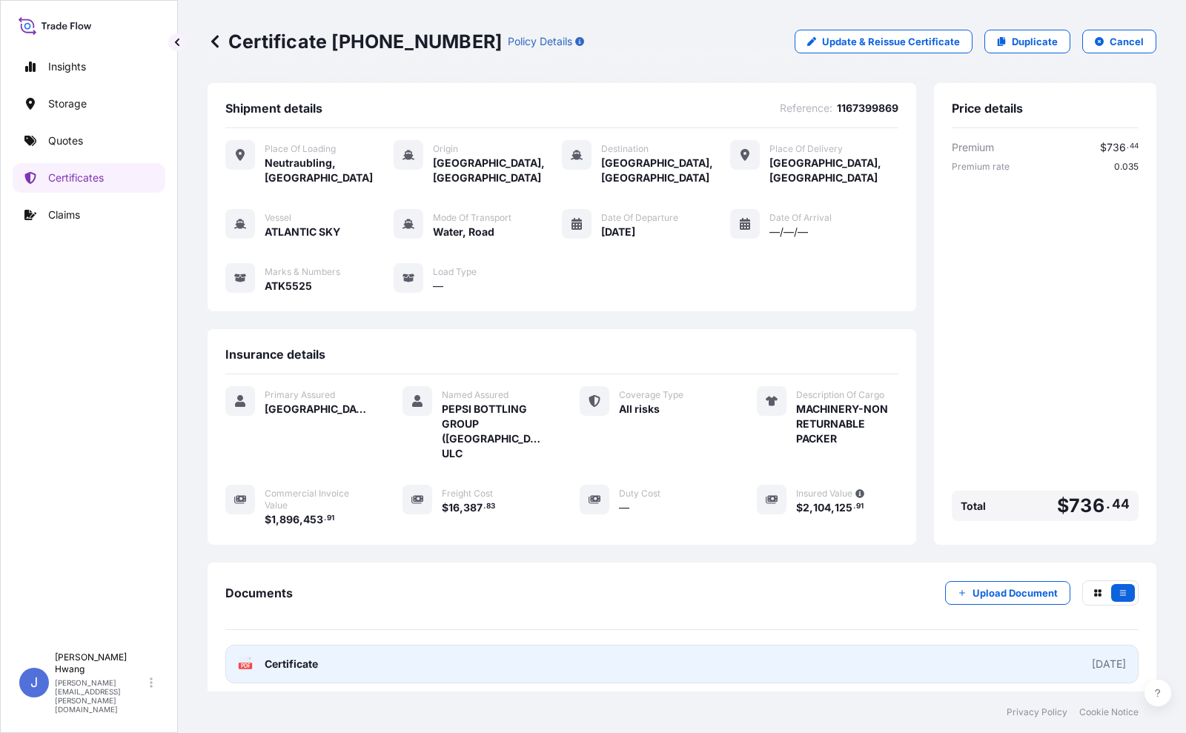
click at [298, 508] on span "Certificate" at bounding box center [291, 664] width 53 height 15
